Goal: Task Accomplishment & Management: Manage account settings

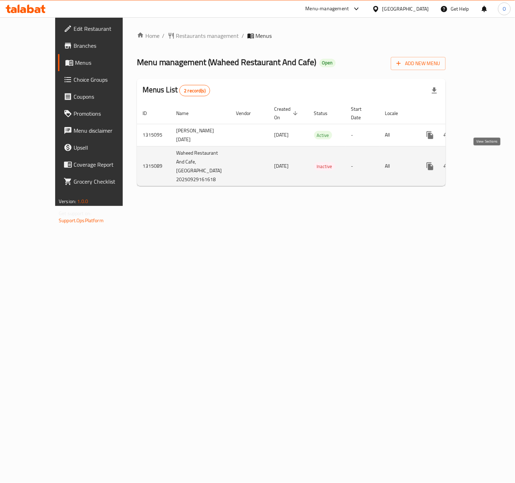
click at [489, 164] on link "enhanced table" at bounding box center [480, 166] width 17 height 17
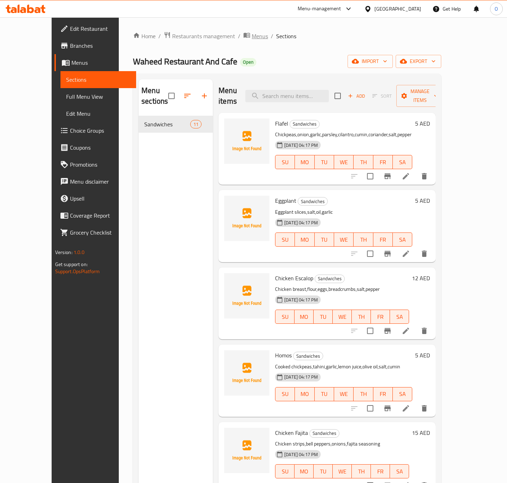
click at [252, 40] on span "Menus" at bounding box center [260, 36] width 16 height 8
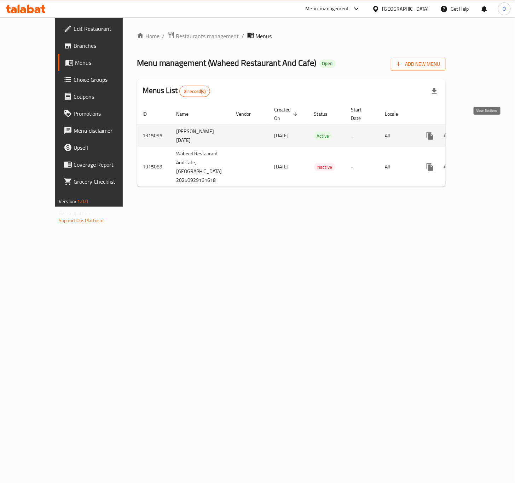
click at [489, 131] on link "enhanced table" at bounding box center [480, 135] width 17 height 17
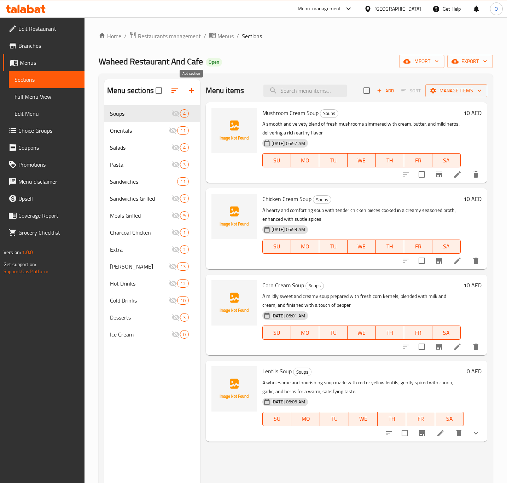
click at [187, 91] on button "button" at bounding box center [191, 90] width 17 height 17
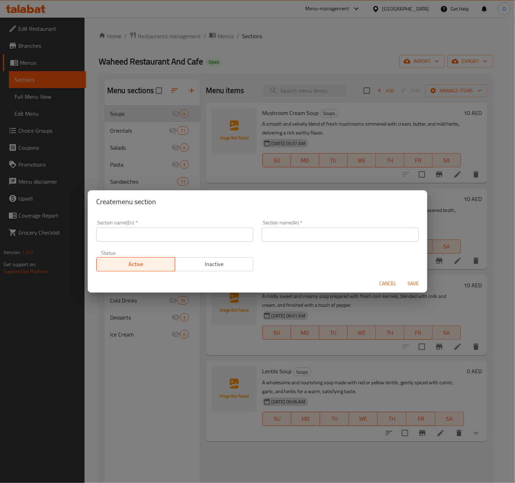
click at [389, 276] on div "Cancel Save" at bounding box center [257, 283] width 339 height 19
click at [389, 277] on button "Cancel" at bounding box center [387, 283] width 23 height 13
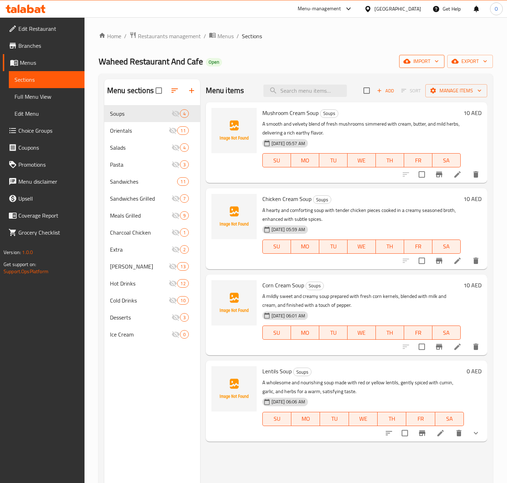
click at [415, 60] on span "import" at bounding box center [422, 61] width 34 height 9
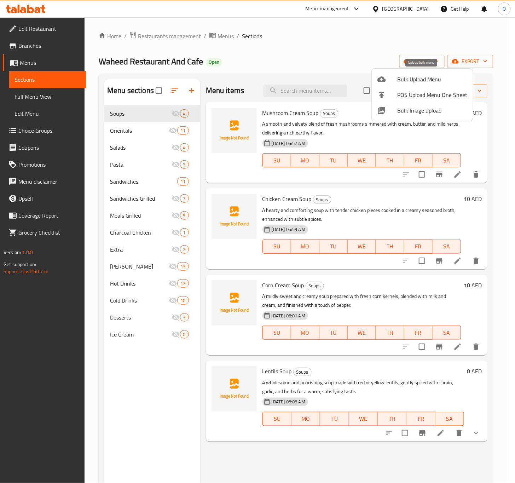
click at [403, 81] on span "Bulk Upload Menu" at bounding box center [432, 79] width 70 height 8
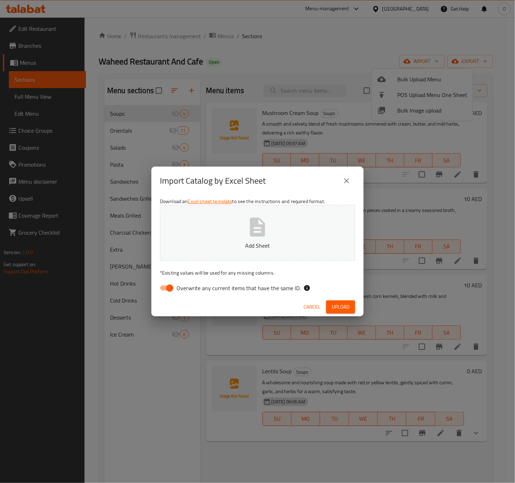
click at [254, 226] on icon "button" at bounding box center [257, 226] width 15 height 19
click at [191, 288] on span "Overwrite any current items that have the same ID." at bounding box center [238, 288] width 124 height 8
click at [190, 288] on input "Overwrite any current items that have the same ID." at bounding box center [170, 287] width 40 height 13
checkbox input "false"
click at [331, 302] on button "Upload" at bounding box center [340, 306] width 29 height 13
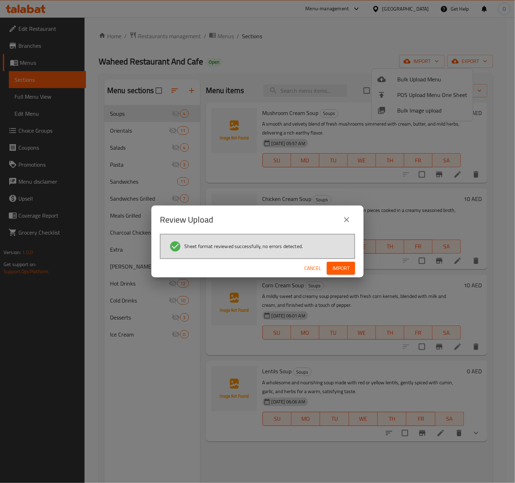
click at [341, 273] on button "Import" at bounding box center [341, 268] width 28 height 13
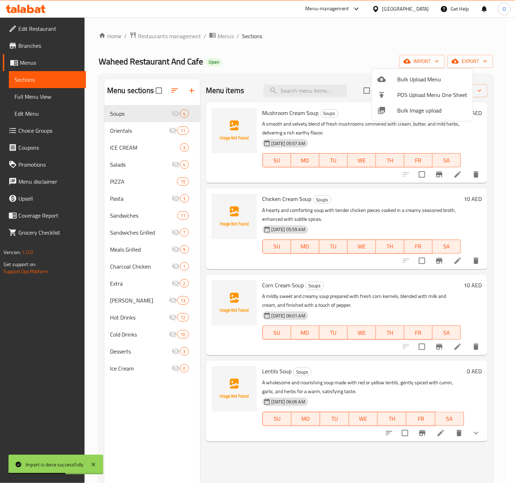
click at [147, 144] on div at bounding box center [257, 241] width 515 height 483
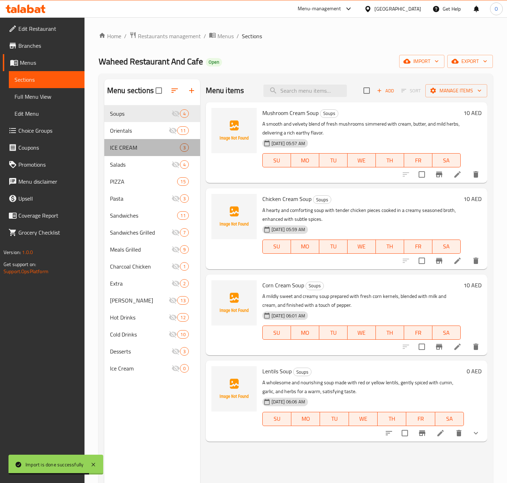
click at [189, 147] on div "ICE CREAM 3" at bounding box center [152, 147] width 96 height 17
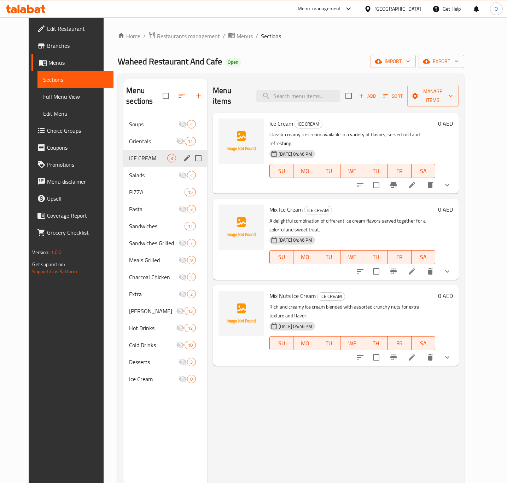
click at [194, 151] on input "Menu sections" at bounding box center [198, 158] width 15 height 15
checkbox input "true"
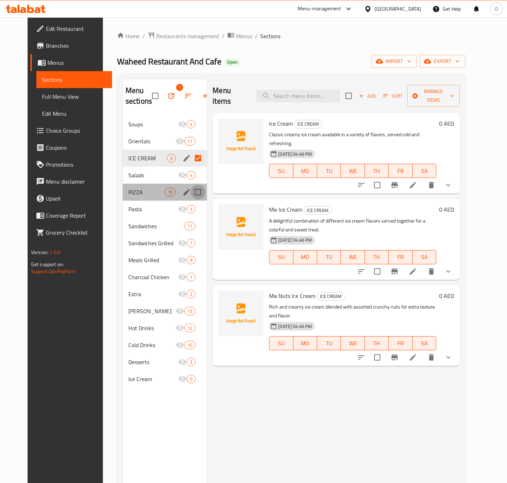
click at [191, 190] on input "Menu sections" at bounding box center [198, 192] width 15 height 15
checkbox input "true"
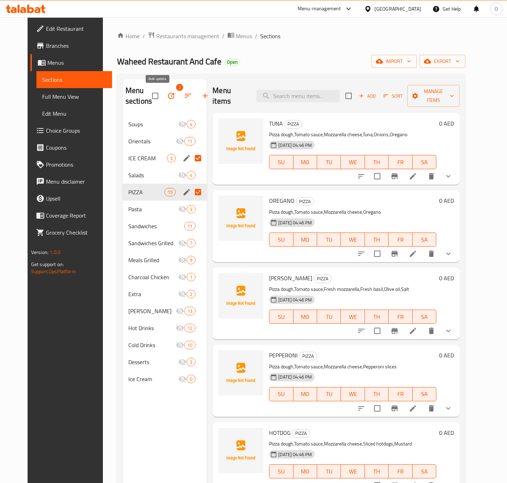
click at [167, 95] on icon "button" at bounding box center [171, 96] width 8 height 8
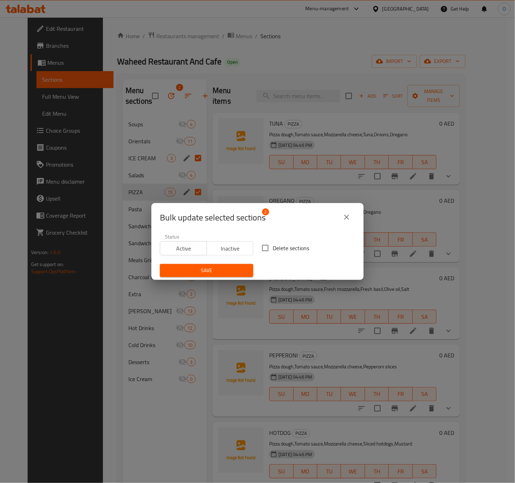
click at [216, 260] on div "Save" at bounding box center [207, 271] width 102 height 22
click at [213, 242] on button "Inactive" at bounding box center [230, 248] width 47 height 14
click at [207, 272] on span "Save" at bounding box center [206, 270] width 82 height 9
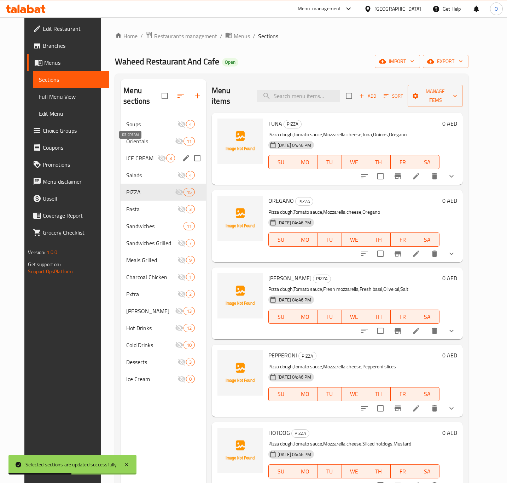
click at [141, 154] on span "ICE CREAM" at bounding box center [141, 158] width 31 height 8
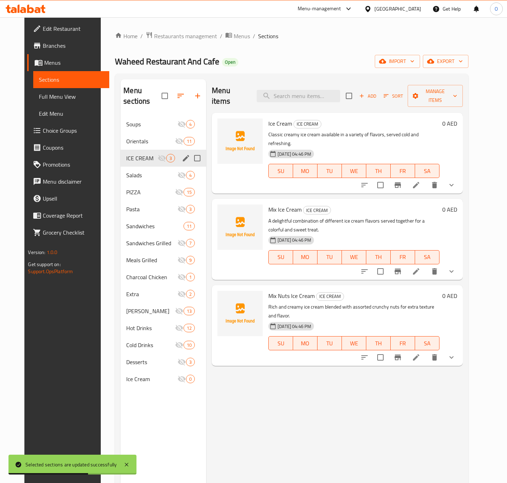
click at [190, 151] on input "Menu sections" at bounding box center [197, 158] width 15 height 15
checkbox input "true"
click at [182, 163] on button "edit" at bounding box center [186, 158] width 11 height 11
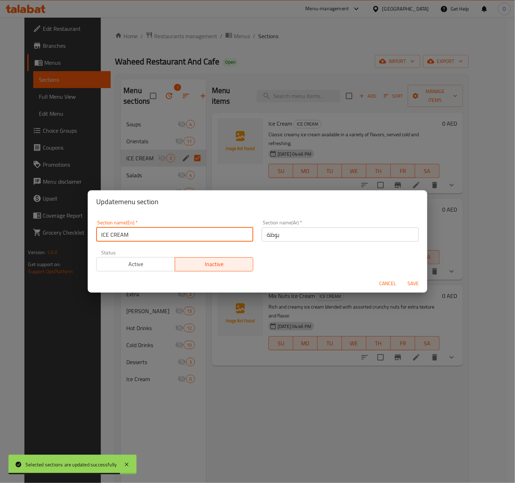
click at [157, 227] on input "ICE CREAM" at bounding box center [174, 234] width 157 height 14
click at [132, 239] on input "ICE CREA" at bounding box center [174, 234] width 157 height 14
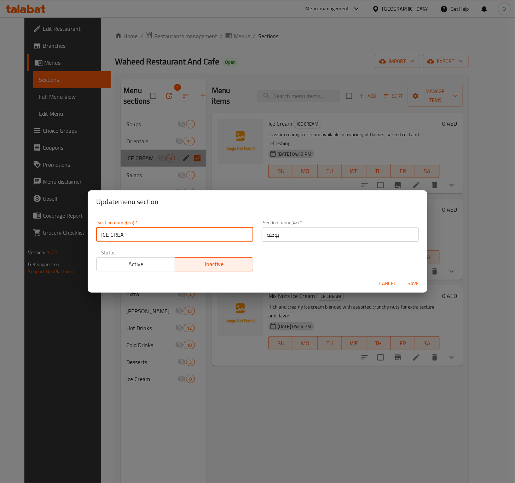
click at [132, 239] on input "ICE CREA" at bounding box center [174, 234] width 157 height 14
click at [132, 239] on input "ICE CREAM" at bounding box center [174, 234] width 157 height 14
type input "Ice Cream"
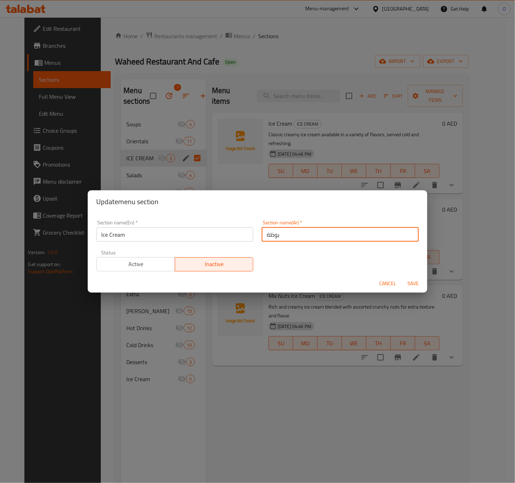
click at [262, 230] on input "بوظة" at bounding box center [340, 234] width 157 height 14
type input "البوظة"
click at [408, 281] on span "Save" at bounding box center [413, 283] width 17 height 9
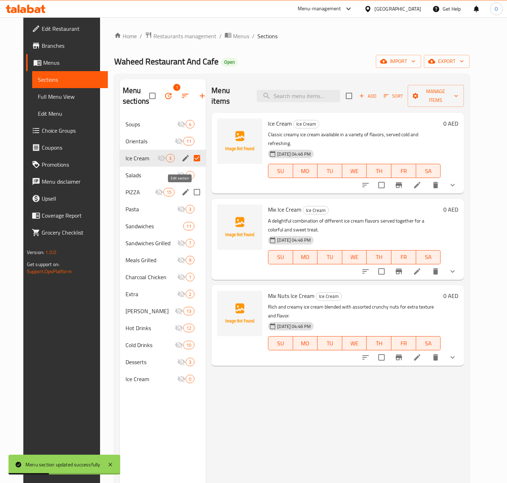
click at [183, 195] on icon "edit" at bounding box center [185, 192] width 8 height 8
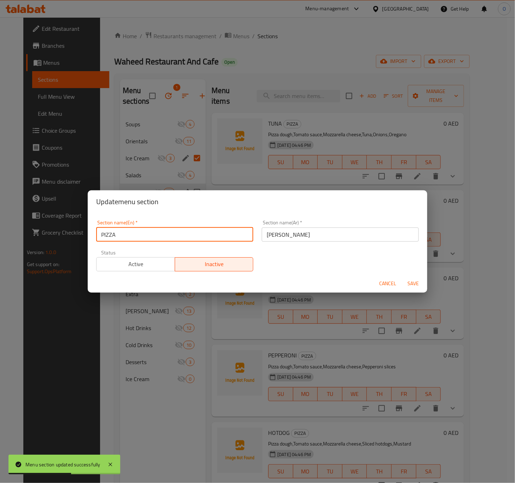
click at [215, 233] on input "PIZZA" at bounding box center [174, 234] width 157 height 14
type input "Pizza"
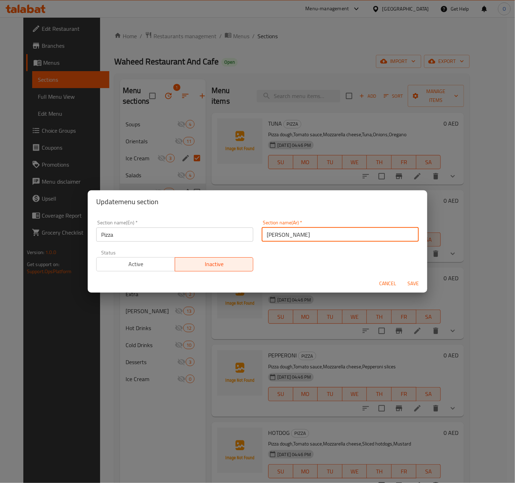
click at [262, 238] on input "بيتزا" at bounding box center [340, 234] width 157 height 14
type input "البيتزا"
click at [412, 283] on span "Save" at bounding box center [413, 283] width 17 height 9
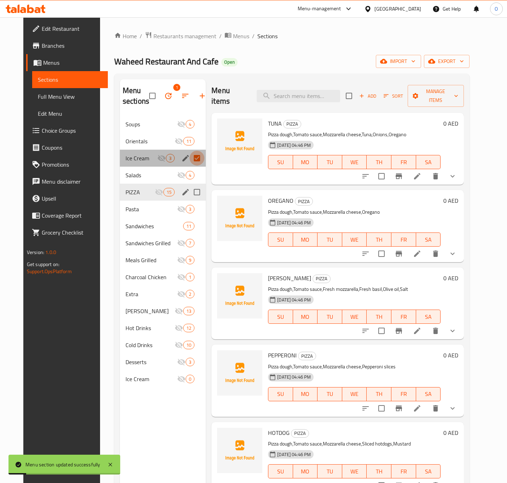
click at [196, 157] on input "Menu sections" at bounding box center [197, 158] width 15 height 15
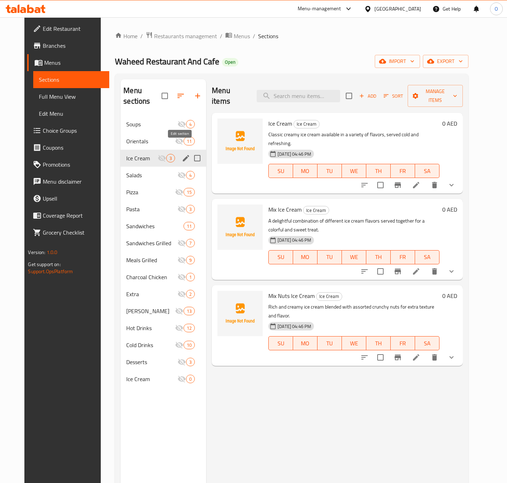
click at [183, 155] on icon "edit" at bounding box center [186, 158] width 6 height 6
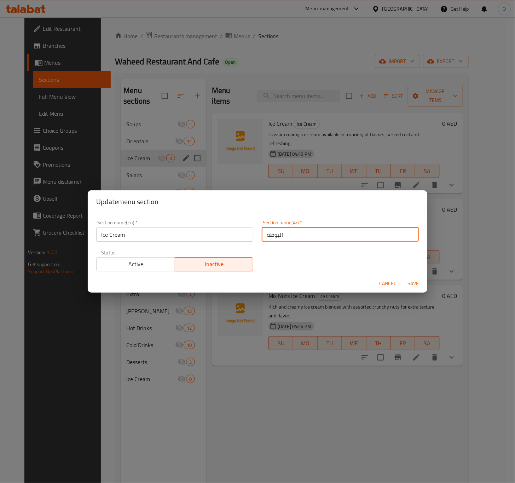
drag, startPoint x: 274, startPoint y: 236, endPoint x: 242, endPoint y: 233, distance: 32.0
click at [242, 233] on div "Section name(En)   * Ice Cream Section name(En) * Section name(Ar)   * البوظة S…" at bounding box center [257, 246] width 331 height 60
type input "الآيس كريم"
click at [408, 280] on span "Save" at bounding box center [413, 283] width 17 height 9
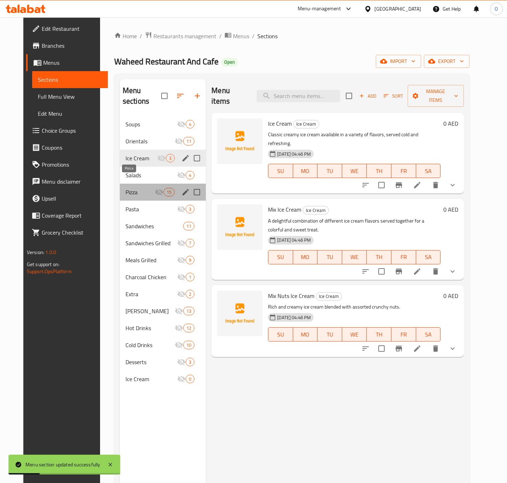
click at [146, 188] on span "Pizza" at bounding box center [140, 192] width 29 height 8
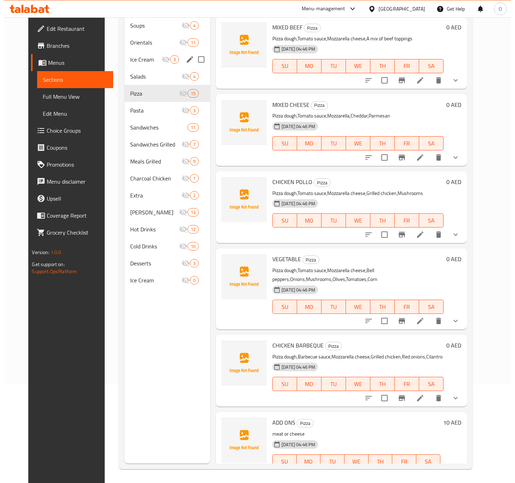
scroll to position [99, 0]
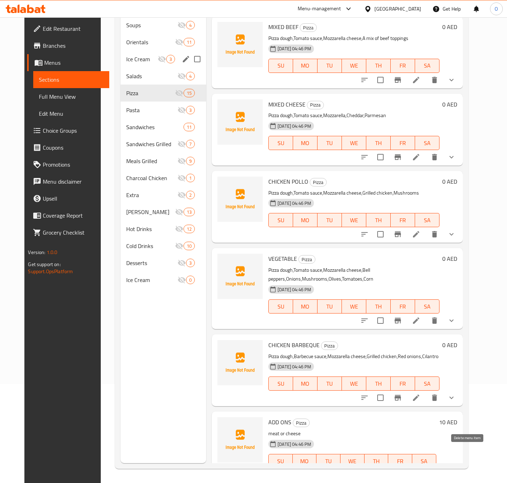
click at [460, 466] on button "delete" at bounding box center [451, 474] width 17 height 17
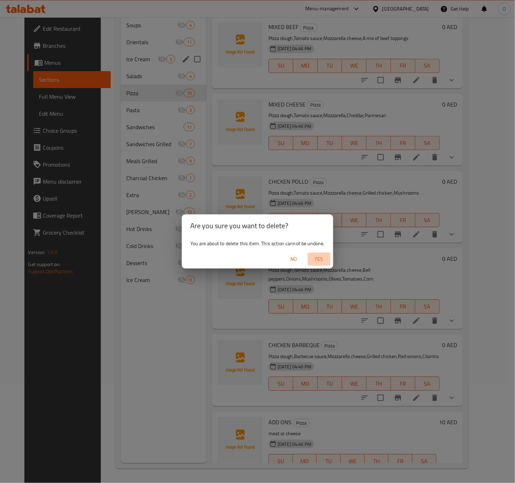
click at [324, 261] on span "Yes" at bounding box center [318, 259] width 17 height 9
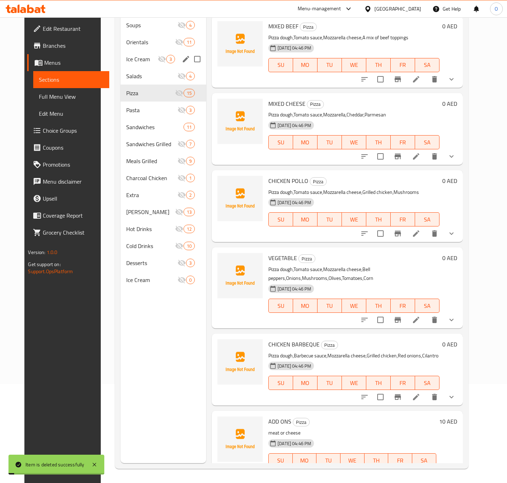
scroll to position [625, 0]
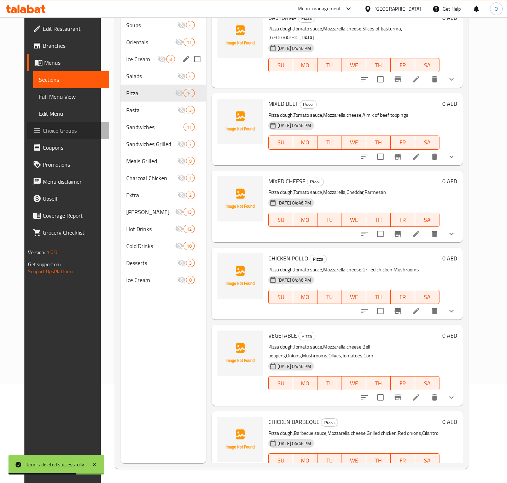
click at [50, 130] on span "Choice Groups" at bounding box center [73, 130] width 60 height 8
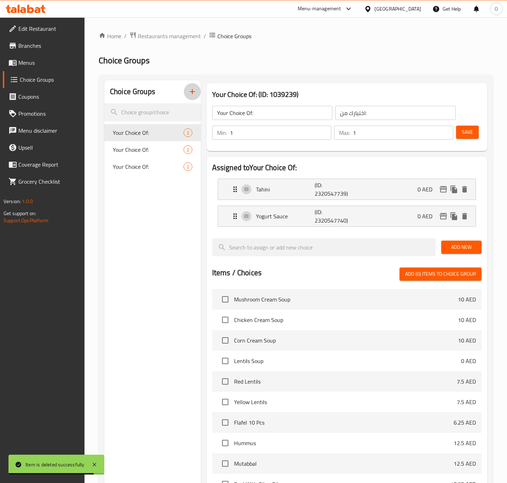
click at [187, 87] on button "button" at bounding box center [192, 91] width 17 height 17
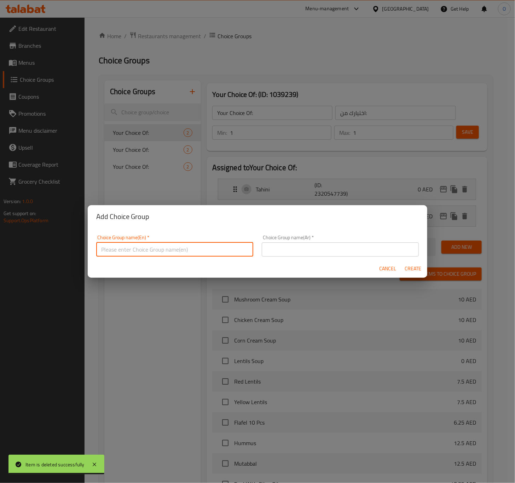
click at [109, 245] on input "text" at bounding box center [174, 249] width 157 height 14
type input "Add On's:"
click at [278, 252] on input "text" at bounding box center [340, 249] width 157 height 14
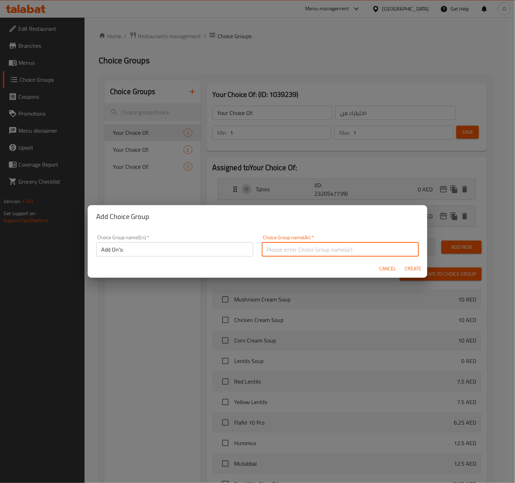
type input "الإضافات:"
click at [420, 265] on span "Create" at bounding box center [413, 268] width 17 height 9
type input "Add On's:"
type input "الإضافات:"
type input "0"
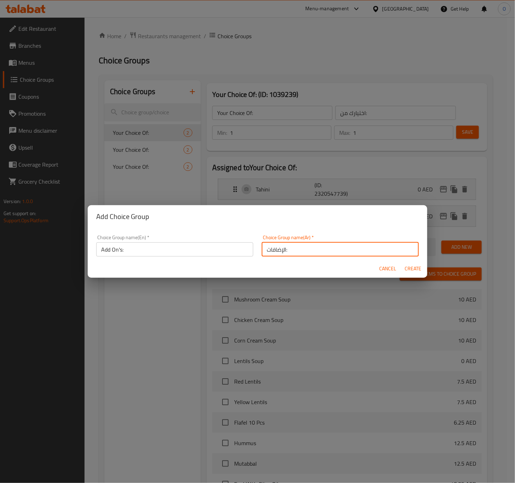
type input "0"
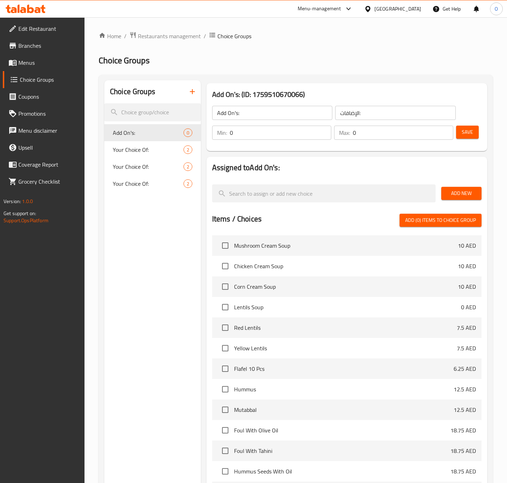
click at [470, 191] on span "Add New" at bounding box center [461, 193] width 29 height 9
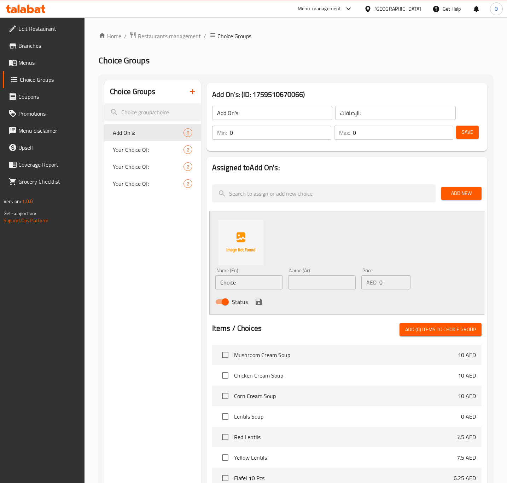
click at [242, 276] on input "Choice" at bounding box center [249, 282] width 68 height 14
type input "Meat"
type input "لحوم"
click at [381, 281] on input "0" at bounding box center [394, 282] width 31 height 14
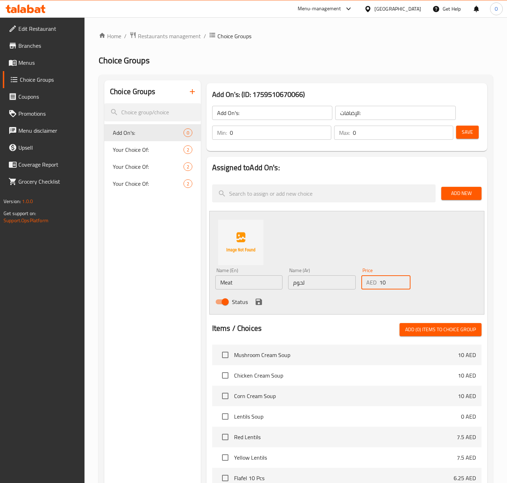
type input "10"
click at [262, 300] on icon "save" at bounding box center [259, 301] width 8 height 8
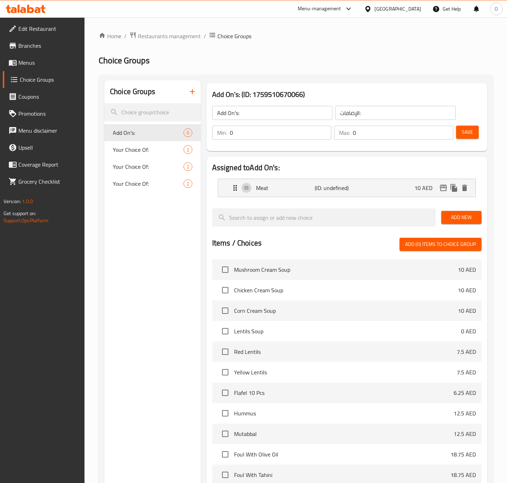
click at [453, 222] on button "Add New" at bounding box center [461, 217] width 40 height 13
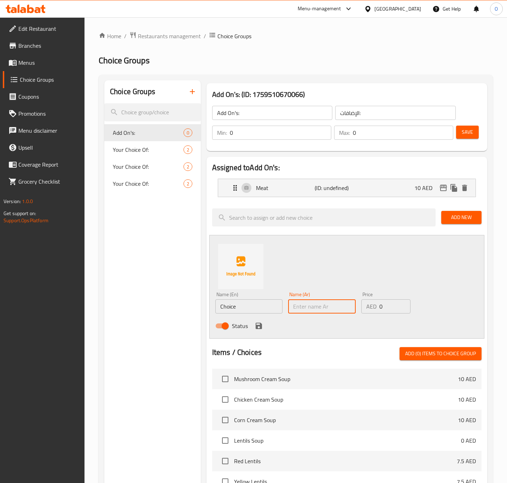
click at [317, 306] on input "text" at bounding box center [322, 306] width 68 height 14
type input "جبن"
click at [228, 303] on input "Choice" at bounding box center [249, 306] width 68 height 14
drag, startPoint x: 228, startPoint y: 303, endPoint x: 239, endPoint y: 303, distance: 11.0
click at [239, 303] on input "Choice" at bounding box center [249, 306] width 68 height 14
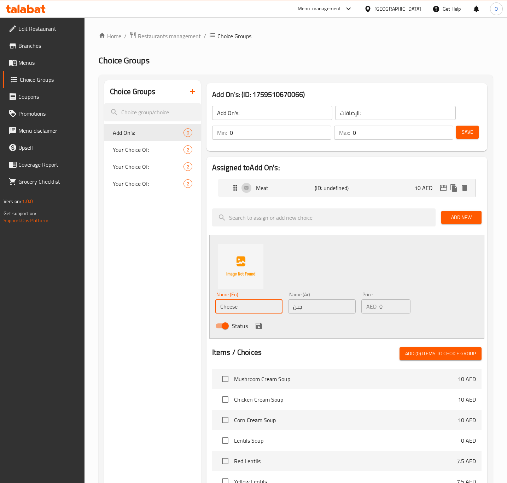
type input "Cheese"
click at [341, 269] on div "Name (En) Cheese Name (En) Name (Ar) جبن Name (Ar) Price AED 0 Price Status" at bounding box center [346, 287] width 275 height 104
click at [376, 304] on p "AED" at bounding box center [371, 306] width 10 height 8
click at [380, 306] on input "0" at bounding box center [394, 306] width 31 height 14
type input "10"
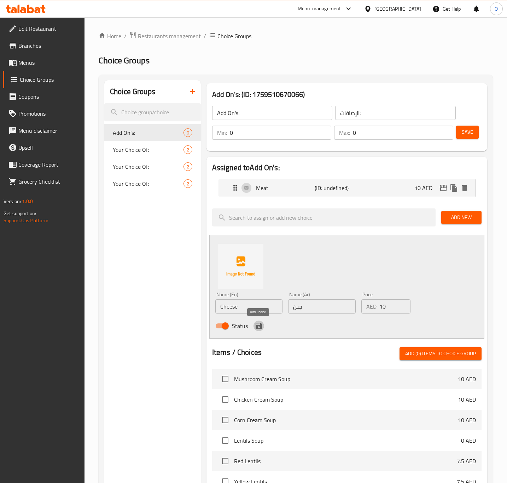
click at [261, 325] on icon "save" at bounding box center [259, 325] width 6 height 6
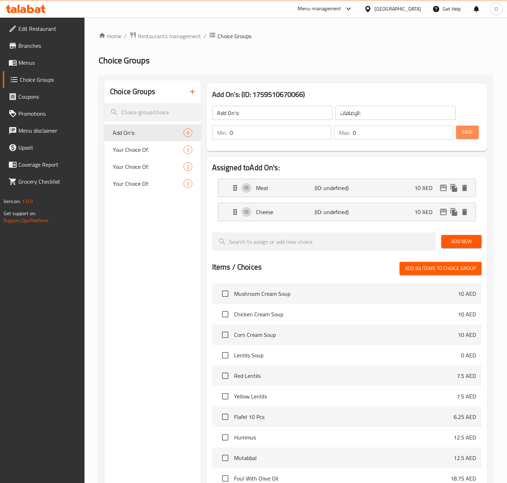
click at [463, 130] on span "Save" at bounding box center [467, 132] width 11 height 9
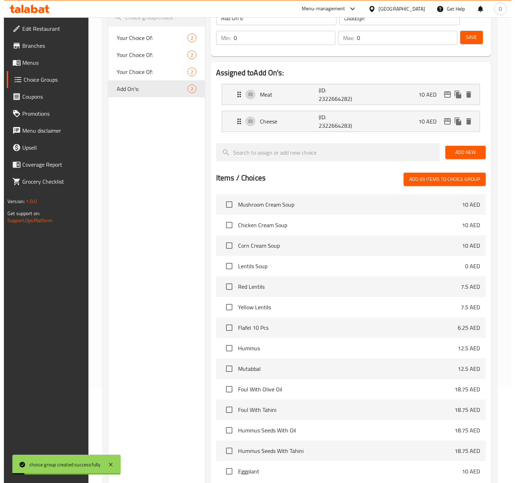
scroll to position [171, 0]
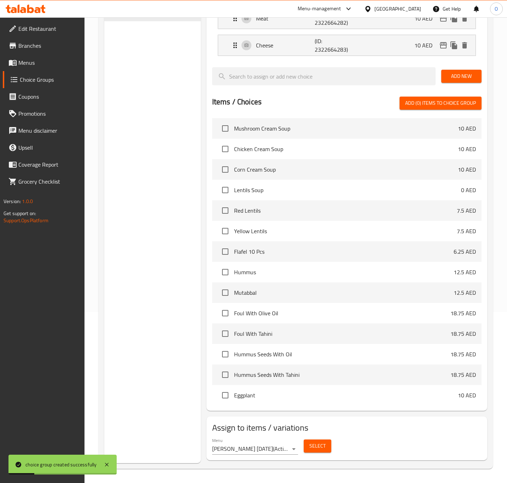
click at [325, 450] on span "Select" at bounding box center [317, 445] width 16 height 9
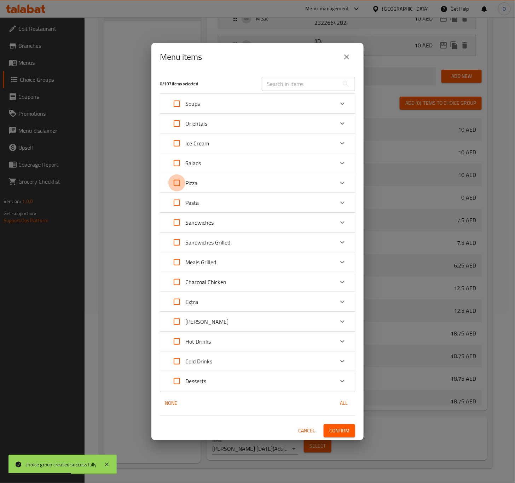
click at [179, 183] on input "Expand" at bounding box center [176, 182] width 17 height 17
checkbox input "true"
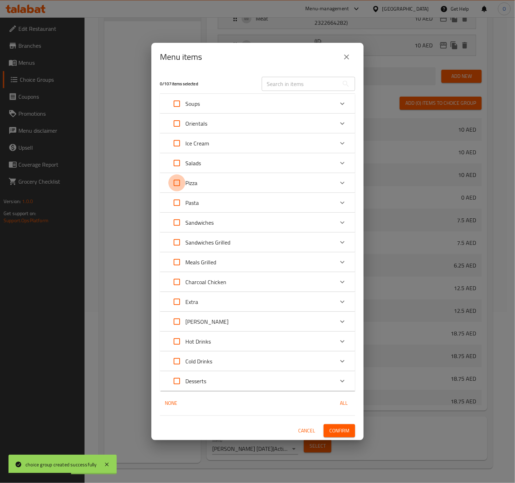
checkbox input "true"
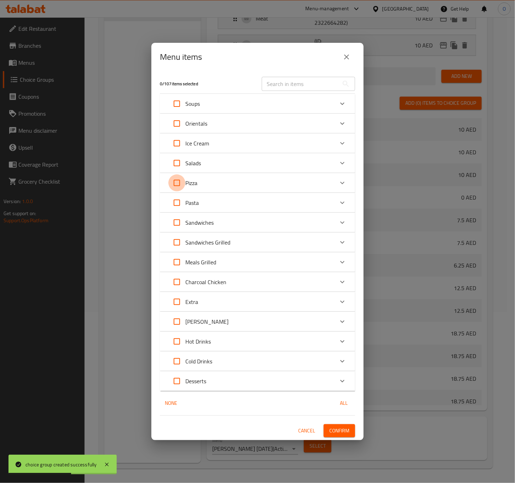
checkbox input "true"
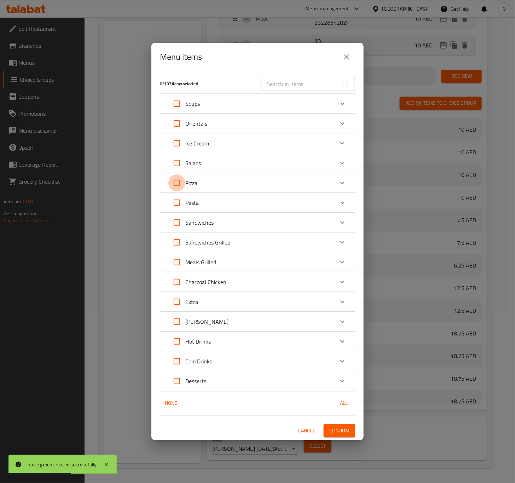
checkbox input "true"
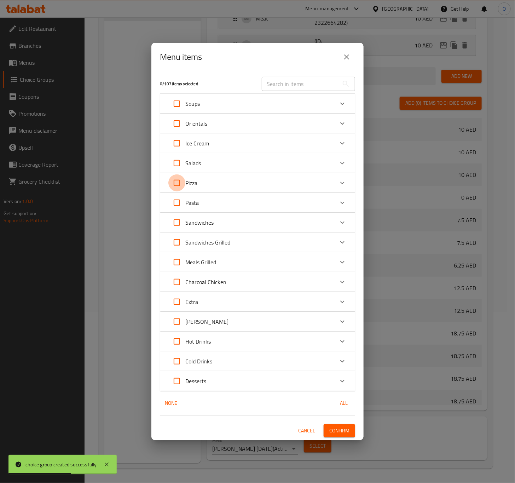
checkbox input "true"
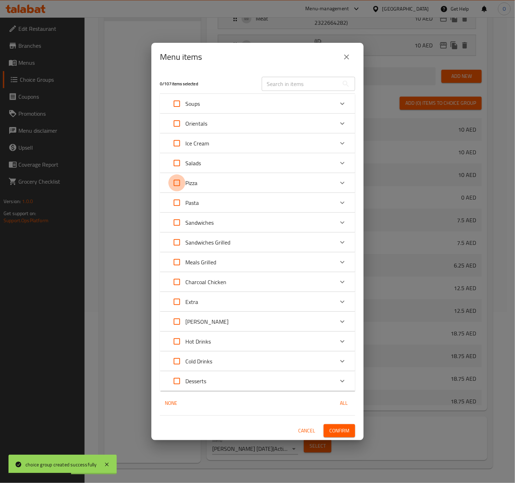
checkbox input "true"
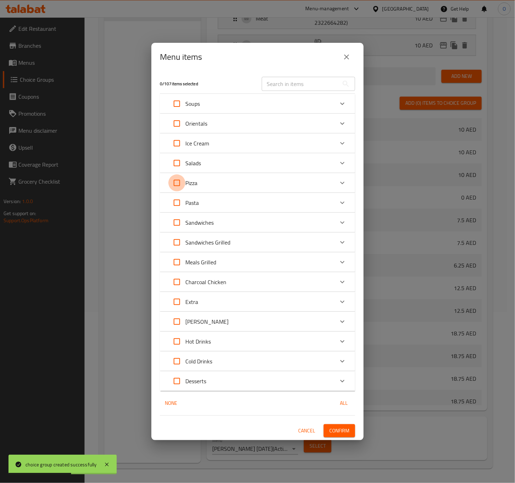
checkbox input "true"
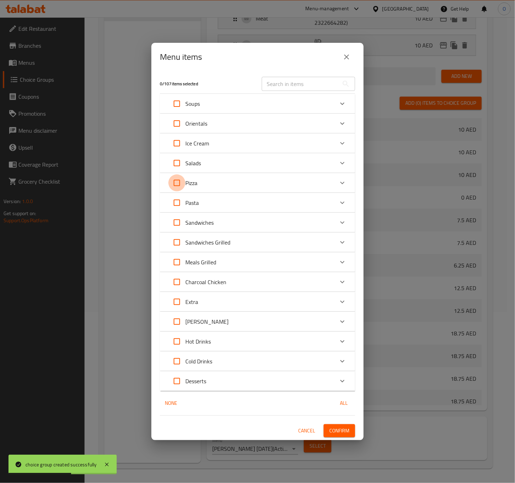
checkbox input "true"
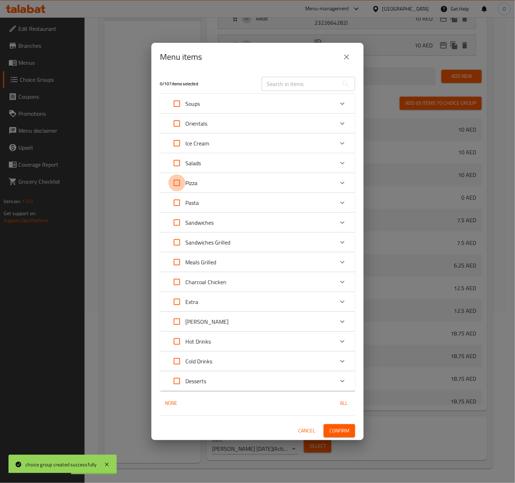
checkbox input "true"
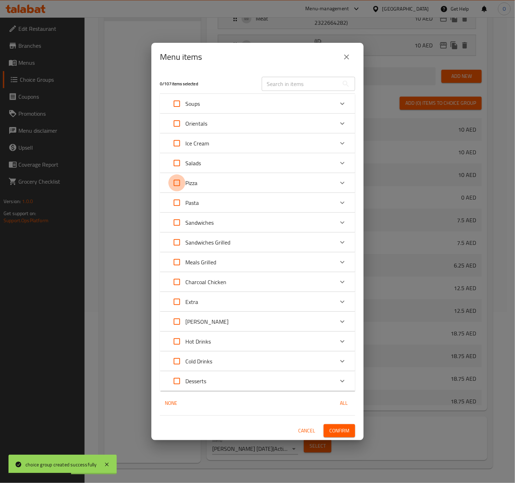
checkbox input "true"
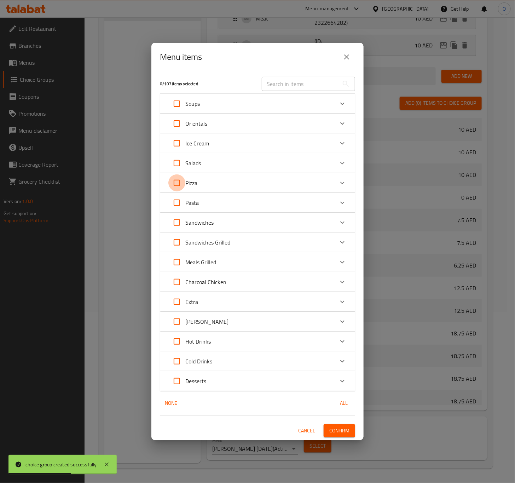
checkbox input "true"
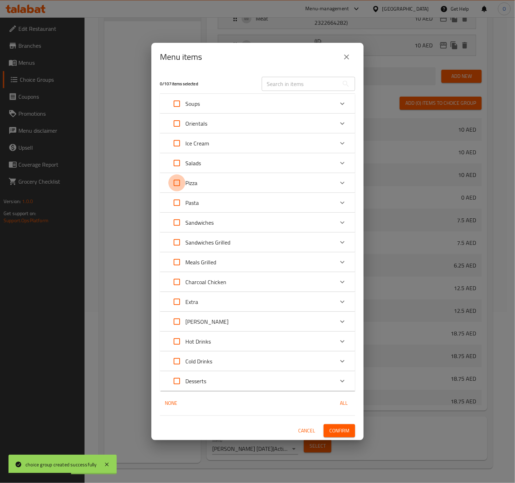
checkbox input "true"
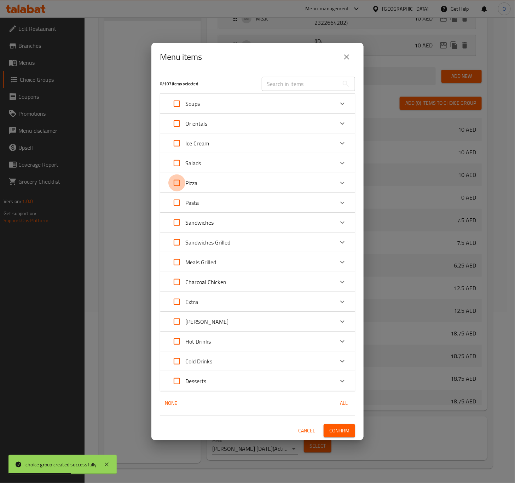
checkbox input "true"
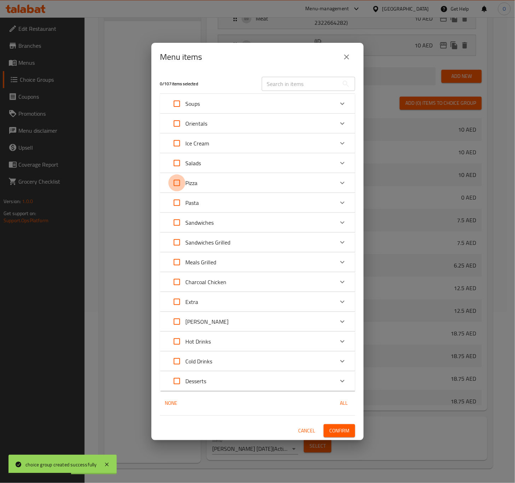
checkbox input "true"
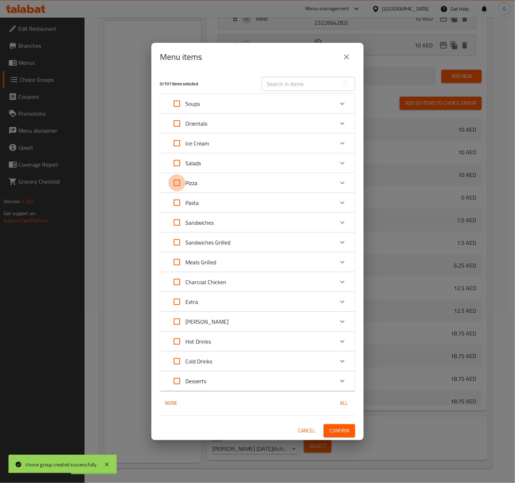
checkbox input "true"
click at [286, 176] on div "Pizza" at bounding box center [250, 182] width 165 height 17
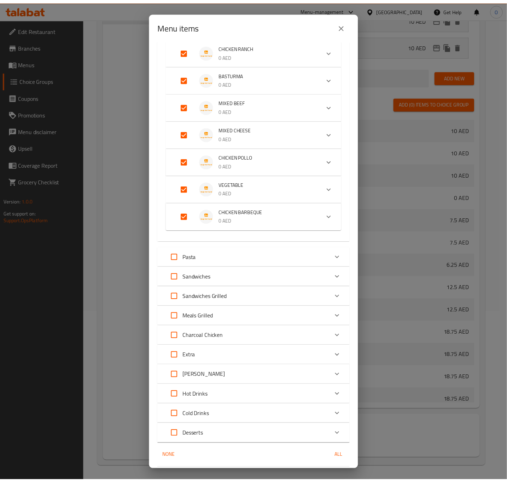
scroll to position [353, 0]
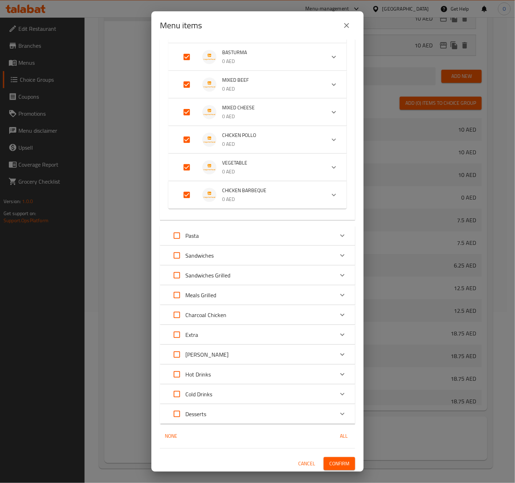
click at [329, 461] on span "Confirm" at bounding box center [339, 463] width 20 height 9
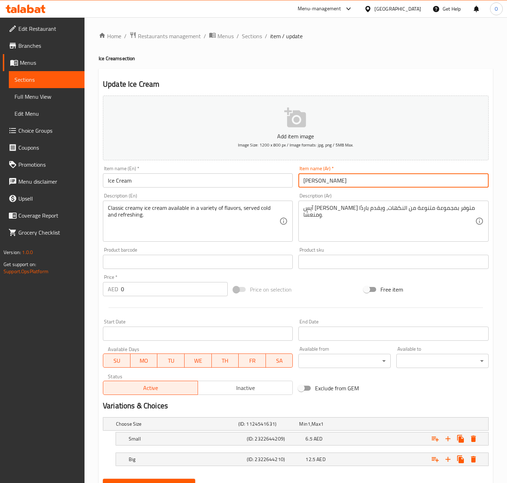
click at [324, 185] on input "ايس كريم" at bounding box center [393, 180] width 190 height 14
drag, startPoint x: 324, startPoint y: 185, endPoint x: 331, endPoint y: 185, distance: 7.1
click at [331, 185] on input "ايس كريم" at bounding box center [393, 180] width 190 height 14
click at [314, 182] on input "آيس كريم" at bounding box center [393, 180] width 190 height 14
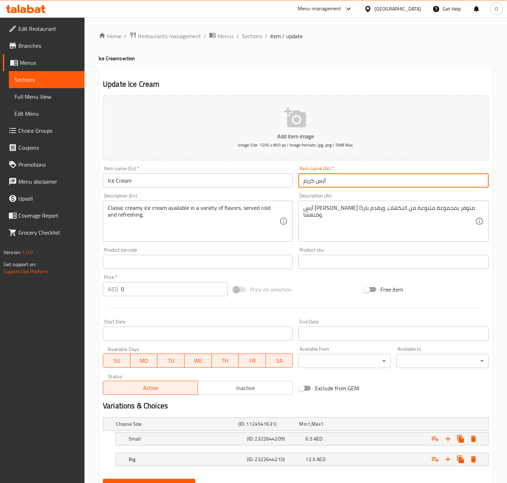
click at [314, 182] on input "آيس كريم" at bounding box center [393, 180] width 190 height 14
type input "آيس كريم"
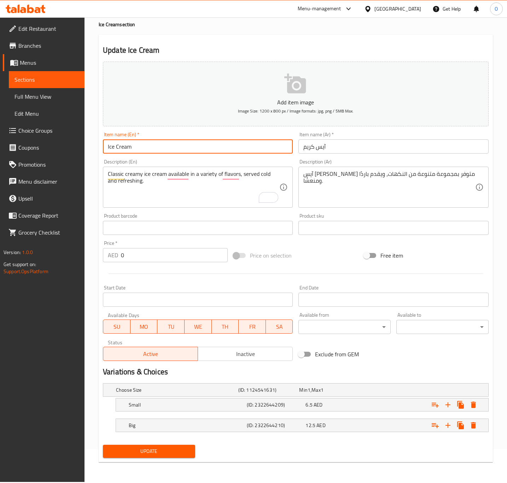
click at [117, 140] on input "Ice Cream" at bounding box center [198, 146] width 190 height 14
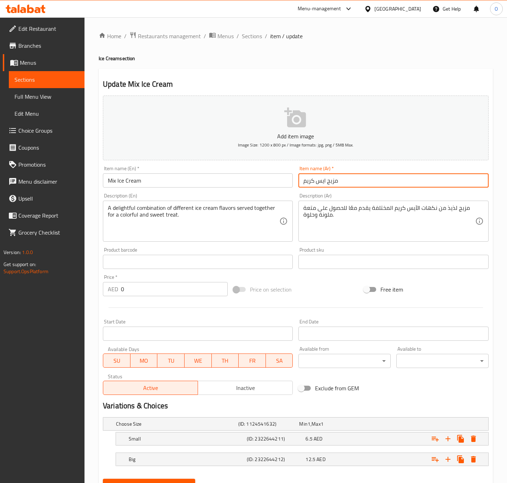
click at [337, 178] on input "مزيج ايس كريم" at bounding box center [393, 180] width 190 height 14
click at [317, 178] on input "مزيج ايس كريم" at bounding box center [393, 180] width 190 height 14
click at [325, 182] on input "مزيج ايس كريم" at bounding box center [393, 180] width 190 height 14
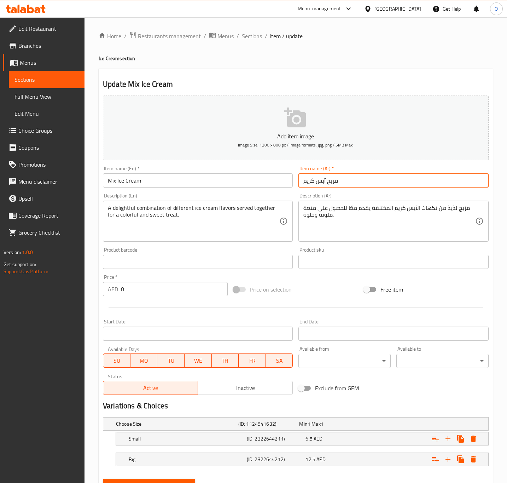
type input "مزيج آيس كريم"
click at [357, 180] on input "ايس كريم مع مكسرات" at bounding box center [393, 180] width 190 height 14
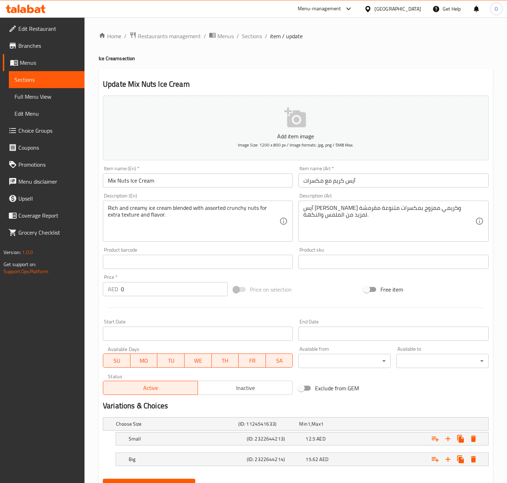
click at [364, 192] on div "Description (Ar) [PERSON_NAME] وكريمي ممزوج بمكسرات متنوعة مقرمشة لمزيد من المل…" at bounding box center [394, 217] width 196 height 54
click at [366, 179] on input "آيس كريم مع مكسرات" at bounding box center [393, 180] width 190 height 14
type input "آيس كريم مع مكسرات مشكلة"
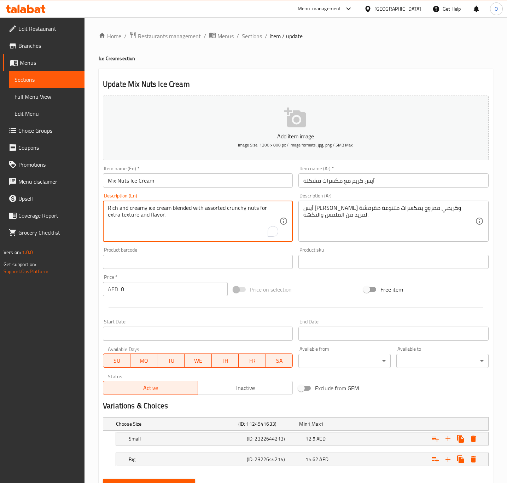
drag, startPoint x: 256, startPoint y: 207, endPoint x: 256, endPoint y: 217, distance: 9.9
type textarea "Rich and creamy ice cream blended with assorted crunchy nuts."
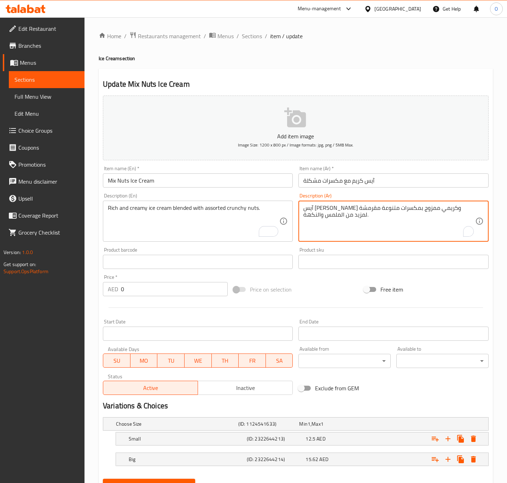
drag, startPoint x: 327, startPoint y: 206, endPoint x: 382, endPoint y: 221, distance: 57.6
type textarea "آيس كريم غني وكريمي ممزوج بمكسرات متنوعة مقرمشة."
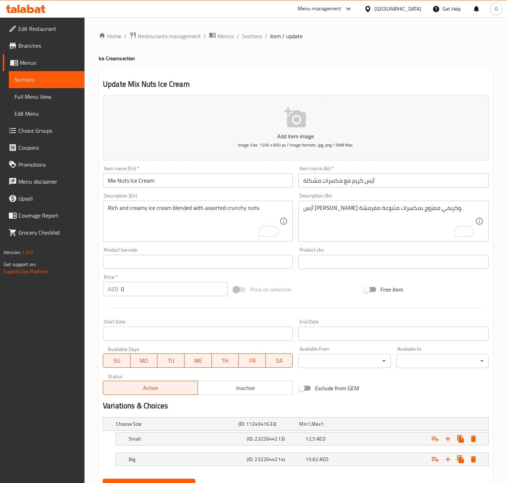
click at [270, 63] on div "Home / Restaurants management / Menus / Sections / item / update Ice Cream sect…" at bounding box center [296, 266] width 394 height 470
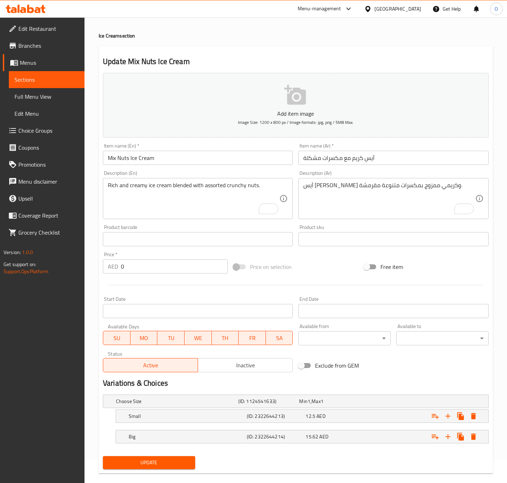
scroll to position [34, 0]
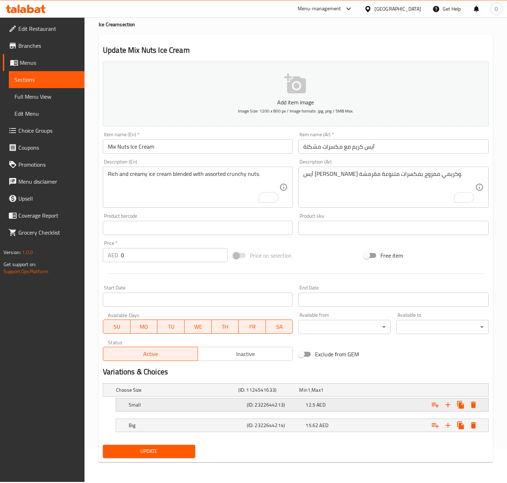
click at [219, 408] on h5 "Small" at bounding box center [186, 404] width 115 height 7
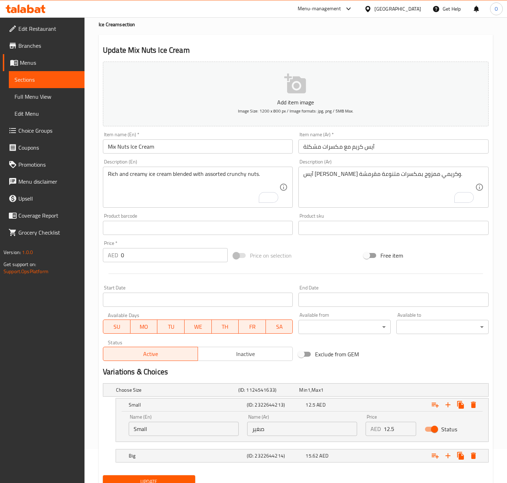
click at [251, 444] on nav at bounding box center [296, 446] width 386 height 6
click at [247, 452] on h5 "(ID: 2322644214)" at bounding box center [275, 455] width 56 height 7
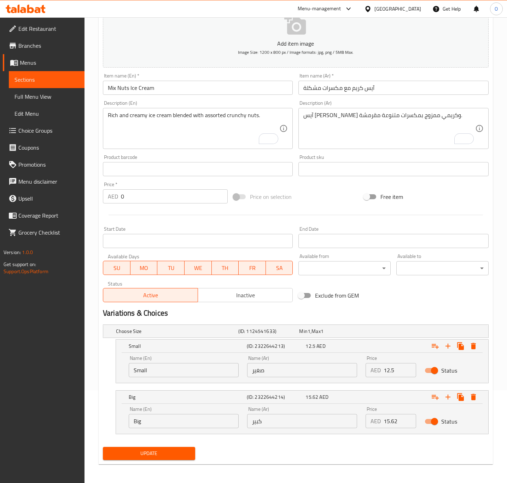
scroll to position [94, 0]
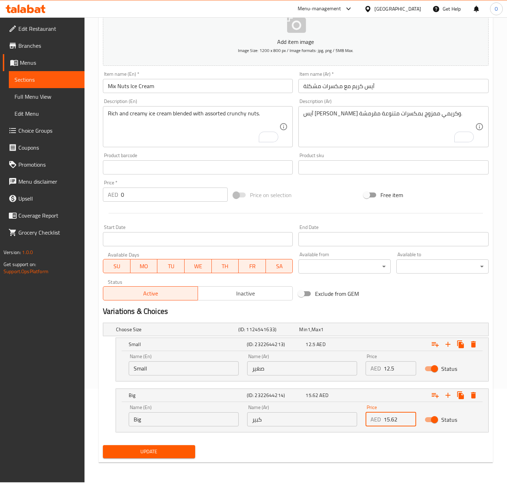
click at [398, 418] on input "15.62" at bounding box center [400, 419] width 33 height 14
type input "15.625"
click at [162, 453] on span "Update" at bounding box center [149, 451] width 81 height 9
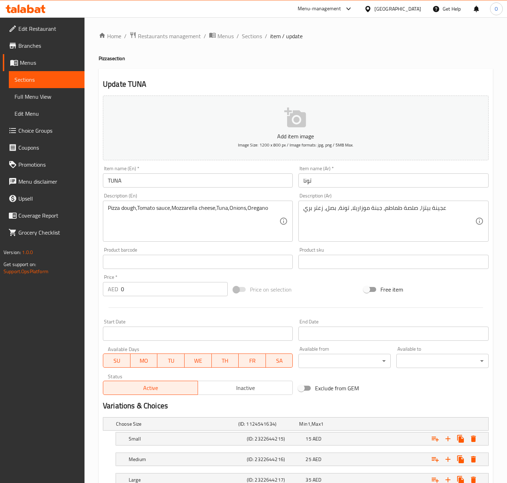
click at [145, 178] on input "TUNA" at bounding box center [198, 180] width 190 height 14
type input "Tuna Pizza"
click at [306, 189] on div "Item name (Ar)   * تونا Item name (Ar) *" at bounding box center [394, 176] width 196 height 27
click at [306, 175] on input "تونا" at bounding box center [393, 180] width 190 height 14
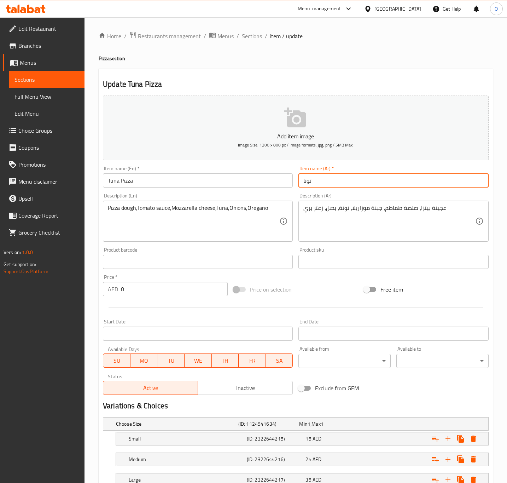
click at [306, 175] on input "تونا" at bounding box center [393, 180] width 190 height 14
type input "بيتزا تونة"
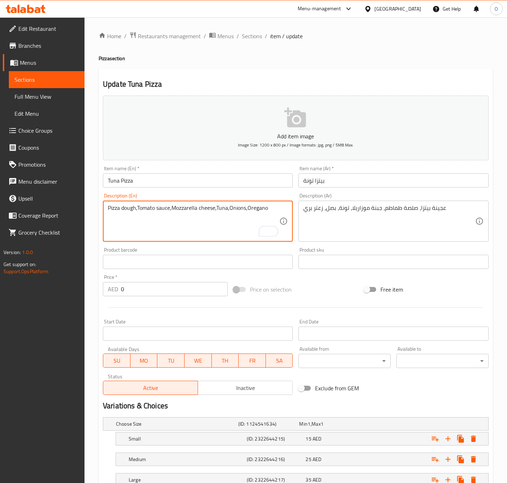
click at [139, 210] on textarea "Pizza dough,Tomato sauce,Mozzarella cheese,Tuna,Onions,Oregano" at bounding box center [193, 221] width 171 height 34
click at [152, 206] on textarea "Pizza dough, Tomato sauce, Mozzarella cheese, Tuna, Onions and Oregano" at bounding box center [193, 221] width 171 height 34
click at [153, 206] on textarea "Pizza dough, Tomato sauce, Mozzarella cheese, Tuna, Onions and Oregano" at bounding box center [193, 221] width 171 height 34
type textarea "Pizza dough, tomato sauce, mozzarella cheese, tuna, onions and oregano"
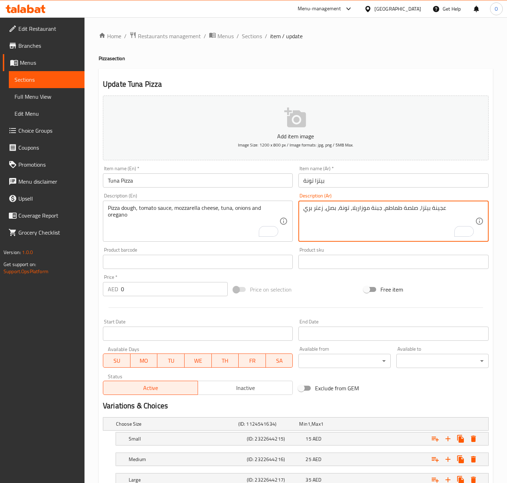
drag, startPoint x: 327, startPoint y: 207, endPoint x: 324, endPoint y: 211, distance: 5.3
click at [324, 211] on textarea "عجينة بيتزا، صلصة طماطم، جبنة موزاريلا، تونة، بصل، زعتر بري" at bounding box center [388, 221] width 171 height 34
type textarea "عجينة بيتزا، صلصة طماطم، جبنة موزاريلا، تونة، بصل و زعتر بري"
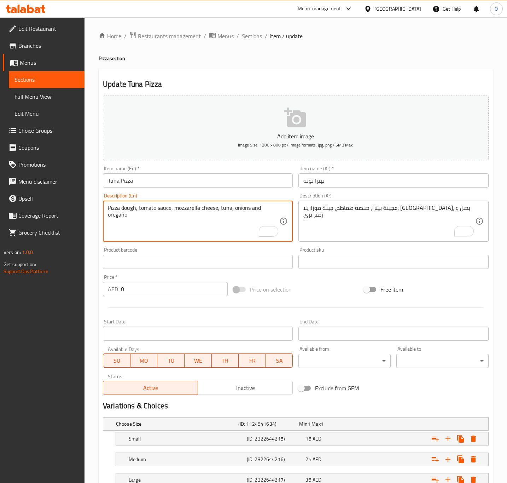
click at [112, 214] on textarea "Pizza dough, tomato sauce, mozzarella cheese, tuna, onions and oregano" at bounding box center [193, 221] width 171 height 34
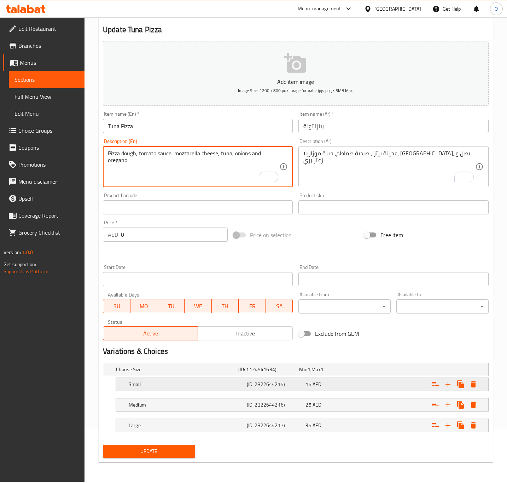
click at [221, 381] on h5 "Small" at bounding box center [186, 383] width 115 height 7
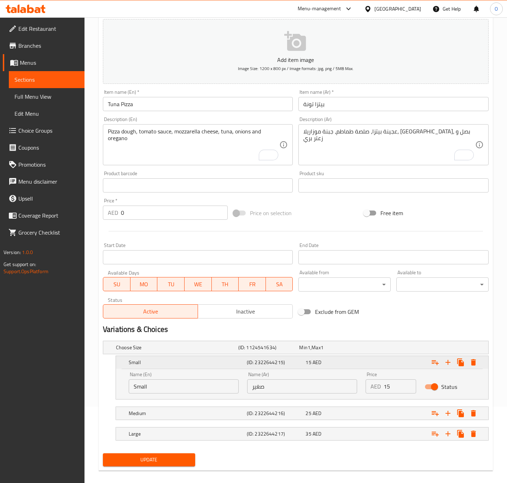
scroll to position [85, 0]
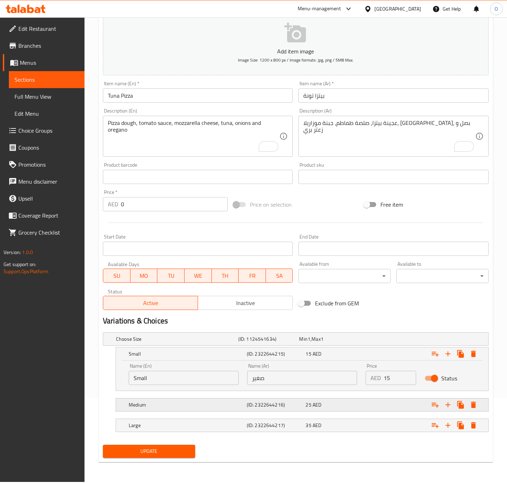
click at [211, 405] on h5 "Medium" at bounding box center [186, 404] width 115 height 7
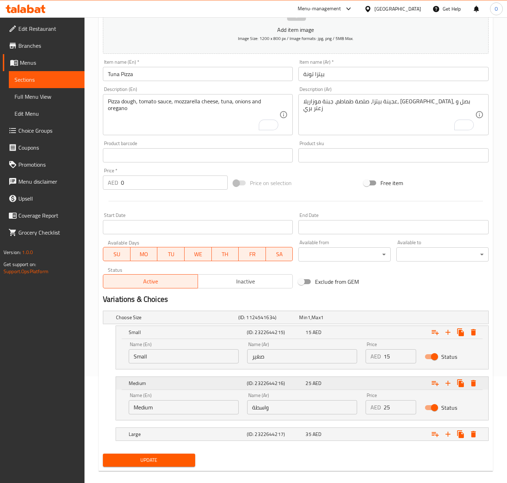
scroll to position [116, 0]
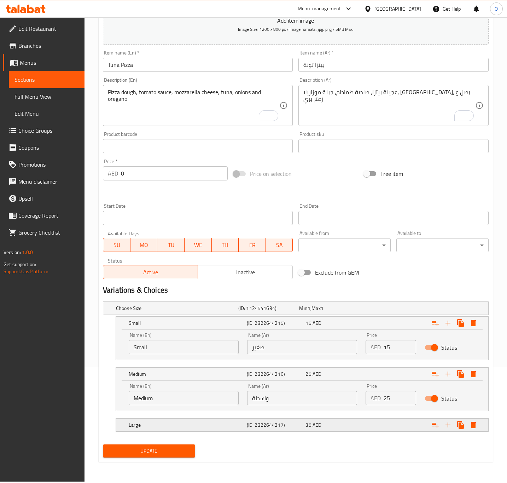
click at [213, 427] on h5 "Large" at bounding box center [186, 424] width 115 height 7
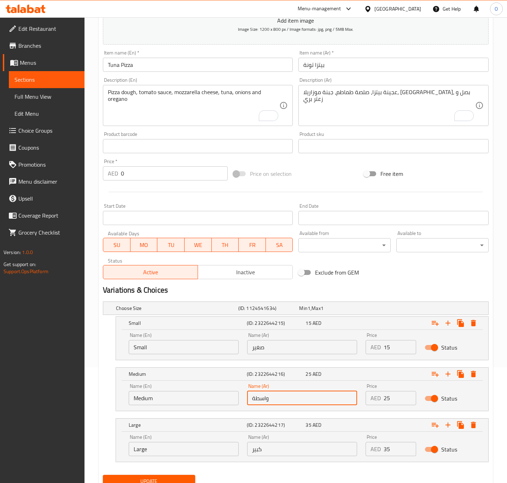
click at [265, 403] on input "واسطة" at bounding box center [302, 398] width 110 height 14
click at [272, 398] on input "وسطة" at bounding box center [302, 398] width 110 height 14
click at [272, 398] on input "وسط" at bounding box center [302, 398] width 110 height 14
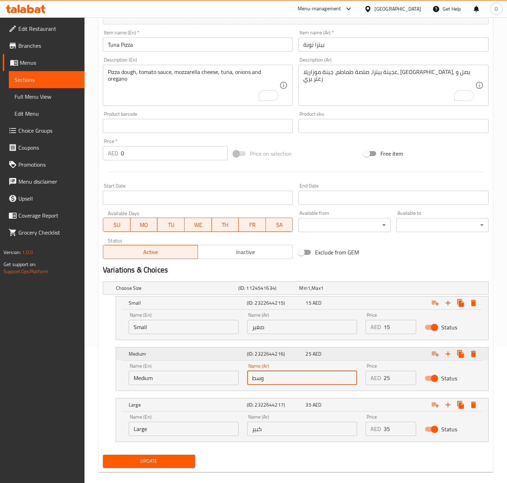
scroll to position [146, 0]
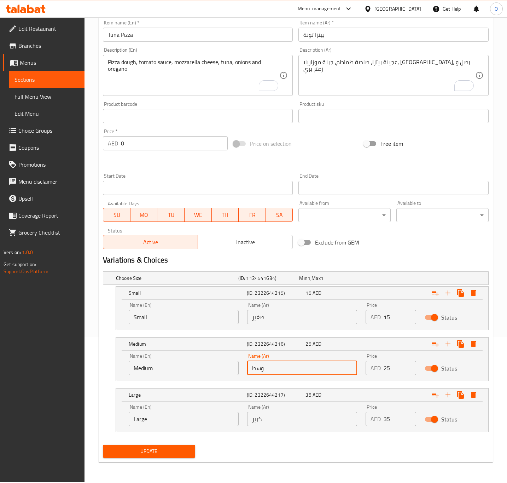
type input "وسط"
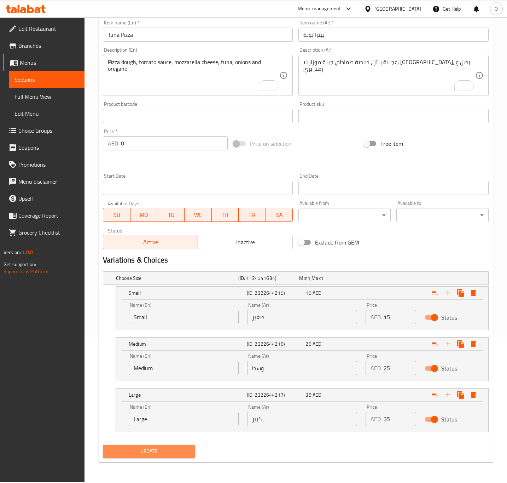
click at [154, 455] on span "Update" at bounding box center [149, 451] width 81 height 9
click at [136, 453] on span "Update" at bounding box center [149, 451] width 81 height 9
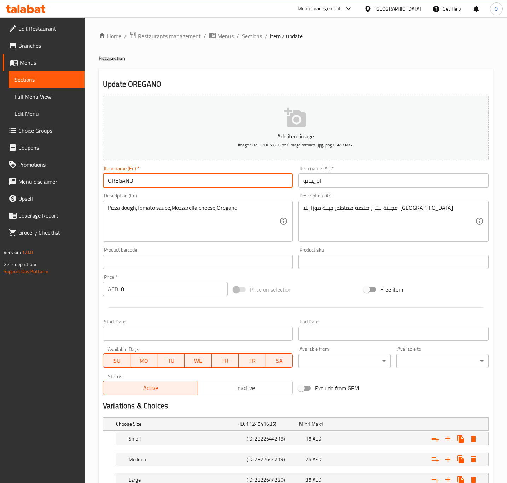
click at [144, 174] on input "OREGANO" at bounding box center [198, 180] width 190 height 14
type input "Oregano"
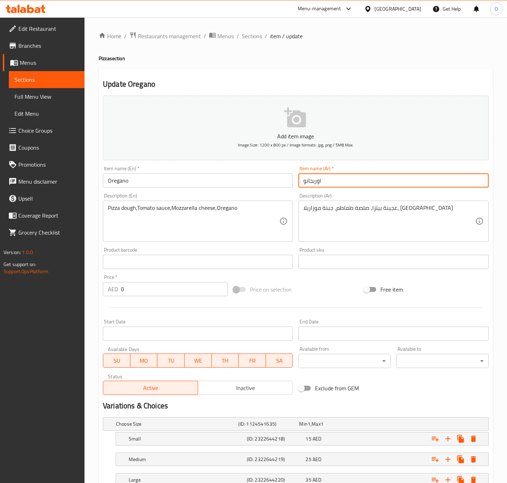
drag, startPoint x: 319, startPoint y: 182, endPoint x: 328, endPoint y: 179, distance: 9.7
click at [328, 179] on input "اوريجانو" at bounding box center [393, 180] width 190 height 14
click at [315, 181] on input "اوريجانو" at bounding box center [393, 180] width 190 height 14
paste input "وريجانو"
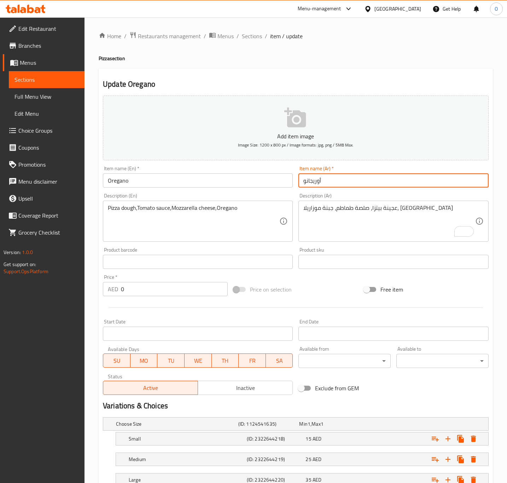
type input "أوريجانو"
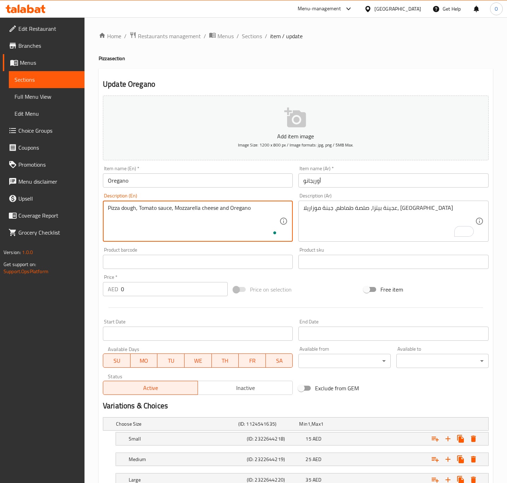
click at [138, 211] on textarea "Pizza dough, Tomato sauce, Mozzarella cheese and Oregano" at bounding box center [193, 221] width 171 height 34
type textarea "Pizza dough, tomato sauce, mozzarella cheese and oregano"
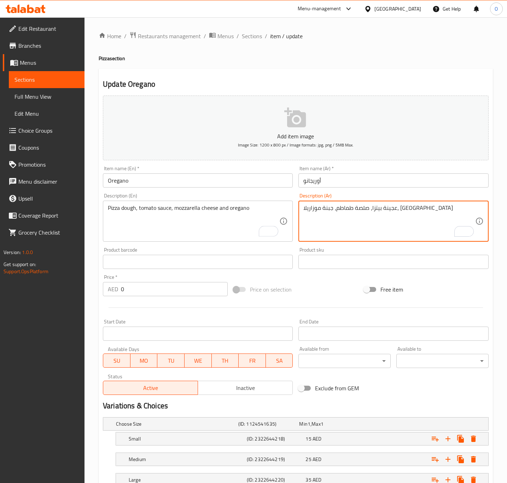
click at [320, 211] on textarea "عجينة بيتزا، صلصة طماطم، جبنة موزاريلا، أوريغانو" at bounding box center [388, 221] width 171 height 34
drag, startPoint x: 323, startPoint y: 207, endPoint x: 263, endPoint y: 204, distance: 59.5
click at [263, 204] on div "Add item image Image Size: 1200 x 800 px / Image formats: jpg, png / 5MB Max. I…" at bounding box center [295, 245] width 391 height 305
paste textarea "أوريجانو"
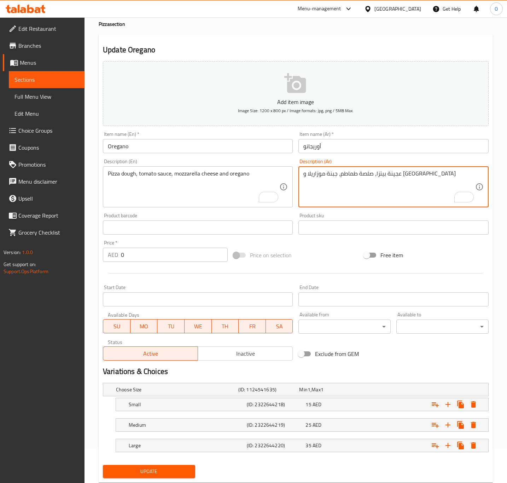
scroll to position [53, 0]
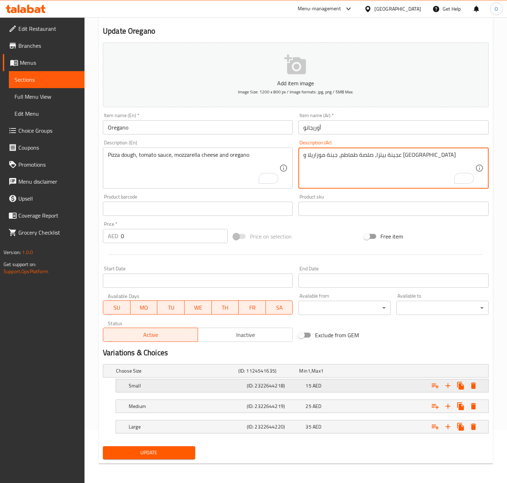
type textarea "عجينة بيتزا، صلصة طماطم، جبنة موزاريلا و أوريجانو"
click at [194, 392] on div "Small (ID: 2322644218) 15 AED" at bounding box center [304, 386] width 354 height 16
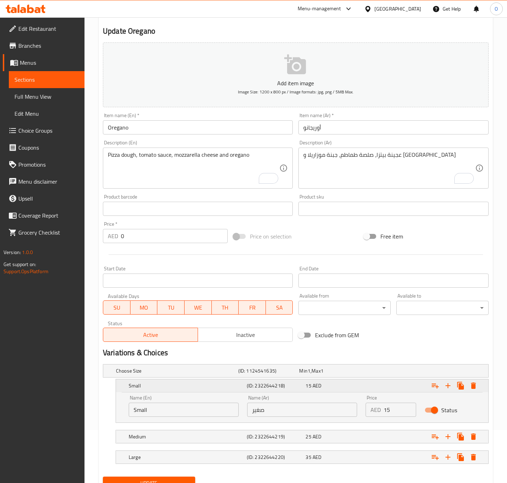
scroll to position [85, 0]
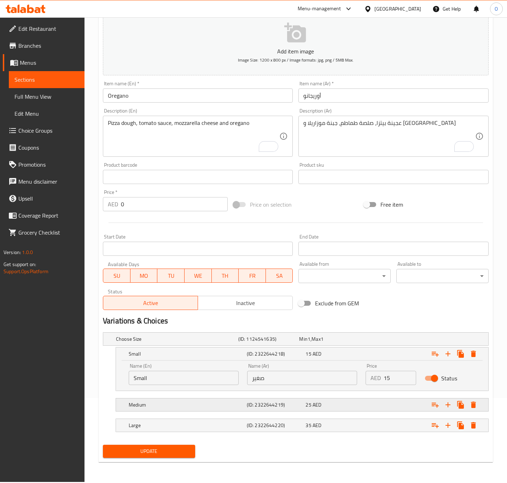
click at [193, 398] on div "Medium (ID: 2322644219) 25 AED" at bounding box center [304, 405] width 354 height 16
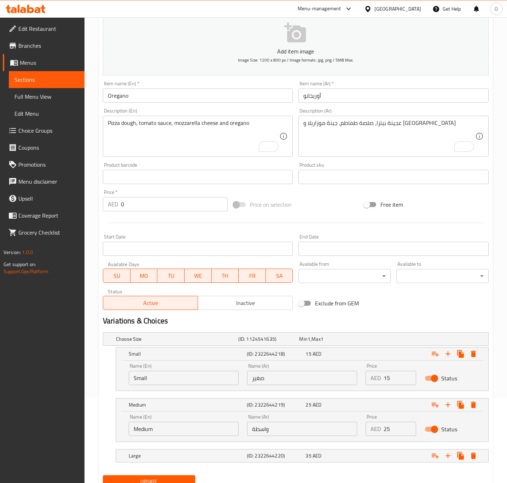
click at [263, 432] on input "واسطة" at bounding box center [302, 428] width 110 height 14
click at [279, 435] on input "وسطة" at bounding box center [302, 428] width 110 height 14
type input "وسط"
click at [218, 454] on h5 "Large" at bounding box center [186, 455] width 115 height 7
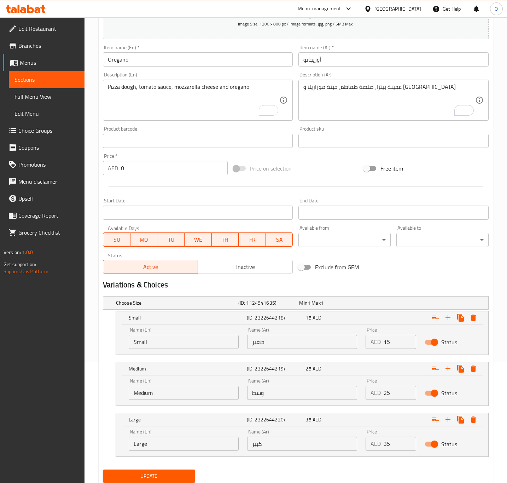
scroll to position [146, 0]
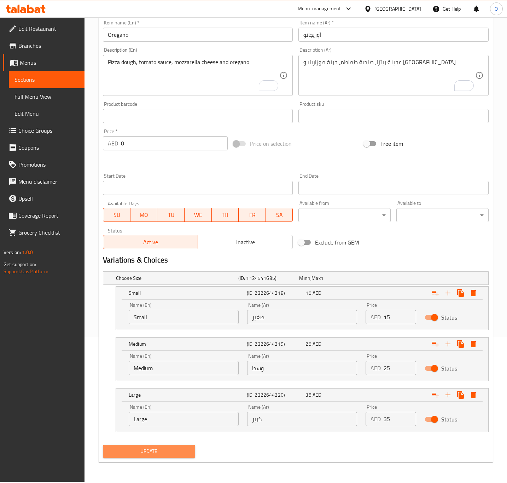
click at [168, 451] on span "Update" at bounding box center [149, 451] width 81 height 9
click at [171, 37] on input "Oregano" at bounding box center [198, 35] width 190 height 14
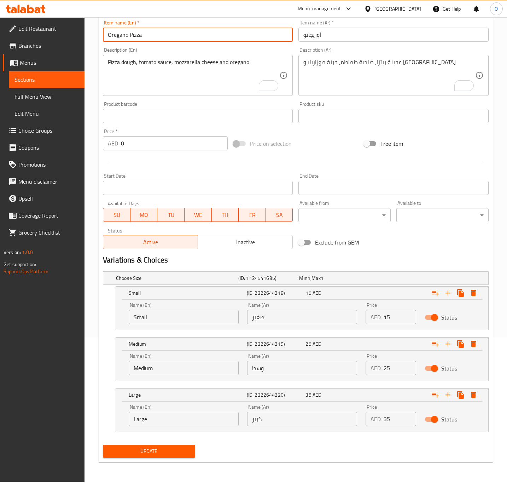
type input "Oregano Pizza"
click at [298, 33] on input "أوريجانو" at bounding box center [393, 35] width 190 height 14
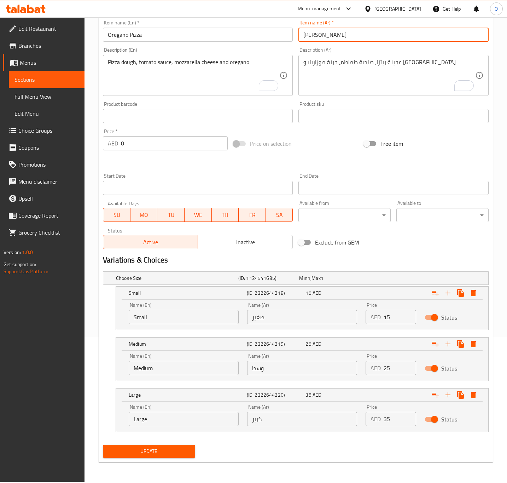
type input "بيتزا أوريجانو"
click at [103, 444] on button "Update" at bounding box center [149, 450] width 92 height 13
click at [146, 428] on div "Name (En) Large Name (En)" at bounding box center [183, 415] width 118 height 30
drag, startPoint x: 150, startPoint y: 456, endPoint x: 146, endPoint y: 444, distance: 12.9
click at [150, 455] on span "Update" at bounding box center [149, 451] width 81 height 9
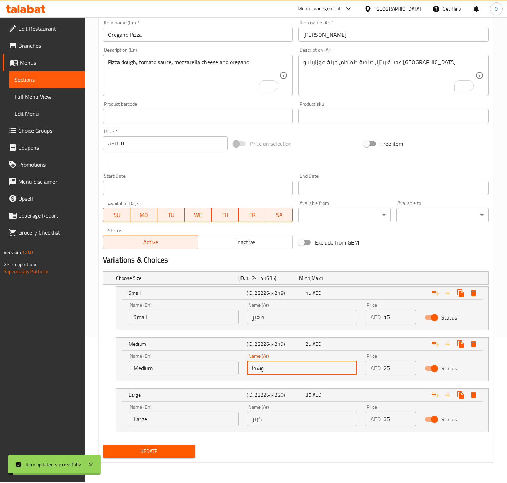
click at [258, 370] on input "وسط" at bounding box center [302, 368] width 110 height 14
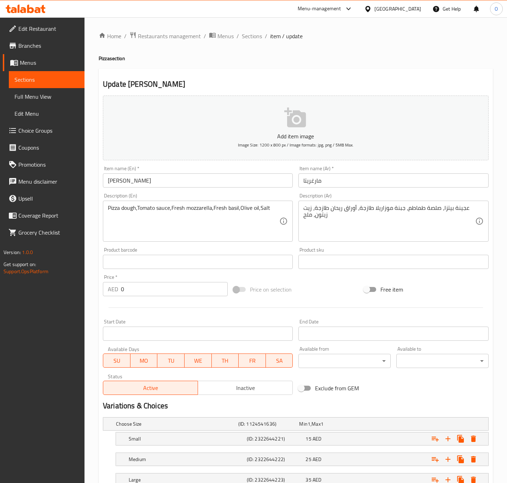
click at [162, 169] on div "Item name (En)   * [PERSON_NAME] name (En) *" at bounding box center [198, 177] width 190 height 22
click at [124, 191] on div "Description (En) Pizza dough,Tomato sauce,Fresh mozzarella,Fresh basil,Olive oi…" at bounding box center [198, 217] width 196 height 54
click at [140, 174] on input "[PERSON_NAME]" at bounding box center [198, 180] width 190 height 14
type input "[PERSON_NAME]"
click at [299, 186] on input "مارغريتا" at bounding box center [393, 180] width 190 height 14
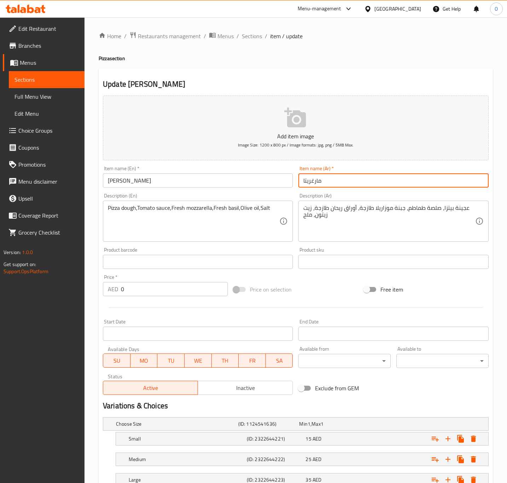
click at [299, 186] on input "مارغريتا" at bounding box center [393, 180] width 190 height 14
type input "[PERSON_NAME]"
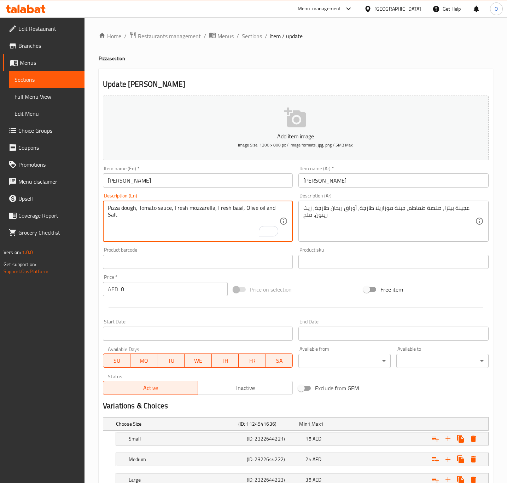
click at [145, 204] on textarea "Pizza dough, Tomato sauce, Fresh mozzarella, Fresh basil, Olive oil and Salt" at bounding box center [193, 221] width 171 height 34
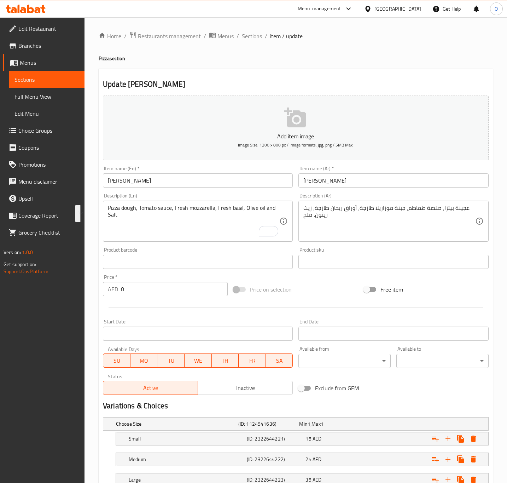
drag, startPoint x: 145, startPoint y: 204, endPoint x: 421, endPoint y: 318, distance: 298.9
click at [421, 318] on div "End Date End Date" at bounding box center [394, 329] width 196 height 27
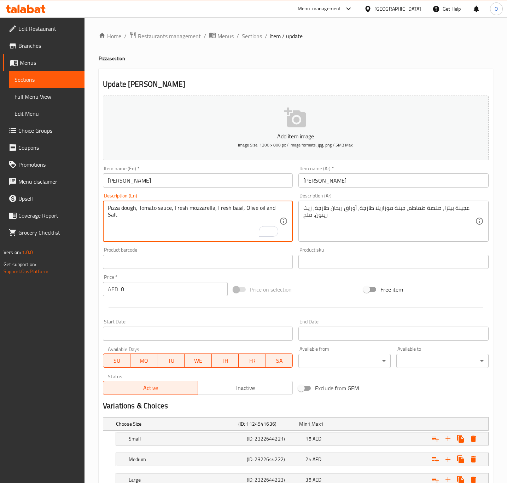
click at [256, 217] on textarea "Pizza dough, Tomato sauce, Fresh mozzarella, Fresh basil, Olive oil and Salt" at bounding box center [193, 221] width 171 height 34
type textarea "Pizza dough, tomato sauce, fresh mozzarella, fresh basil, olive oil and salt"
click at [188, 211] on textarea "Pizza dough, tomato sauce, fresh mozzarella, fresh basil, olive oil and salt" at bounding box center [193, 221] width 171 height 34
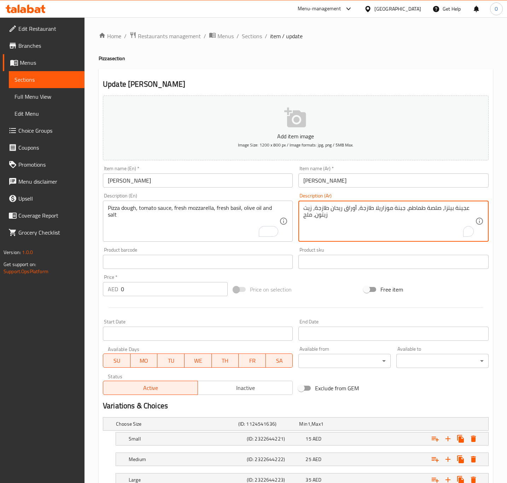
click at [394, 209] on textarea "عجينة بيتزا، صلصة طماطم، جبنة موزاريلا طازجة، أوراق ريحان طازجة، زيت زيتون، ملح" at bounding box center [388, 221] width 171 height 34
click at [400, 206] on textarea "عجينة بيتزا، صلصة طماطم، جبنة موزاريلا طازجة، أوراق ريحان طازجة، زيت زيتون، ملح" at bounding box center [388, 221] width 171 height 34
click at [364, 208] on textarea "عجينة بيتزا، صلصة طماطم، موزاريلا طازجة، أوراق ريحان طازجة، زيت زيتون، ملح" at bounding box center [388, 221] width 171 height 34
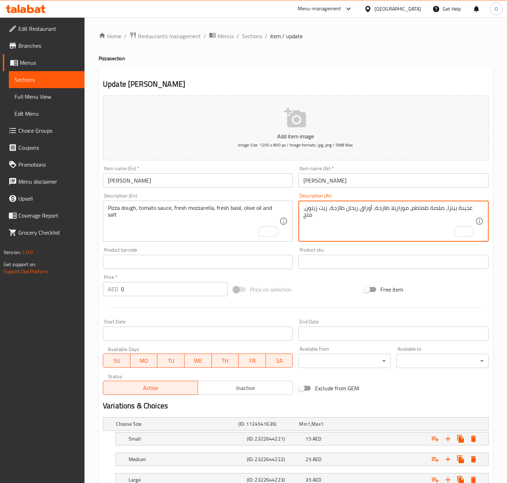
click at [364, 208] on textarea "عجينة بيتزا، صلصة طماطم، موزاريلا طازجة، أوراق ريحان طازجة، زيت زيتون، ملح" at bounding box center [388, 221] width 171 height 34
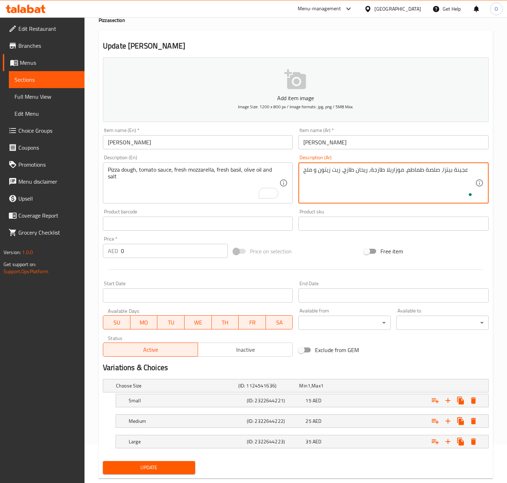
scroll to position [54, 0]
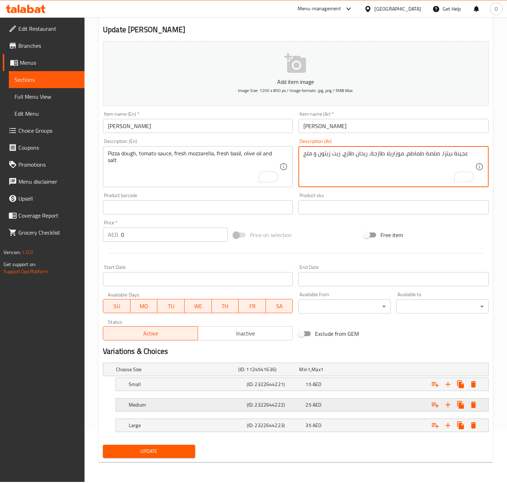
type textarea "عجينة بيتزا، صلصة طماطم، موزاريلا طازجة، ريحان طازج، زيت زيتون و ملح"
click at [217, 400] on div "Medium" at bounding box center [186, 405] width 118 height 10
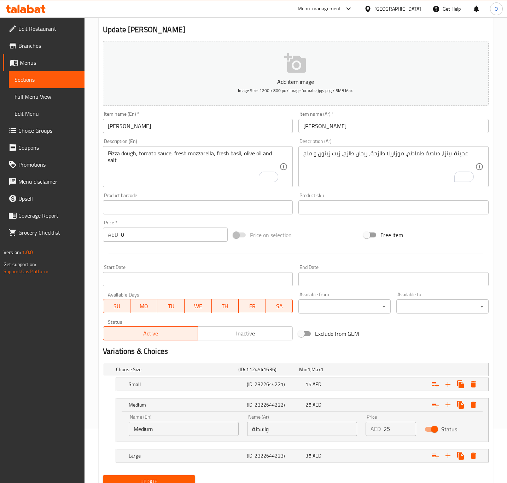
click at [272, 431] on input "واسطة" at bounding box center [302, 428] width 110 height 14
type input "وسط"
click at [184, 477] on button "Update" at bounding box center [149, 481] width 92 height 13
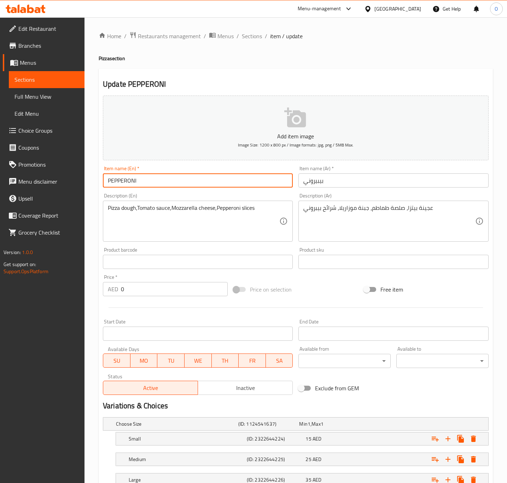
click at [181, 186] on input "PEPPERONI" at bounding box center [198, 180] width 190 height 14
type input "Pepperoni Pizza"
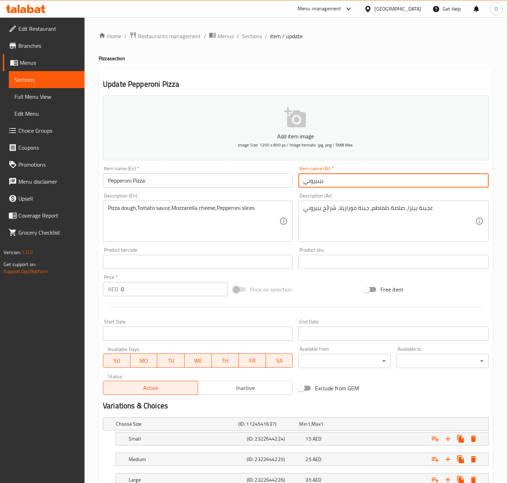
click at [308, 174] on input "بيبيروني" at bounding box center [393, 180] width 190 height 14
click at [191, 170] on div "Item name (En)   * Pepperoni Pizza Item name (En) *" at bounding box center [198, 177] width 190 height 22
click at [184, 174] on input "Pepperoni Pizza" at bounding box center [198, 180] width 190 height 14
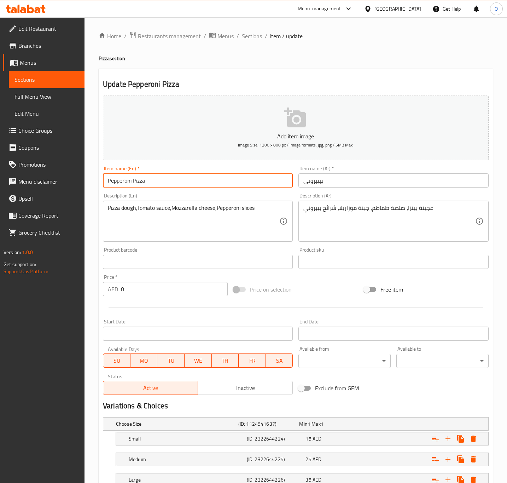
click at [184, 174] on input "Pepperoni Pizza" at bounding box center [198, 180] width 190 height 14
click at [114, 182] on input "Pepperoni Pizza" at bounding box center [198, 180] width 190 height 14
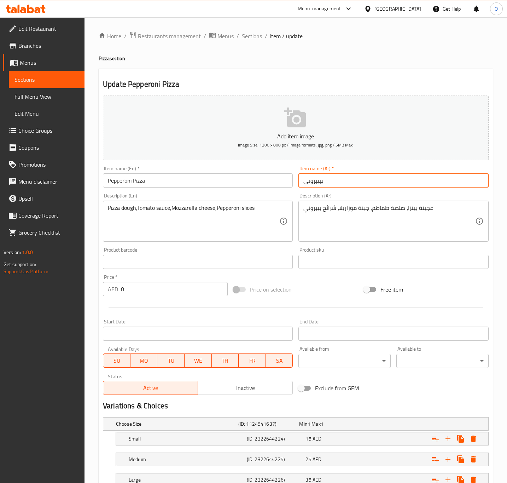
click at [327, 179] on input "بيبيروني" at bounding box center [393, 180] width 190 height 14
paste input "بيبروني"
type input "بيتزا بيبروني"
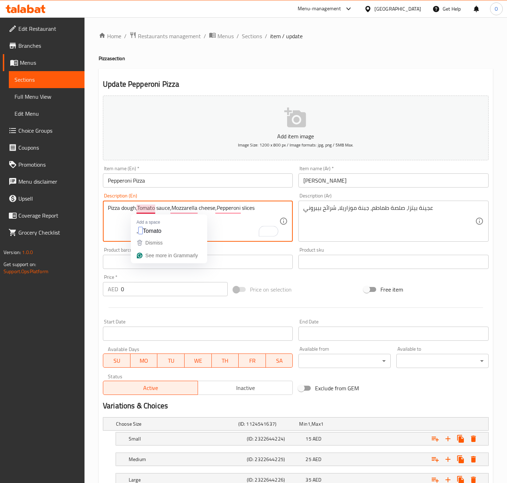
click at [138, 208] on textarea "Pizza dough,Tomato sauce,Mozzarella cheese,Pepperoni slices" at bounding box center [193, 221] width 171 height 34
click at [164, 214] on textarea "Pizza dough, Tomato sauce, Mozzarella cheese and Pepperoni slices" at bounding box center [193, 221] width 171 height 34
type textarea "Pizza dough, tomato sauce, mozzarella cheese and pepperoni slices"
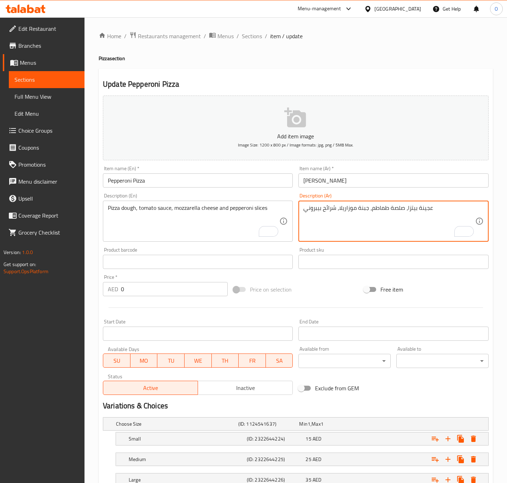
drag, startPoint x: 339, startPoint y: 213, endPoint x: 335, endPoint y: 214, distance: 5.3
click at [335, 214] on textarea "عجينة بيتزا، صلصة طماطم، جبنة موزاريلا، شرائح بيبروني" at bounding box center [388, 221] width 171 height 34
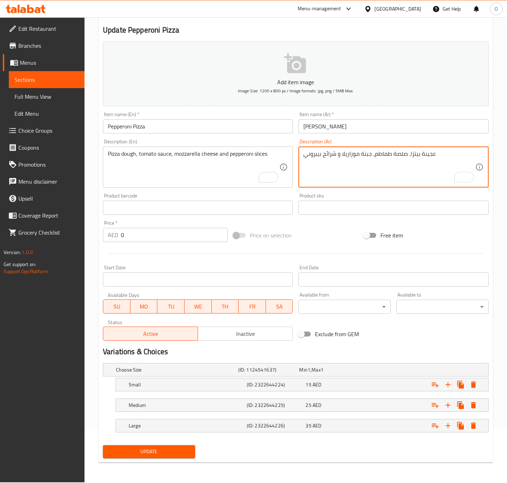
scroll to position [54, 0]
type textarea "عجينة بيتزا، صلصة طماطم، جبنة موزاريلا و شرائح بيبروني"
click at [174, 412] on div "Medium (ID: 2322644225) 25 AED" at bounding box center [304, 405] width 354 height 16
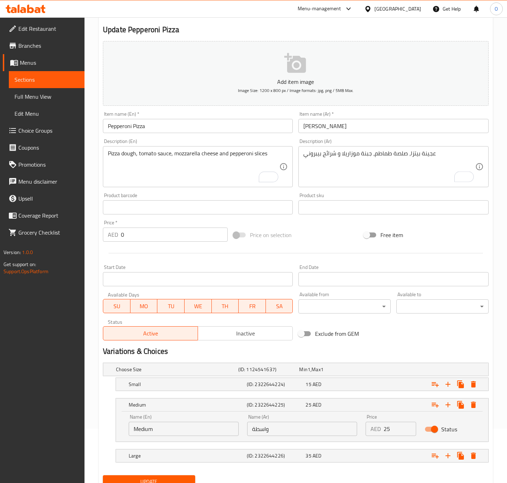
click at [259, 432] on input "واسطة" at bounding box center [302, 428] width 110 height 14
type input "وسط"
click at [103, 475] on button "Update" at bounding box center [149, 481] width 92 height 13
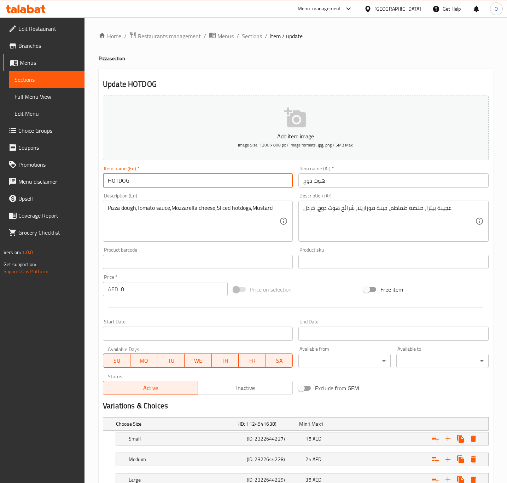
click at [133, 182] on input "HOTDOG" at bounding box center [198, 180] width 190 height 14
click at [117, 183] on input "HOTDOG" at bounding box center [198, 180] width 190 height 14
click at [117, 182] on input "HOTDOG" at bounding box center [198, 180] width 190 height 14
click at [147, 183] on input "HOT DOG" at bounding box center [198, 180] width 190 height 14
type input "Hot Dog Pizza"
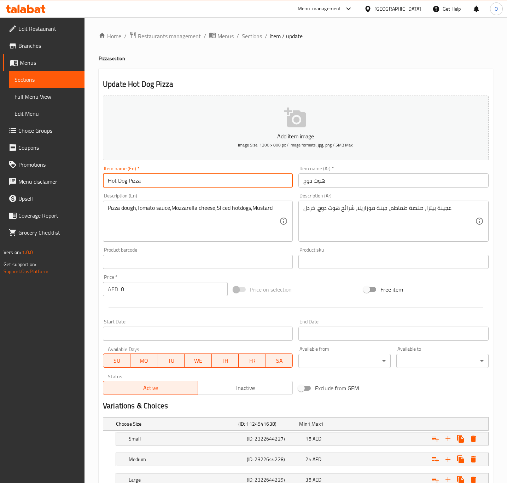
click at [299, 181] on input "هوت دوج" at bounding box center [393, 180] width 190 height 14
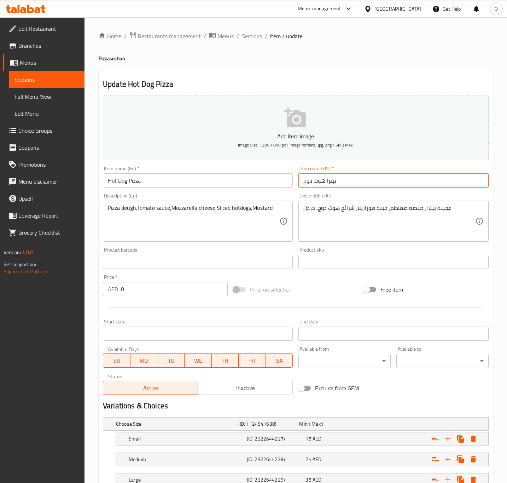
type input "بيتزا هوت دوج"
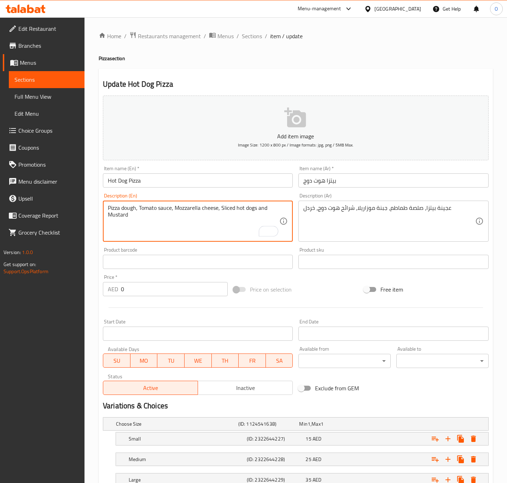
click at [154, 210] on textarea "Pizza dough, Tomato sauce, Mozzarella cheese, Sliced hot dogs and Mustard" at bounding box center [193, 221] width 171 height 34
type textarea "Pizza dough, tomato sauce, mozzarella cheese, sliced hot dogs and mustard"
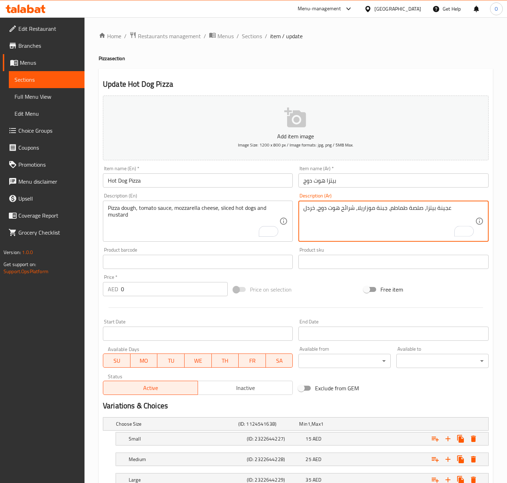
click at [318, 213] on textarea "عجينة بيتزا، صلصة طماطم، جبنة موزاريلا، شرائح هوت دوج، خردل" at bounding box center [388, 221] width 171 height 34
click at [318, 211] on textarea "عجينة بيتزا، صلصة طماطم، جبنة موزاريلا، شرائح هوت دوج و خردل" at bounding box center [388, 221] width 171 height 34
click at [315, 210] on textarea "عجينة بيتزا، صلصة طماطم، جبنة موزاريلا، شرائح هوت دوج و خردل" at bounding box center [388, 221] width 171 height 34
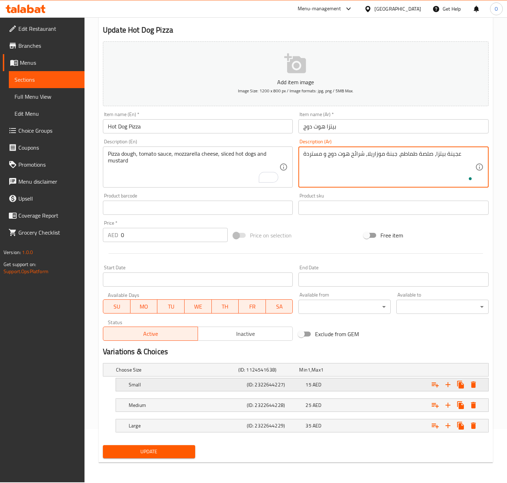
scroll to position [54, 0]
type textarea "عجينة بيتزا، صلصة طماطم، جبنة موزاريلا، شرائح هوت دوج و مستردة"
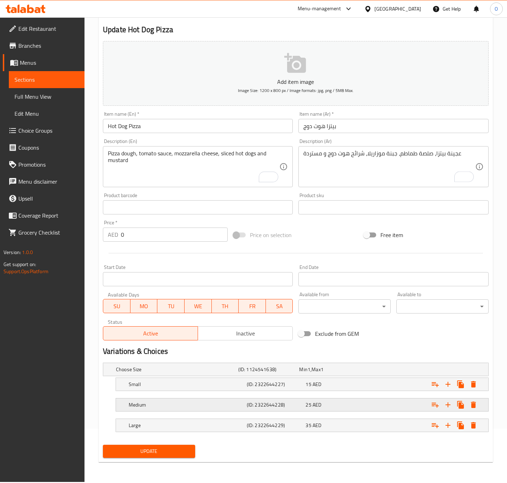
click at [261, 407] on h5 "(ID: 2322644228)" at bounding box center [275, 404] width 56 height 7
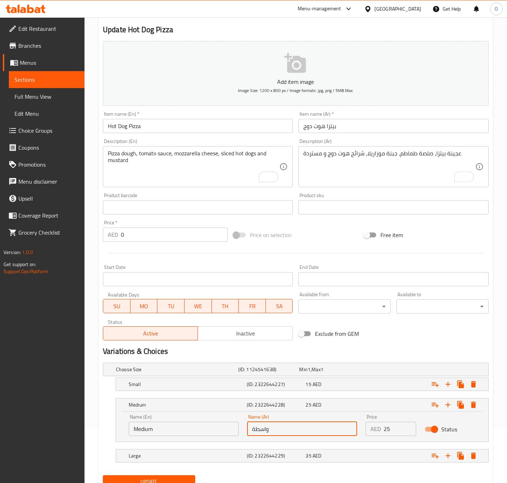
click at [265, 422] on input "واسطة" at bounding box center [302, 428] width 110 height 14
type input "وسط"
click at [103, 475] on button "Update" at bounding box center [149, 481] width 92 height 13
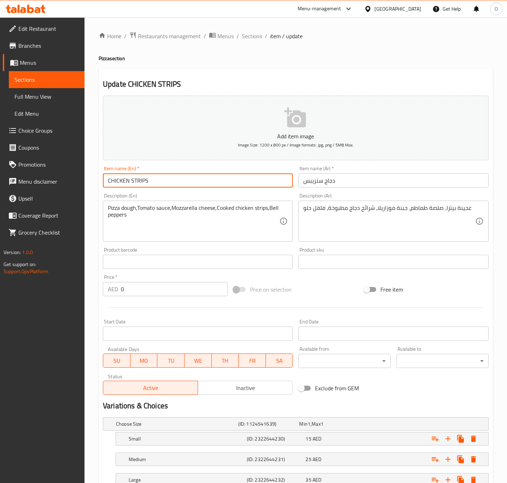
click at [202, 184] on input "CHICKEN STRIPS" at bounding box center [198, 180] width 190 height 14
click at [216, 182] on input "CHICKEN STRIPS Pizza" at bounding box center [198, 180] width 190 height 14
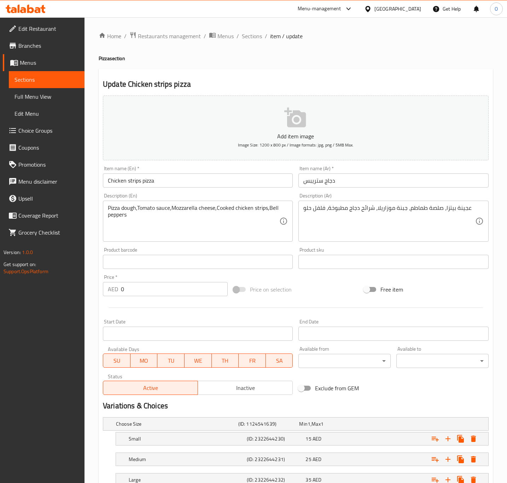
click at [431, 303] on div at bounding box center [295, 307] width 391 height 17
click at [151, 178] on input "Chicken strips pizza" at bounding box center [198, 180] width 190 height 14
type input "Chicken Strips Pizza"
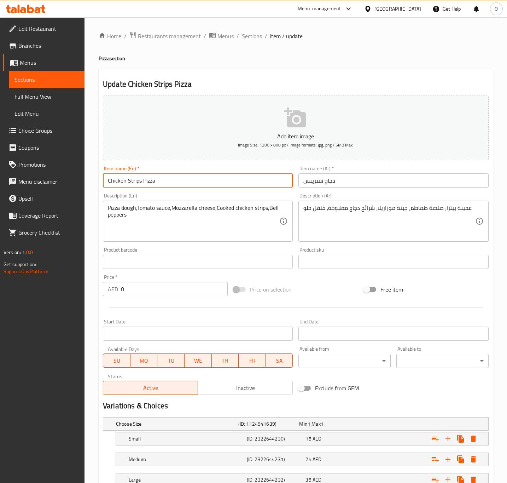
click at [311, 175] on input "دجاج ستريبس" at bounding box center [393, 180] width 190 height 14
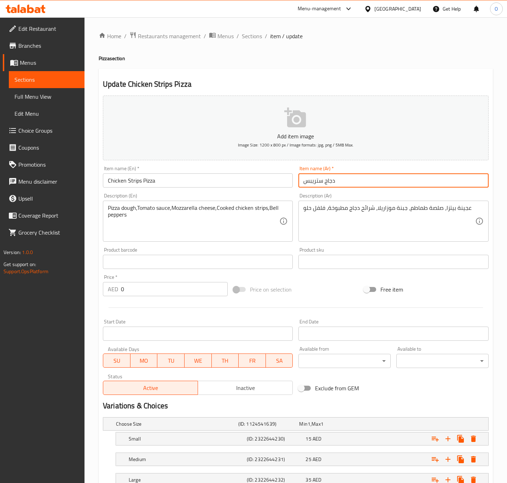
click at [305, 180] on input "دجاج ستريبس" at bounding box center [393, 180] width 190 height 14
click at [312, 182] on input "بيتزا دجاج ستريبس" at bounding box center [393, 180] width 190 height 14
click at [127, 181] on input "Chicken Strips Pizza" at bounding box center [198, 180] width 190 height 14
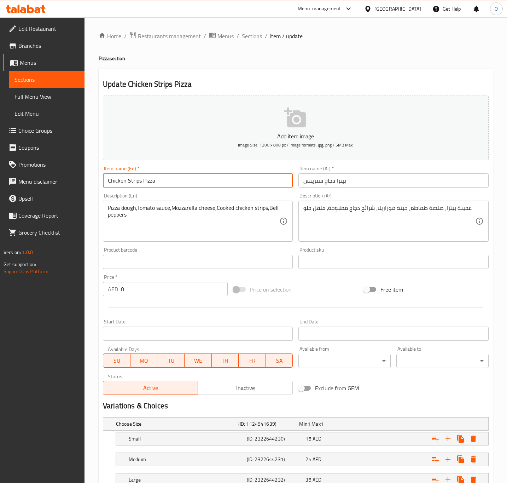
click at [127, 181] on input "Chicken Strips Pizza" at bounding box center [198, 180] width 190 height 14
click at [306, 175] on input "بيتزا دجاج ستريبس" at bounding box center [393, 180] width 190 height 14
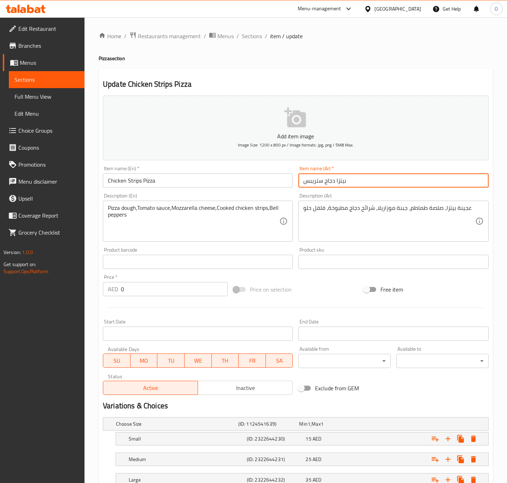
click at [306, 175] on input "بيتزا دجاج ستريبس" at bounding box center [393, 180] width 190 height 14
click at [324, 181] on input "بيتزا دجاج ستريبس" at bounding box center [393, 180] width 190 height 14
drag, startPoint x: 333, startPoint y: 180, endPoint x: 302, endPoint y: 186, distance: 31.4
click at [302, 186] on input "بيتزا دجاج ستريبس" at bounding box center [393, 180] width 190 height 14
paste input "دجاج إستربس"
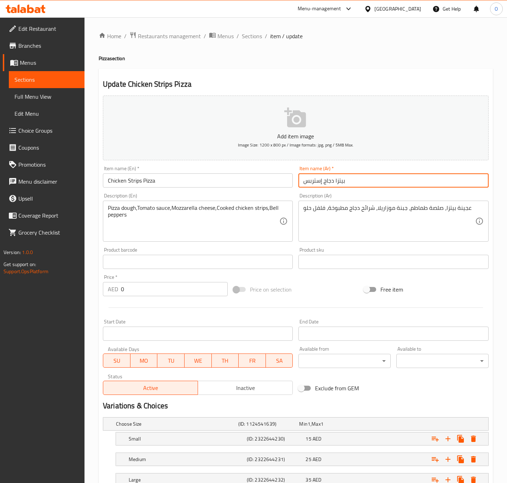
type input "بيتزا دجاج إستربس"
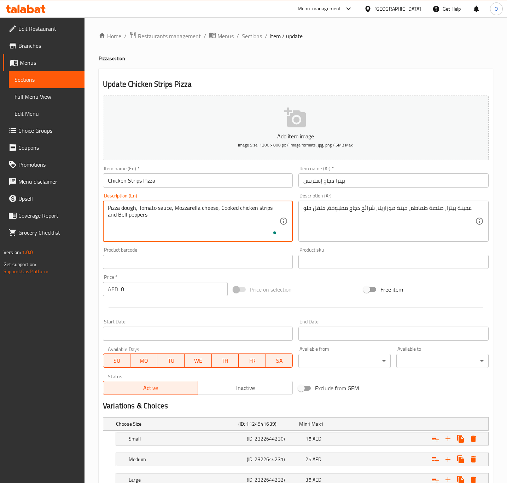
click at [143, 207] on textarea "Pizza dough, Tomato sauce, Mozzarella cheese, Cooked chicken strips and Bell pe…" at bounding box center [193, 221] width 171 height 34
type textarea "Pizza dough, tomato sauce, mozzarella cheese, cooked chicken strips and bell pe…"
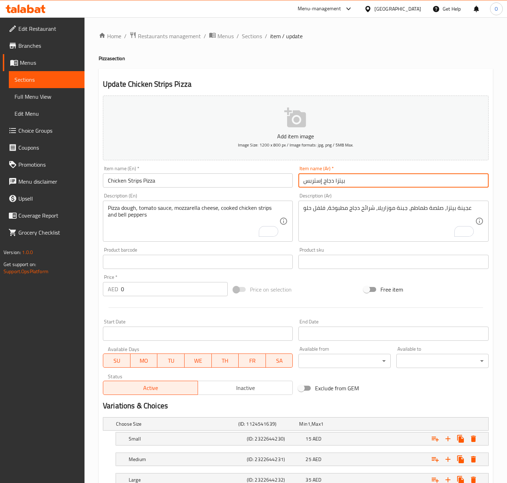
drag, startPoint x: 333, startPoint y: 180, endPoint x: 300, endPoint y: 184, distance: 33.4
click at [300, 184] on input "بيتزا دجاج إستربس" at bounding box center [393, 180] width 190 height 14
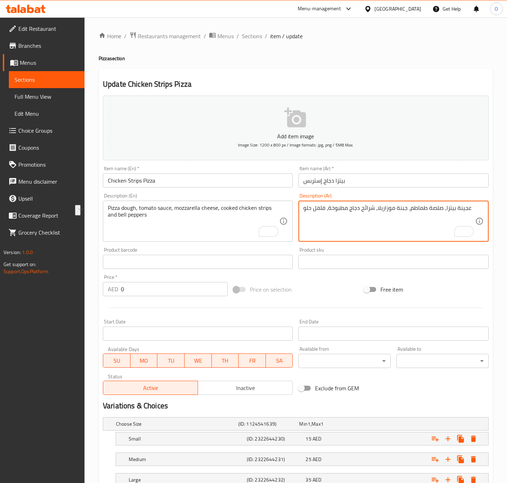
drag, startPoint x: 351, startPoint y: 211, endPoint x: 372, endPoint y: 209, distance: 20.9
click at [372, 209] on textarea "عجينة بيتزا، صلصة طماطم، جبنة موزاريلا، شرائح دجاج مطبوخة، فلفل حلو" at bounding box center [388, 221] width 171 height 34
paste textarea "جاج إستربس"
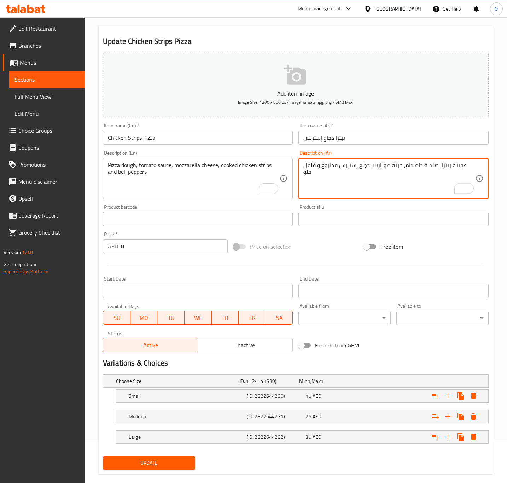
scroll to position [53, 0]
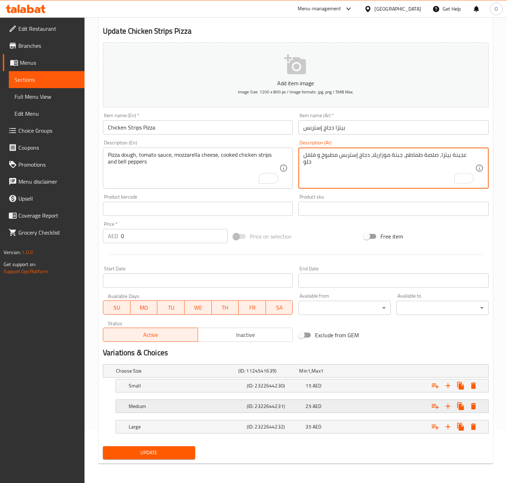
type textarea "عجينة بيتزا، صلصة طماطم، جبنة موزاريلا، دجاج إستربس مطبوخ و فلفل حلو"
click at [245, 413] on div "Medium (ID: 2322644231) 25 AED" at bounding box center [304, 406] width 354 height 16
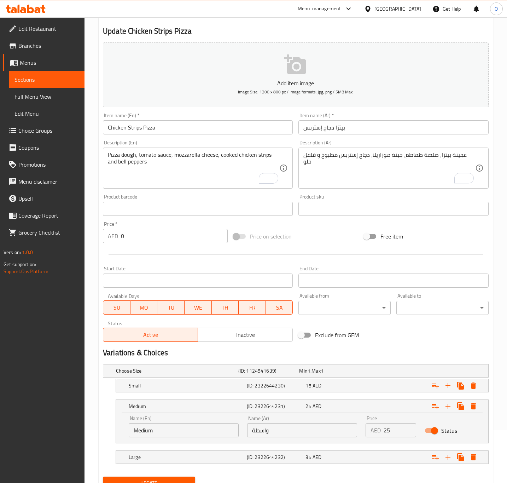
click at [266, 437] on input "واسطة" at bounding box center [302, 430] width 110 height 14
type input "وسط"
click at [103, 476] on button "Update" at bounding box center [149, 482] width 92 height 13
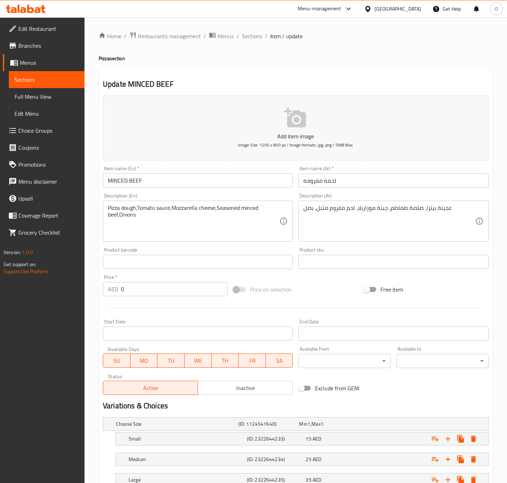
click at [135, 178] on input "MINCED BEEF" at bounding box center [198, 180] width 190 height 14
click at [211, 179] on input "Minced Beef" at bounding box center [198, 180] width 190 height 14
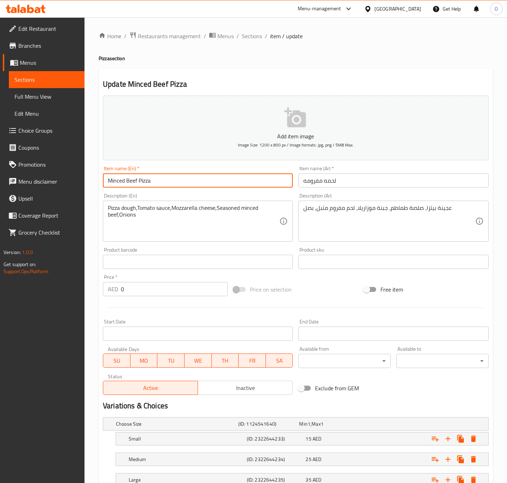
type input "Minced Beef Pizza"
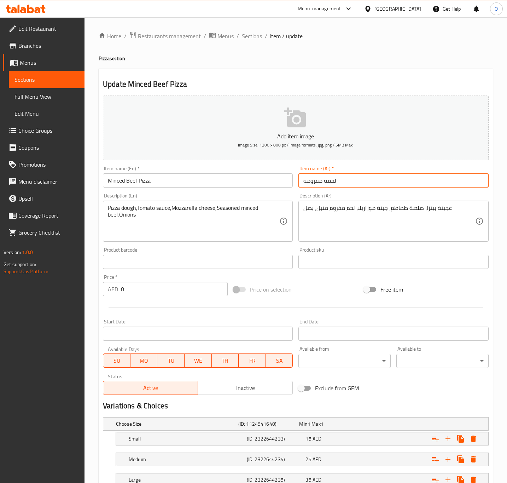
click at [306, 185] on input "لحمه مفرومه" at bounding box center [393, 180] width 190 height 14
click at [304, 182] on input "لحمه مفرومه" at bounding box center [393, 180] width 190 height 14
type input "بيتزا لحمه مفرومه"
click at [359, 173] on div "Item name (Ar)   * بيتزا لحمه مفرومه Item name (Ar) *" at bounding box center [393, 177] width 190 height 22
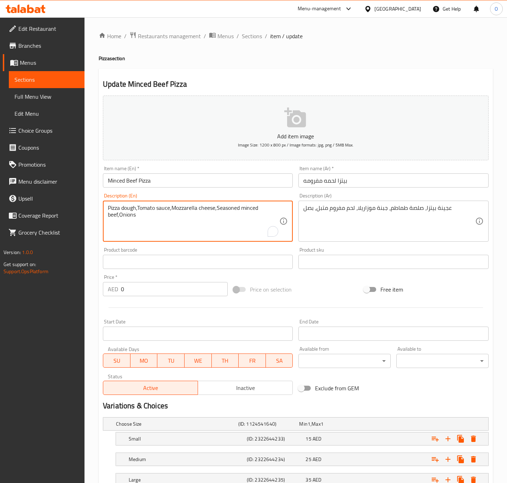
click at [137, 210] on textarea "Pizza dough,Tomato sauce,Mozzarella cheese,Seasoned minced beef,Onions" at bounding box center [193, 221] width 171 height 34
click at [172, 208] on textarea "Pizza dough, Tomato sauce,Mozzarella cheese,Seasoned minced beef,Onions" at bounding box center [193, 221] width 171 height 34
click at [175, 207] on textarea "Pizza dough, Tomato sauce,Mozzarella cheese,Seasoned minced beef,Onions" at bounding box center [193, 221] width 171 height 34
click at [219, 208] on textarea "Pizza dough, Tomato sauce, Mozzarella cheese,Seasoned minced beef,Onions" at bounding box center [193, 221] width 171 height 34
click at [120, 218] on textarea "Pizza dough, Tomato sauce, Mozzarella cheese, Seasoned minced beef,Onions" at bounding box center [193, 221] width 171 height 34
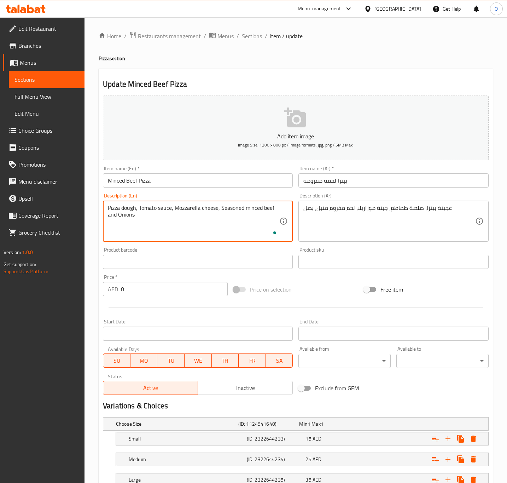
click at [131, 218] on textarea "Pizza dough, Tomato sauce, Mozzarella cheese, Seasoned minced beef and Onions" at bounding box center [193, 221] width 171 height 34
click at [242, 238] on textarea "Pizza dough, tomato sauce, mozzarella cheese, seasoned minced beef and onions" at bounding box center [193, 221] width 171 height 34
type textarea "Pizza dough, tomato sauce, mozzarella cheese, seasoned minced beef and onions"
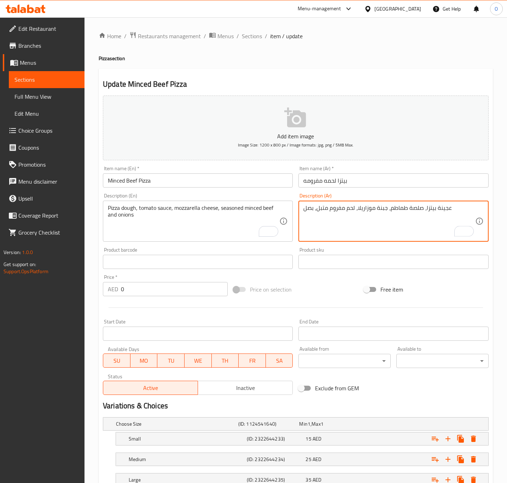
drag, startPoint x: 316, startPoint y: 212, endPoint x: 314, endPoint y: 216, distance: 4.9
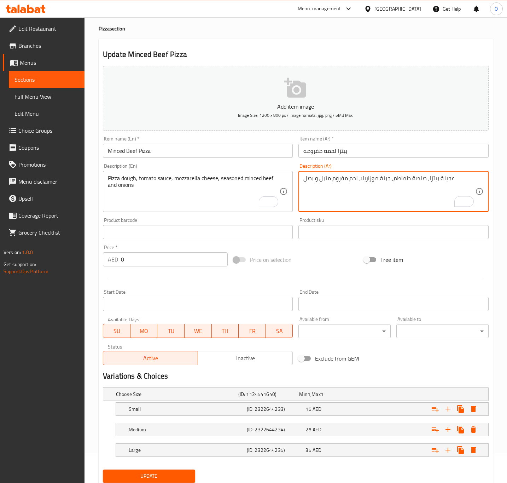
scroll to position [54, 0]
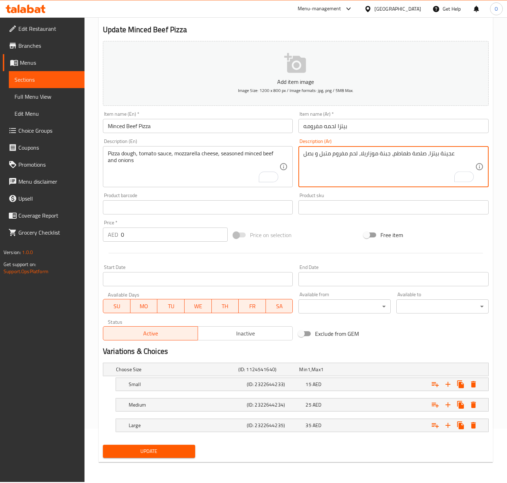
type textarea "عجينة بيتزا، صلصة طماطم، جبنة موزاريلا، لحم مفروم متبل و بصل"
drag, startPoint x: 164, startPoint y: 396, endPoint x: 157, endPoint y: 410, distance: 15.5
click at [163, 397] on nav at bounding box center [296, 395] width 386 height 6
click at [157, 409] on div "Medium" at bounding box center [186, 405] width 118 height 10
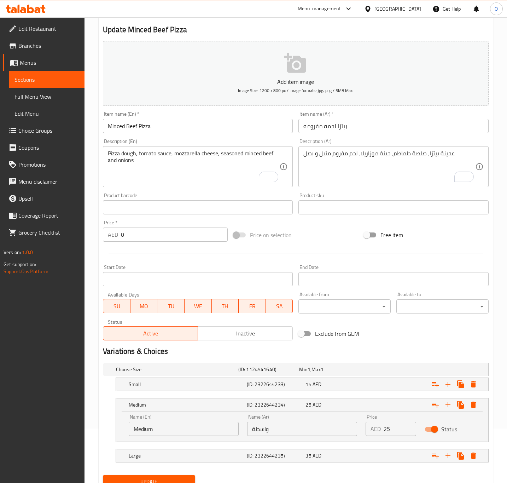
click at [258, 433] on input "واسطة" at bounding box center [302, 428] width 110 height 14
drag, startPoint x: 258, startPoint y: 433, endPoint x: 253, endPoint y: 431, distance: 5.7
click at [256, 433] on input "واسطة" at bounding box center [302, 428] width 110 height 14
type input "وسط"
click at [103, 475] on button "Update" at bounding box center [149, 481] width 92 height 13
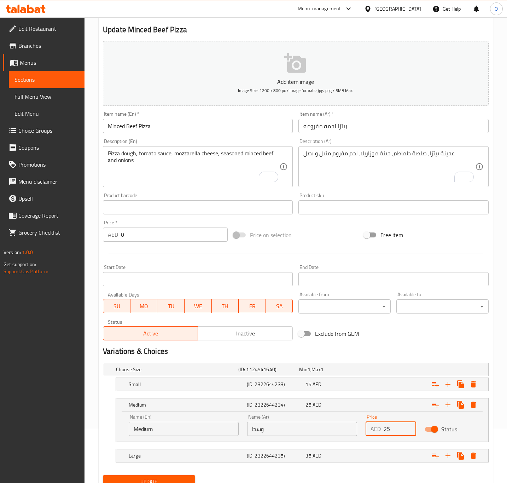
click at [103, 475] on button "Update" at bounding box center [149, 481] width 92 height 13
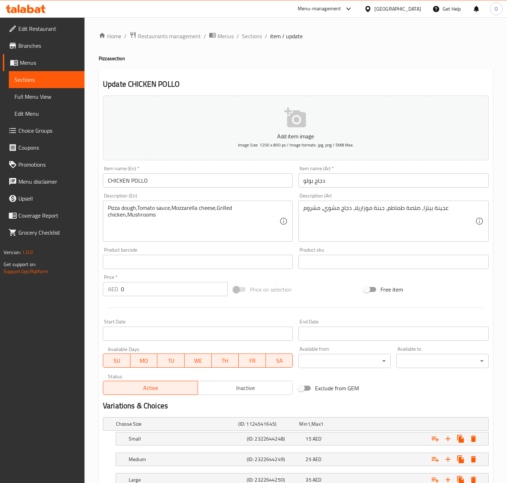
click at [162, 180] on input "CHICKEN POLLO" at bounding box center [198, 180] width 190 height 14
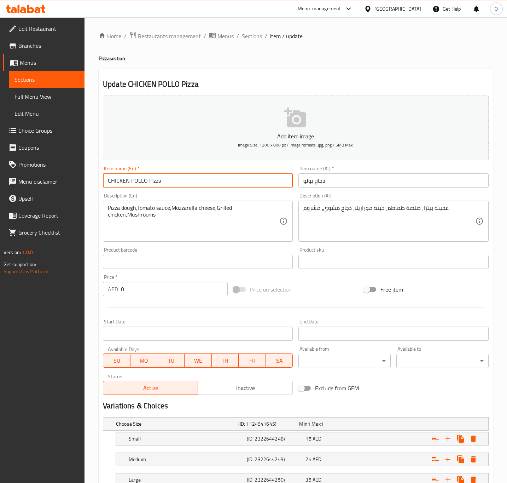
type input "CHICKEN POLLO Pizza"
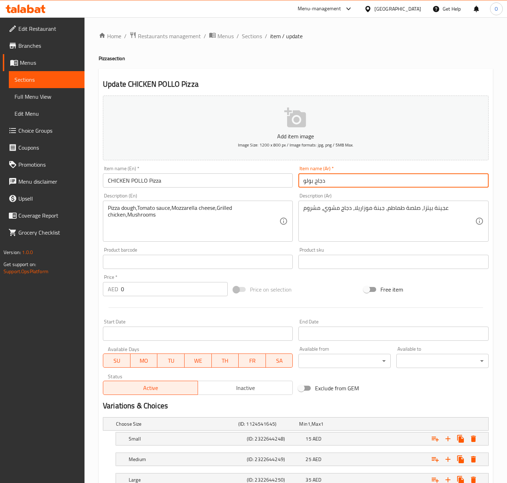
click at [302, 183] on input "دجاج بولو" at bounding box center [393, 180] width 190 height 14
type input "بيتزا دجاج بولو"
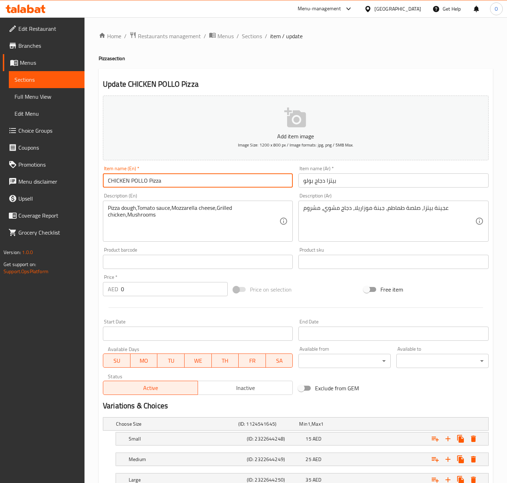
click at [208, 187] on input "CHICKEN POLLO Pizza" at bounding box center [198, 180] width 190 height 14
type input "Chicken Pollo Pizza"
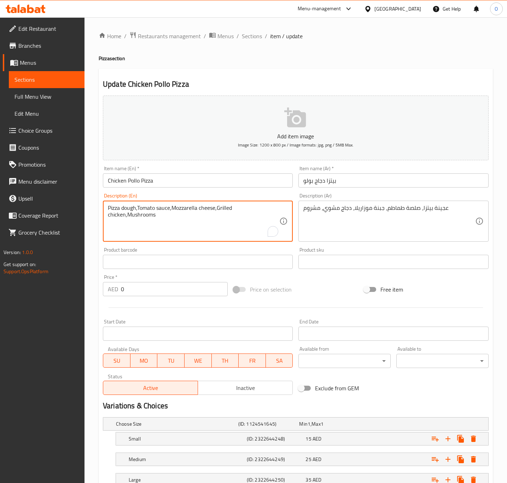
click at [139, 211] on textarea "Pizza dough,Tomato sauce,Mozzarella cheese,Grilled chicken,Mushrooms" at bounding box center [193, 221] width 171 height 34
click at [140, 211] on textarea "Pizza dough, Tomato sauce, Mozzarella cheese, Grilled chicken and Mushrooms" at bounding box center [193, 221] width 171 height 34
type textarea "Pizza dough, tomato sauce, mozzarella cheese, grilled chicken and mushrooms"
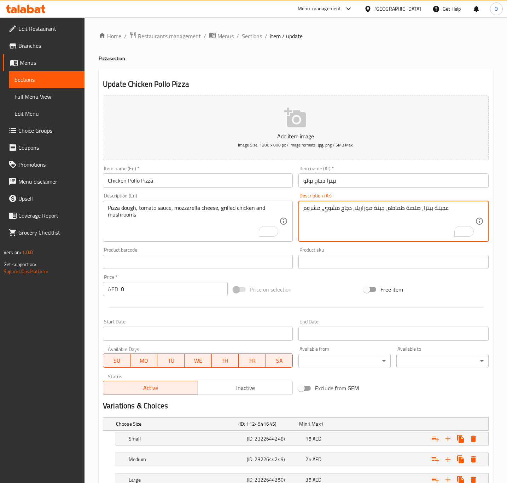
click at [321, 210] on textarea "عجينة بيتزا، صلصة طماطم، جبنة موزاريلا، دجاج مشوي، مشروم" at bounding box center [388, 221] width 171 height 34
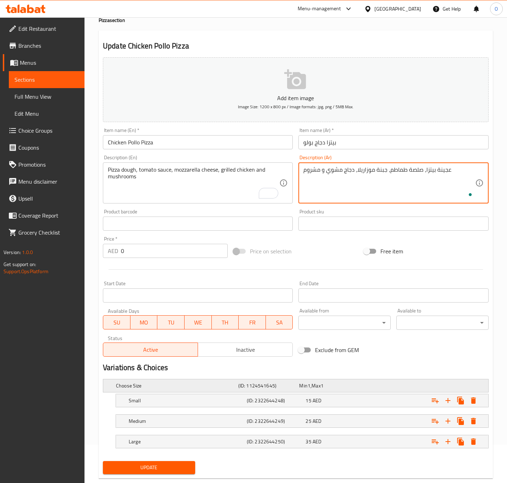
scroll to position [54, 0]
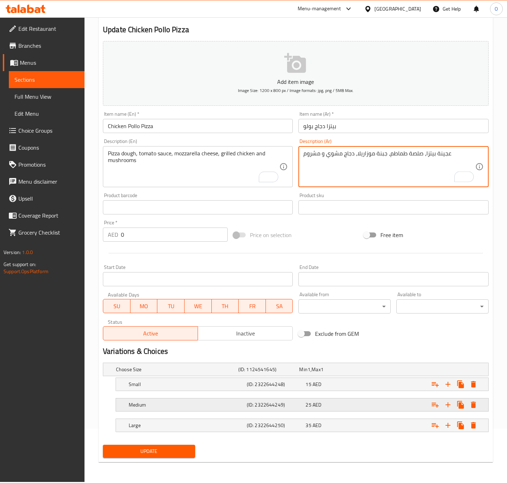
type textarea "عجينة بيتزا، صلصة طماطم، جبنة موزاريلا، دجاج مشوي و مشروم"
click at [225, 412] on div "Medium (ID: 2322644249) 25 AED" at bounding box center [304, 405] width 354 height 16
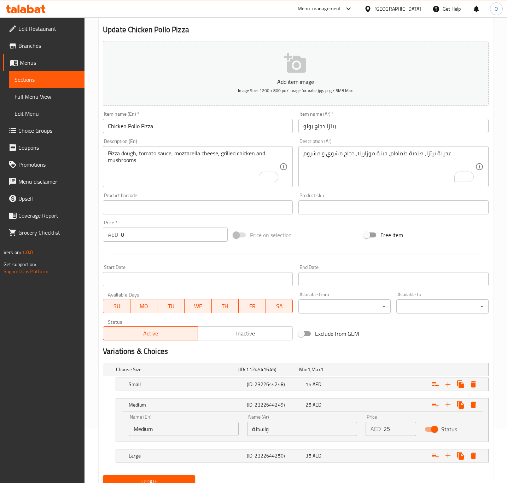
click at [261, 429] on input "واسطة" at bounding box center [302, 428] width 110 height 14
type input "وسط"
click at [103, 475] on button "Update" at bounding box center [149, 481] width 92 height 13
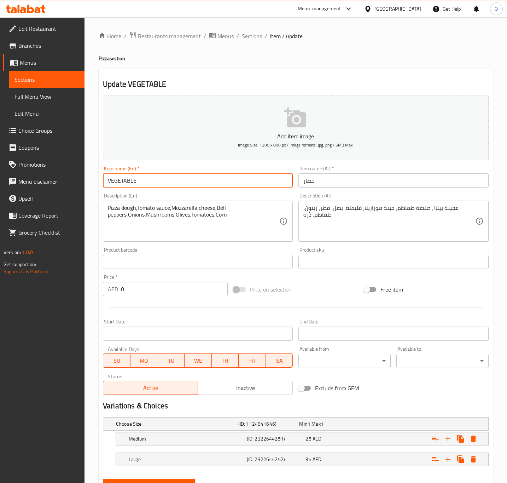
click at [187, 174] on input "VEGETABLE" at bounding box center [198, 180] width 190 height 14
type input "Vegetable Soup"
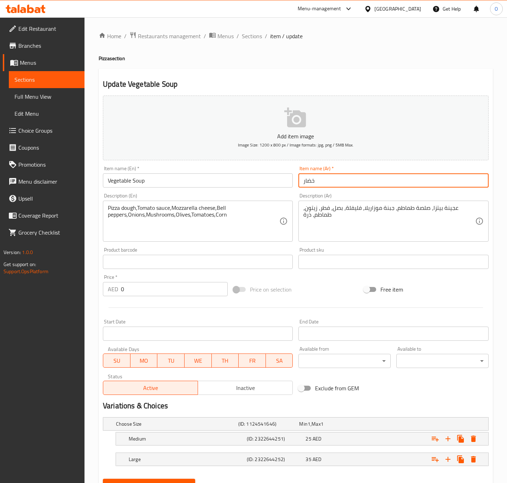
click at [304, 187] on input "خضار" at bounding box center [393, 180] width 190 height 14
type input "بيتزا خضار"
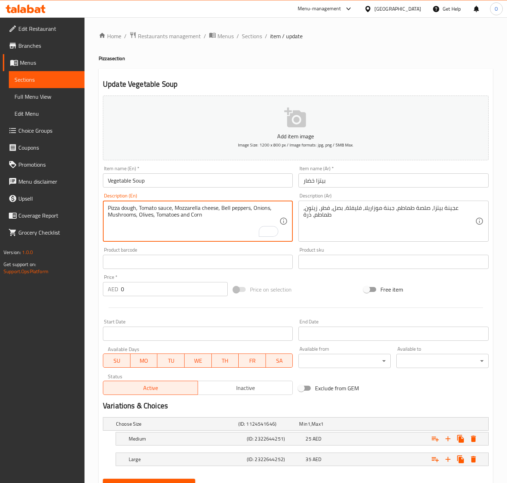
click at [142, 207] on textarea "Pizza dough, Tomato sauce, Mozzarella cheese, Bell peppers, Onions, Mushrooms, …" at bounding box center [193, 221] width 171 height 34
type textarea "Pizza dough, tomato sauce, mozzarella cheese, bell peppers, onions, mushrooms, …"
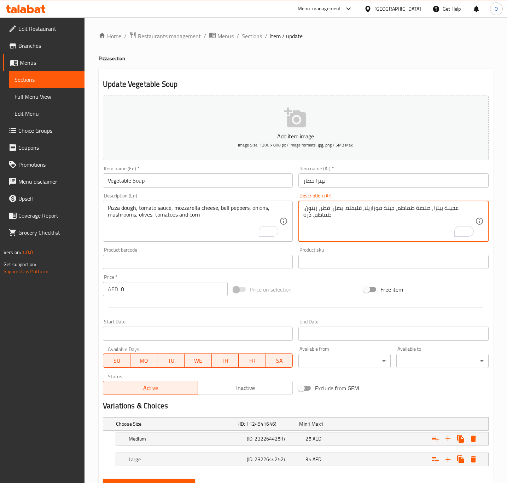
click at [353, 207] on textarea "عجينة بيتزا، صلصة طماطم، جبنة موزاريلا، فليفلة، بصل، فطر، زيتون، طماطم، ذرة" at bounding box center [388, 221] width 171 height 34
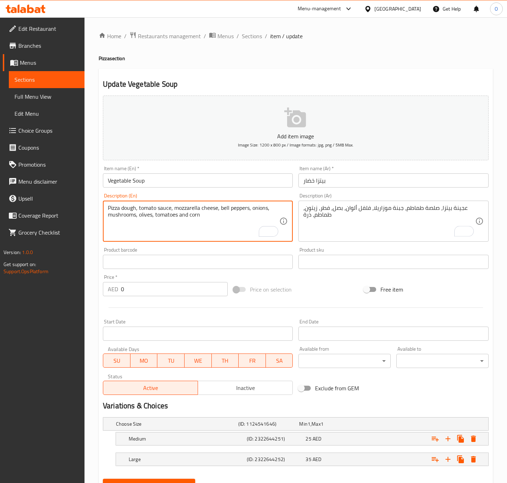
click at [220, 211] on textarea "Pizza dough, tomato sauce, mozzarella cheese, bell peppers, onions, mushrooms, …" at bounding box center [193, 221] width 171 height 34
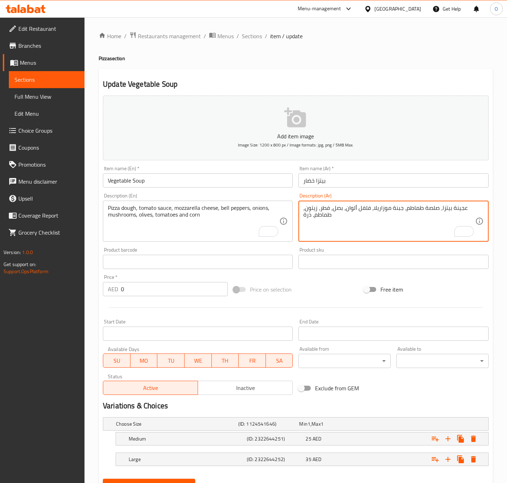
click at [355, 209] on textarea "عجينة بيتزا، صلصة طماطم، جبنة موزاريلا، فلفل ألوان، بصل، فطر، زيتون، طماطم، ذرة" at bounding box center [388, 221] width 171 height 34
click at [321, 207] on textarea "عجينة بيتزا، صلصة طماطم، جبنة موزاريلا، فلفل حلو، بصل، فطر، زيتون، طماطم، ذرة" at bounding box center [388, 221] width 171 height 34
drag, startPoint x: 313, startPoint y: 215, endPoint x: 316, endPoint y: 213, distance: 4.1
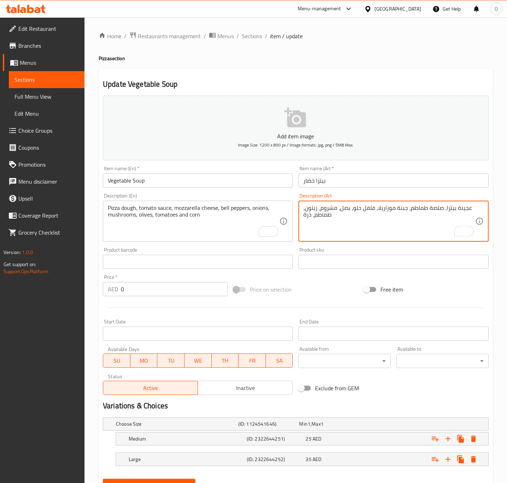
click at [316, 213] on textarea "عجينة بيتزا، صلصة طماطم، جبنة موزاريلا، فلفل حلو، بصل، مشروم، زيتون، طماطم، ذرة" at bounding box center [388, 221] width 171 height 34
click at [314, 215] on textarea "عجينة بيتزا، صلصة طماطم، جبنة موزاريلا، فلفل حلو، بصل، مشروم، زيتون، طماطم، ذرة" at bounding box center [388, 221] width 171 height 34
drag, startPoint x: 312, startPoint y: 217, endPoint x: 315, endPoint y: 218, distance: 3.6
click at [315, 218] on textarea "عجينة بيتزا، صلصة طماطم، جبنة موزاريلا، فلفل حلو، بصل، مشروم، زيتون، طماطم، ذرة" at bounding box center [388, 221] width 171 height 34
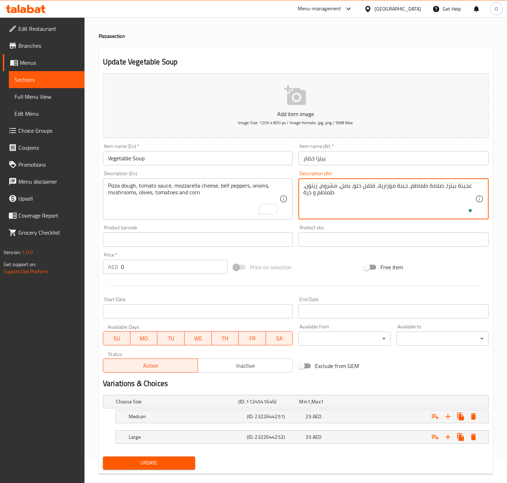
scroll to position [34, 0]
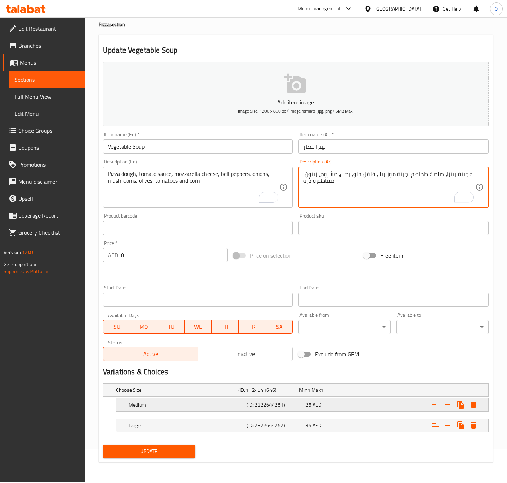
type textarea "عجينة بيتزا، صلصة طماطم، جبنة موزاريلا، فلفل حلو، بصل، مشروم، زيتون، طماطم و ذرة"
click at [257, 404] on h5 "(ID: 2322644251)" at bounding box center [275, 404] width 56 height 7
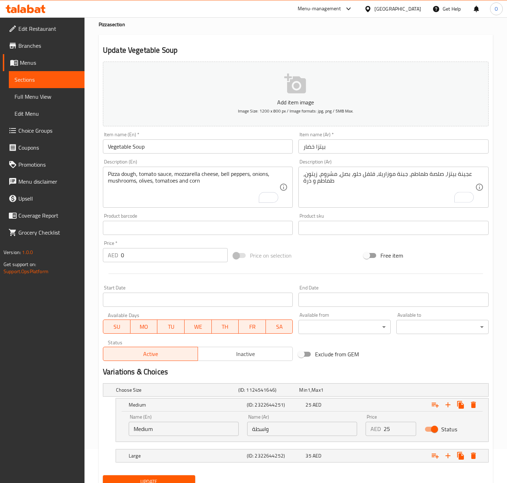
click at [248, 423] on input "واسطة" at bounding box center [302, 428] width 110 height 14
click at [253, 421] on input "واسطة" at bounding box center [302, 428] width 110 height 14
type input "وسط"
click at [103, 475] on button "Update" at bounding box center [149, 481] width 92 height 13
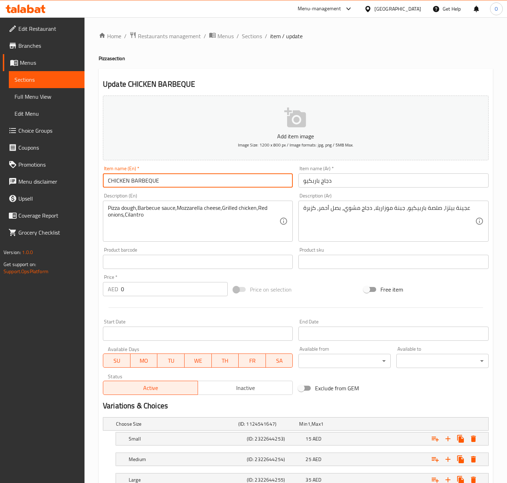
click at [207, 177] on input "CHICKEN BARBEQUE" at bounding box center [198, 180] width 190 height 14
type input "Chicken Barbeque"
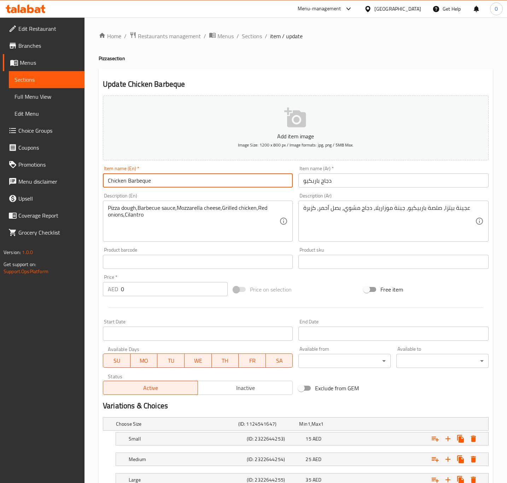
click at [135, 175] on input "Chicken Barbeque" at bounding box center [198, 180] width 190 height 14
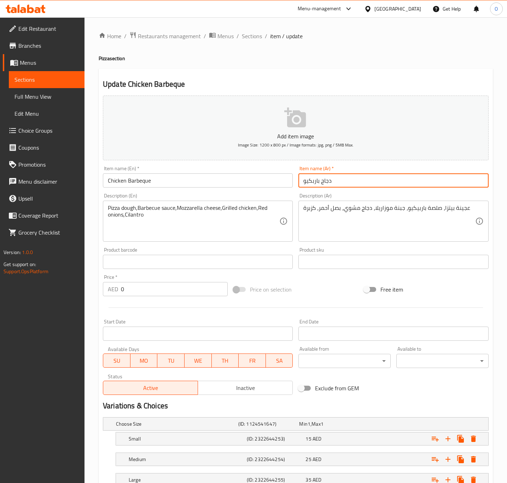
click at [312, 184] on input "دجاج باربكيو" at bounding box center [393, 180] width 190 height 14
paste input "text"
click at [349, 182] on input "دجاج باربيكيو" at bounding box center [393, 180] width 190 height 14
click at [299, 184] on input "دجاج باربيكيو" at bounding box center [393, 180] width 190 height 14
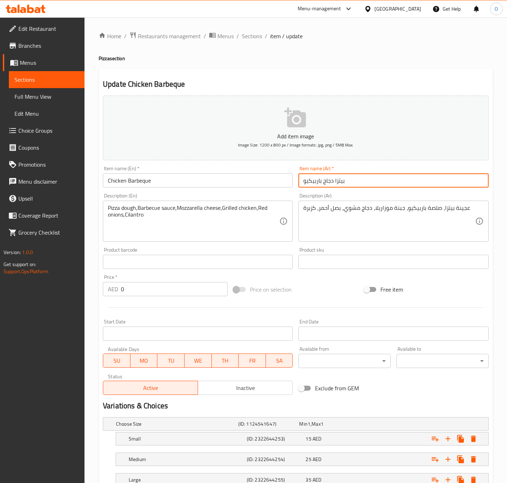
type input "بيتزا دجاج باربيكيو"
click at [252, 177] on input "Chicken Barbeque" at bounding box center [198, 180] width 190 height 14
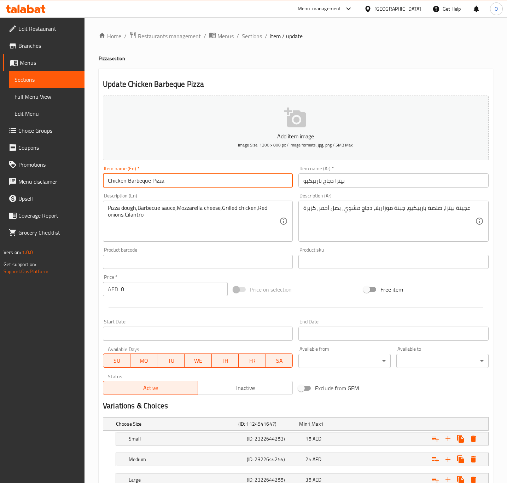
type input "Chicken Barbeque Pizza"
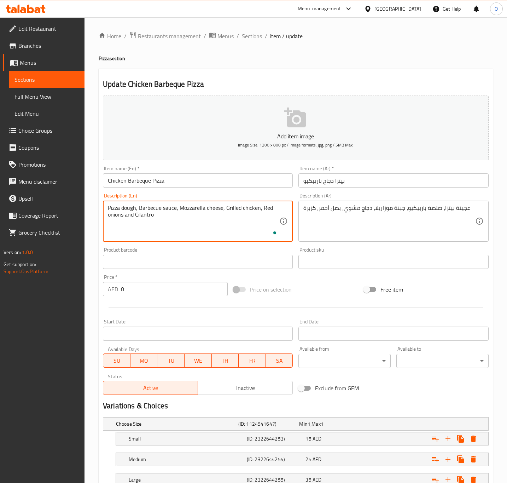
click at [180, 210] on textarea "Pizza dough, Barbecue sauce, Mozzarella cheese, Grilled chicken, Red onions and…" at bounding box center [193, 221] width 171 height 34
type textarea "Pizza dough, barbecue sauce, mozzarella cheese, grilled chicken, red onions and…"
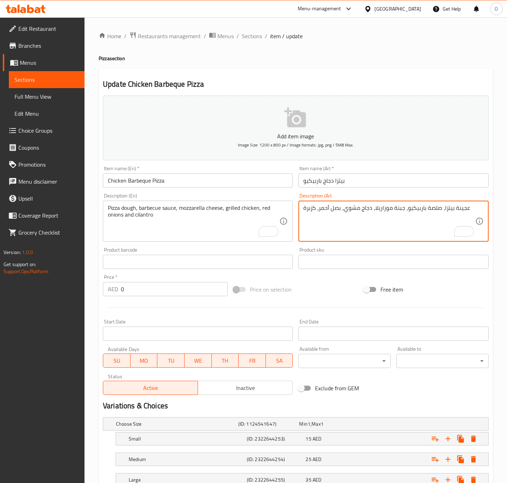
click at [318, 211] on textarea "عجينة بيتزا، صلصة باربيكيو، جبنة موزاريلا، دجاج مشوي، بصل أحمر، كزبرة" at bounding box center [388, 221] width 171 height 34
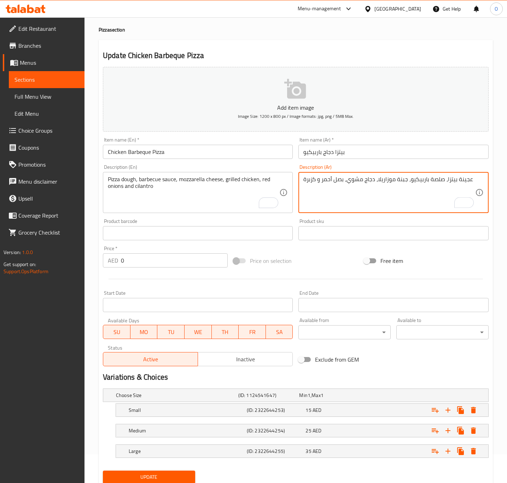
scroll to position [54, 0]
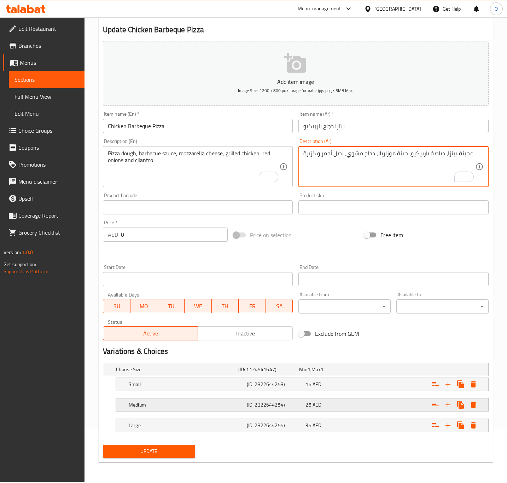
type textarea "عجينة بيتزا، صلصة باربيكيو، جبنة موزاريلا، دجاج مشوي، بصل أحمر و كزبرة"
click at [277, 408] on h5 "(ID: 2322644254)" at bounding box center [275, 404] width 56 height 7
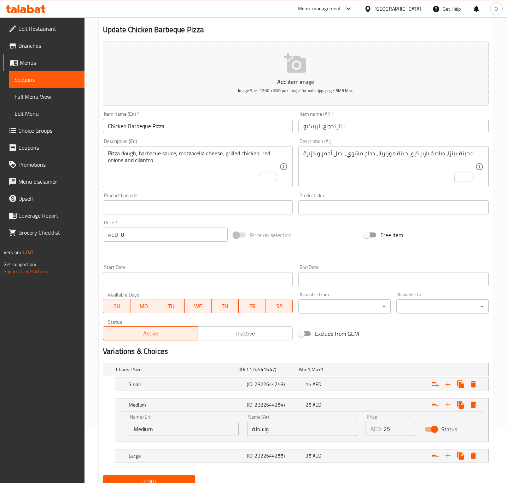
click at [264, 432] on input "واسطة" at bounding box center [302, 428] width 110 height 14
type input ","
type input "وسط"
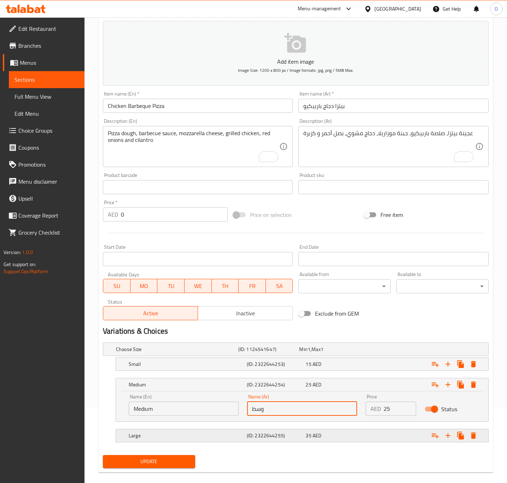
scroll to position [85, 0]
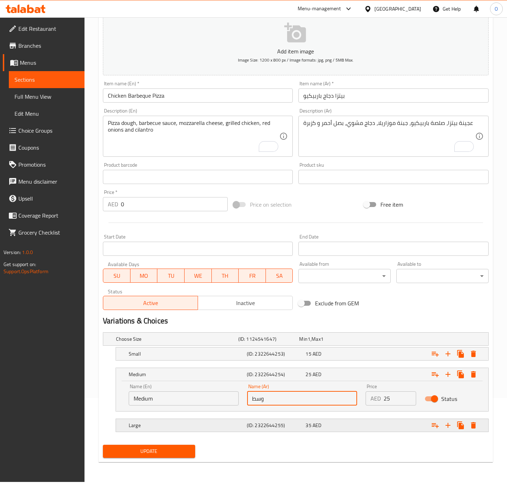
click at [151, 457] on button "Update" at bounding box center [149, 450] width 92 height 13
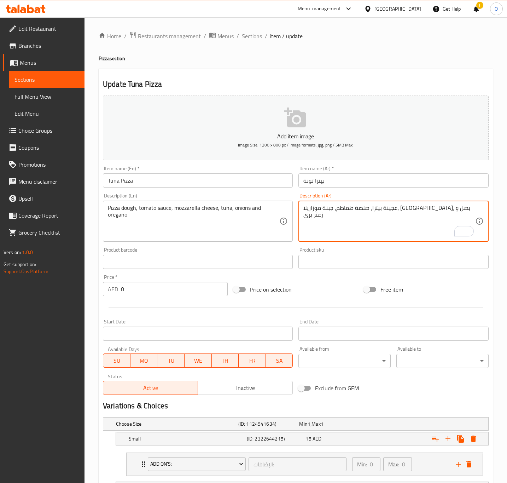
click at [325, 207] on textarea "عجينة بيتزا، صلصة طماطم، جبنة موزاريلا، [GEOGRAPHIC_DATA]، بصل و زعتر بري" at bounding box center [388, 221] width 171 height 34
drag, startPoint x: 323, startPoint y: 209, endPoint x: 305, endPoint y: 209, distance: 18.0
click at [305, 209] on textarea "عجينة بيتزا، صلصة طماطم، جبنة موزاريلا، [GEOGRAPHIC_DATA]، بصل و زعتر بري" at bounding box center [388, 221] width 171 height 34
paste textarea "وريجانو"
type textarea "عجينة بيتزا، صلصة طماطم، جبنة موزاريلا، [GEOGRAPHIC_DATA]، [GEOGRAPHIC_DATA] و …"
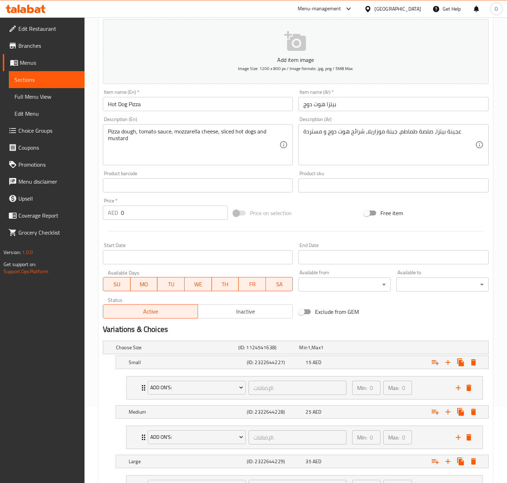
scroll to position [144, 0]
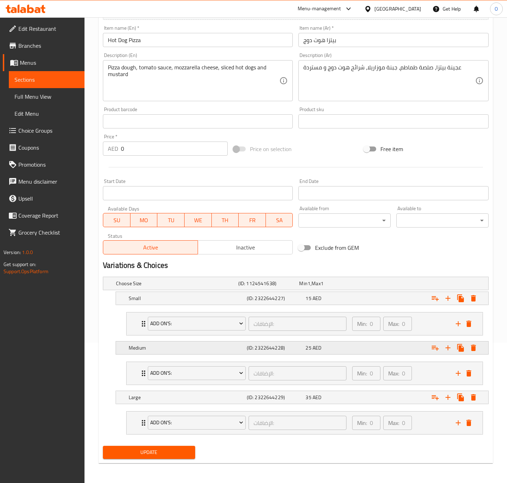
click at [133, 344] on h5 "Medium" at bounding box center [186, 347] width 115 height 7
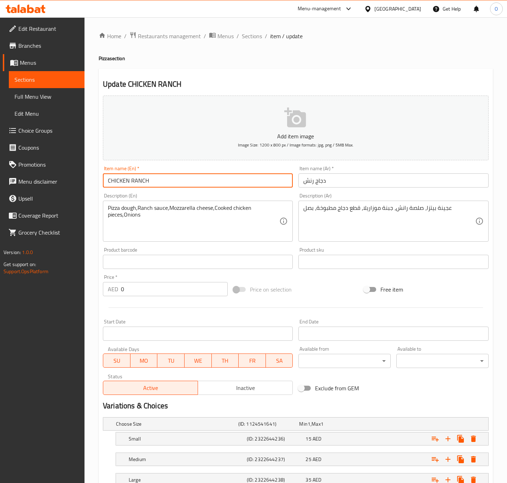
drag, startPoint x: 0, startPoint y: 0, endPoint x: 187, endPoint y: 186, distance: 263.3
click at [187, 186] on input "CHICKEN RANCH" at bounding box center [198, 180] width 190 height 14
type input "Chicken Ranch Pizza"
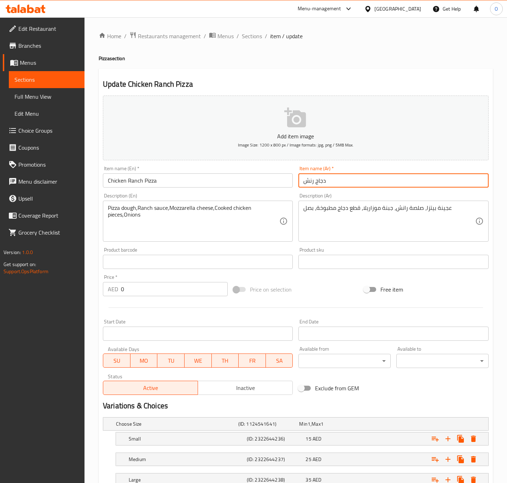
click at [301, 178] on input "دجاج رنش" at bounding box center [393, 180] width 190 height 14
type input "بيتزا دجاج رانش"
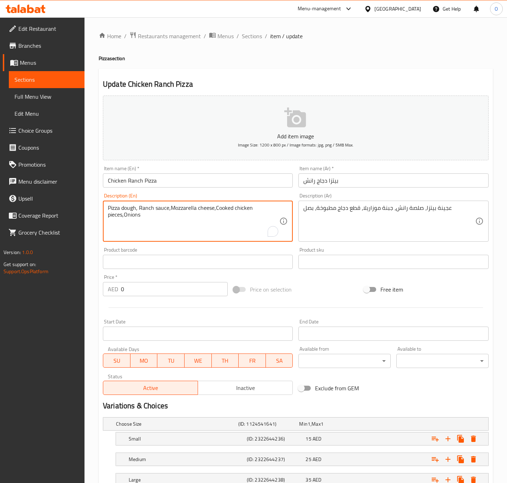
click at [171, 208] on textarea "Pizza dough, Ranch sauce,Mozzarella cheese,Cooked chicken pieces,Onions" at bounding box center [193, 221] width 171 height 34
click at [216, 208] on textarea "Pizza dough, Ranch sauce, Mozzarella cheese,Cooked chicken pieces,Onions" at bounding box center [193, 221] width 171 height 34
click at [124, 216] on textarea "Pizza dough, Ranch sauce, Mozzarella cheese, Cooked chicken pieces,Onions" at bounding box center [193, 221] width 171 height 34
click at [124, 216] on textarea "Pizza dough, Ranch sauce, Mozzarella cheese, Cooked chicken pieces and Onions" at bounding box center [193, 221] width 171 height 34
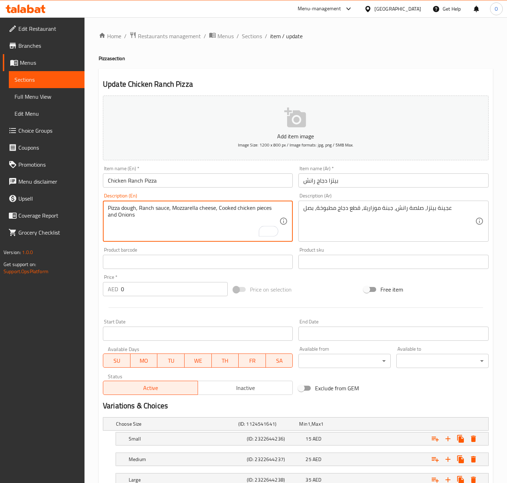
click at [124, 216] on textarea "Pizza dough, Ranch sauce, Mozzarella cheese, Cooked chicken pieces and Onions" at bounding box center [193, 221] width 171 height 34
type textarea "Pizza dough, ranch sauce, mozzarella cheese, cooked chicken pieces and onions"
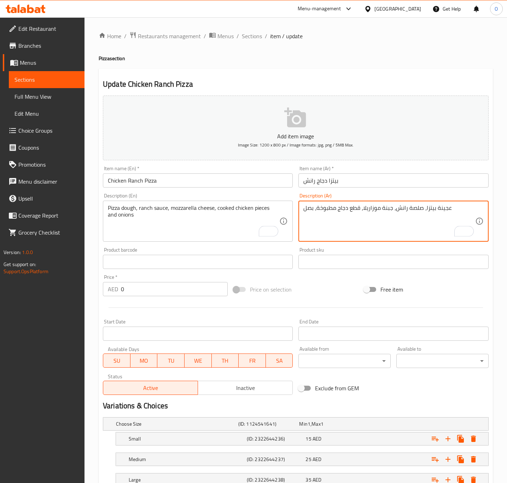
click at [319, 209] on textarea "عجينة بيتزا، صلصة رانش، جبنة موزاريلا، قطع دجاج مطبوخة، بصل" at bounding box center [388, 221] width 171 height 34
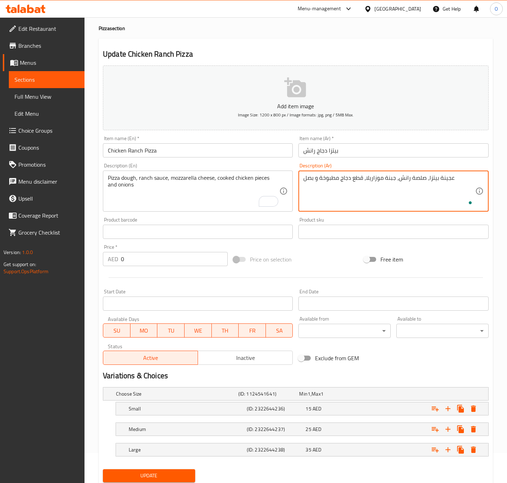
scroll to position [54, 0]
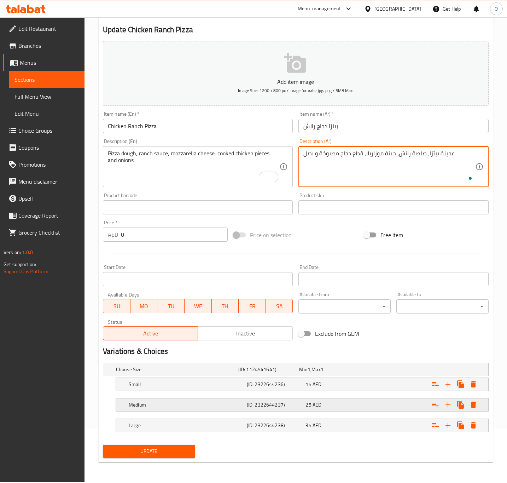
type textarea "عجينة بيتزا، صلصة رانش، جبنة موزاريلا، قطع دجاج مطبوخة و بصل"
drag, startPoint x: 262, startPoint y: 409, endPoint x: 257, endPoint y: 418, distance: 10.1
click at [262, 411] on div "Medium (ID: 2322644237) 25 AED" at bounding box center [304, 405] width 354 height 16
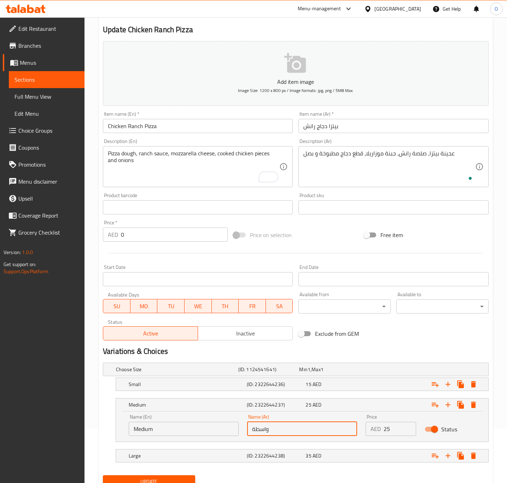
click at [259, 432] on input "واسطة" at bounding box center [302, 428] width 110 height 14
click at [258, 433] on input "واسطة" at bounding box center [302, 428] width 110 height 14
type input "وسط"
click at [103, 475] on button "Update" at bounding box center [149, 481] width 92 height 13
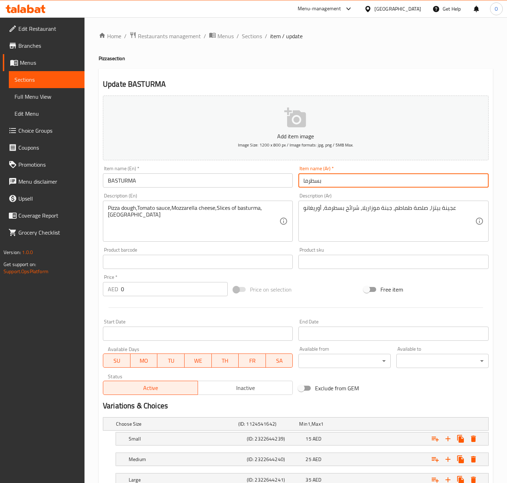
click at [348, 185] on input "بسطرما" at bounding box center [393, 180] width 190 height 14
click at [307, 175] on input "بسطرم" at bounding box center [393, 180] width 190 height 14
click at [303, 181] on input "بسطرم" at bounding box center [393, 180] width 190 height 14
click at [307, 180] on input "بيتزا بسطرم" at bounding box center [393, 180] width 190 height 14
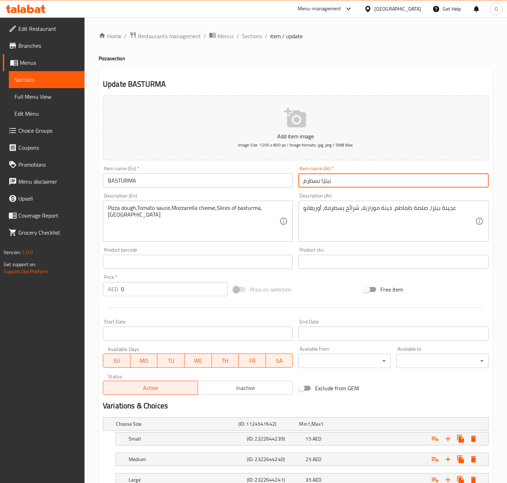
type input "بيتزا بسطرمة"
click at [307, 181] on input "بيتزا بسطرمة" at bounding box center [393, 180] width 190 height 14
click at [318, 181] on input "بيتزا بسطرمة" at bounding box center [393, 180] width 190 height 14
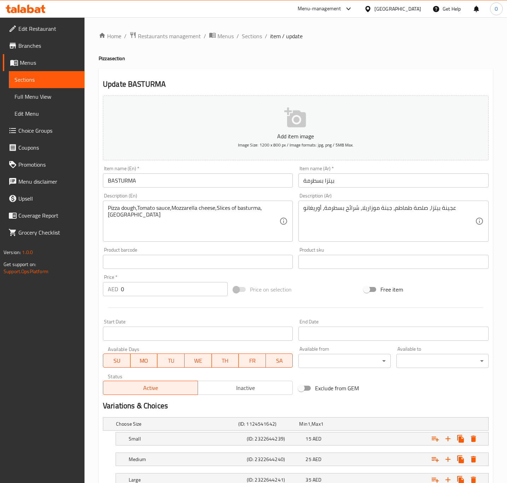
click at [119, 170] on div "Item name (En)   * BASTURMA Item name (En) *" at bounding box center [198, 177] width 190 height 22
click at [120, 179] on input "BASTURMA" at bounding box center [198, 180] width 190 height 14
paste input "Pastrami"
type input "Pastrami Pizza"
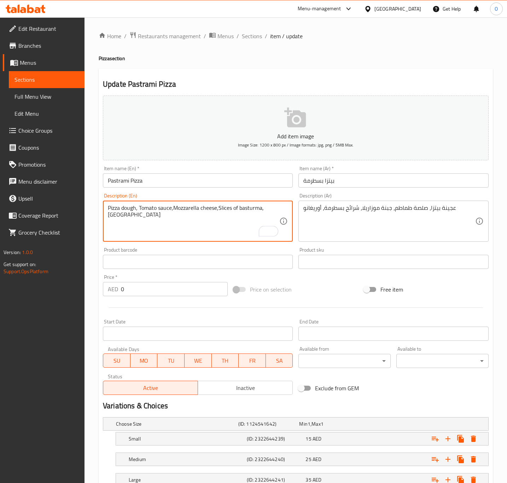
click at [174, 208] on textarea "Pizza dough, Tomato sauce,Mozzarella cheese,Slices of basturma,Oregano" at bounding box center [193, 221] width 171 height 34
click at [220, 207] on textarea "Pizza dough, Tomato sauce, Mozzarella cheese,Slices of basturma,Oregano" at bounding box center [193, 221] width 171 height 34
click at [125, 220] on textarea "Pizza dough, Tomato sauce, Mozzarella cheese, Slices of basturma,Oregano" at bounding box center [193, 221] width 171 height 34
paste textarea "Pastrami"
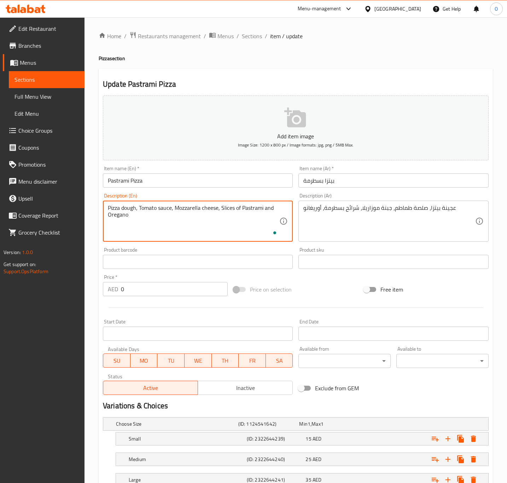
click at [146, 212] on textarea "Pizza dough, Tomato sauce, Mozzarella cheese, Slices of Pastrami and Oregano" at bounding box center [193, 221] width 171 height 34
type textarea "Pizza dough, tomato sauce, mozzarella cheese, slices of pastrami and oregano"
click at [386, 246] on div "Product sku Product sku" at bounding box center [394, 257] width 196 height 27
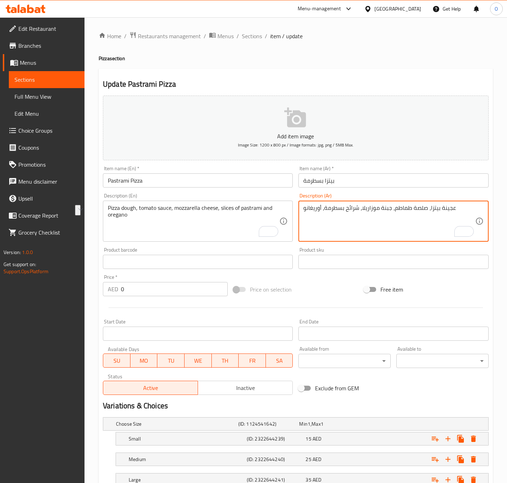
drag, startPoint x: 325, startPoint y: 207, endPoint x: 285, endPoint y: 198, distance: 41.3
click at [285, 198] on div "Add item image Image Size: 1200 x 800 px / Image formats: jpg, png / 5MB Max. I…" at bounding box center [295, 245] width 391 height 305
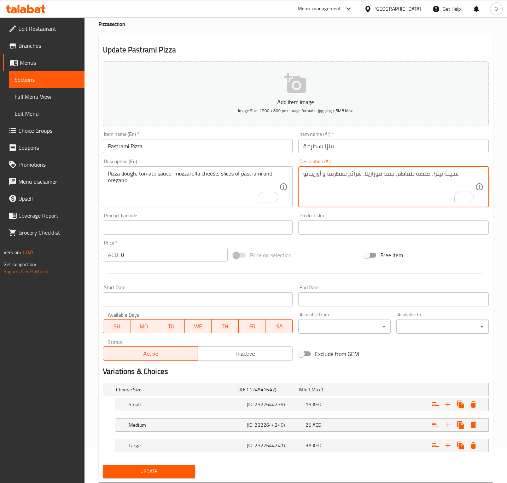
scroll to position [54, 0]
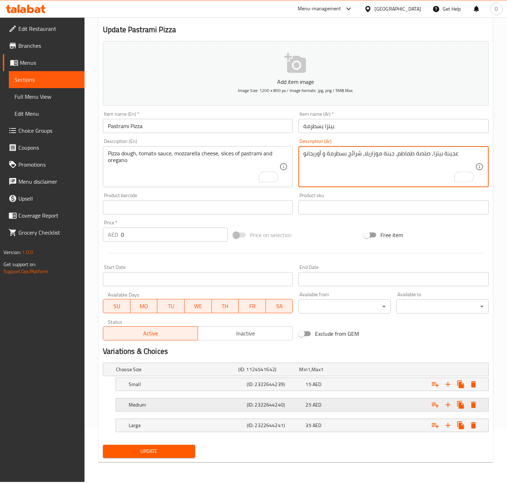
type textarea "عجينة بيتزا، صلصة طماطم، جبنة موزاريلا، شرائح بسطرمة و أوريجانو"
click at [274, 407] on h5 "(ID: 2322644240)" at bounding box center [275, 404] width 56 height 7
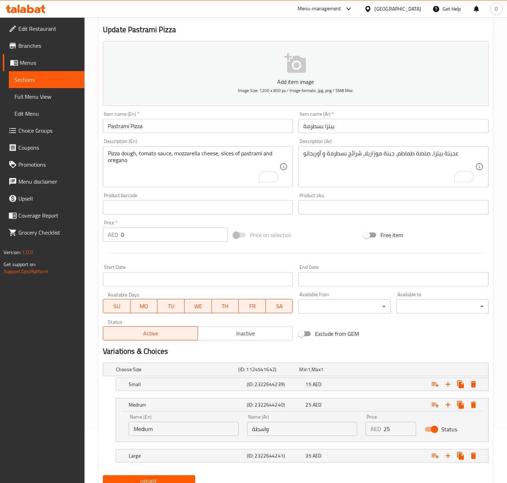
click at [259, 434] on input "واسطة" at bounding box center [302, 428] width 110 height 14
type input "وسط"
click at [103, 475] on button "Update" at bounding box center [149, 481] width 92 height 13
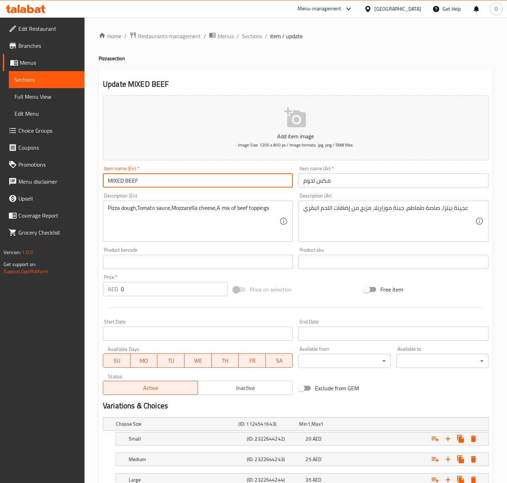
click at [192, 179] on input "MIXED BEEF" at bounding box center [198, 180] width 190 height 14
click at [208, 178] on input "Mixed Beef" at bounding box center [198, 180] width 190 height 14
type input "Mixed Beef Pizza"
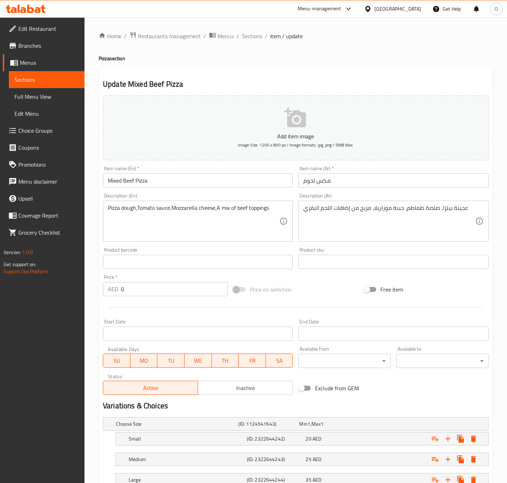
click at [299, 189] on div "Item name (Ar)   * مكس لحوم Item name (Ar) *" at bounding box center [394, 176] width 196 height 27
click at [302, 187] on input "مكس لحوم" at bounding box center [393, 180] width 190 height 14
type input "بيتزا مكس لحوم"
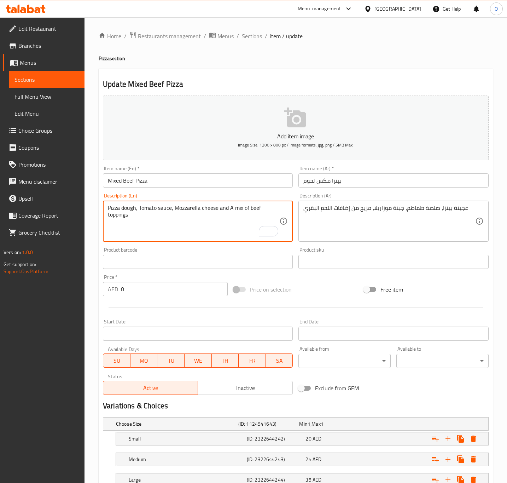
click at [188, 230] on textarea "Pizza dough, Tomato sauce, Mozzarella cheese and A mix of beef toppings" at bounding box center [193, 221] width 171 height 34
type textarea "Pizza dough, tomato sauce, mozzarella cheese and a mix of beef toppings"
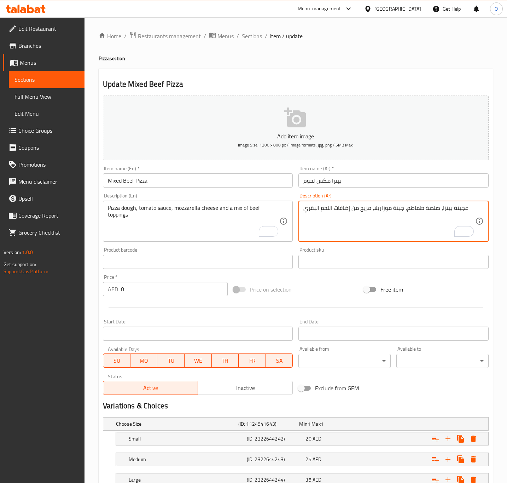
click at [373, 211] on textarea "عجينة بيتزا، صلصة طماطم، جبنة موزاريلا، مزيج من إضافات اللحم البقري" at bounding box center [388, 221] width 171 height 34
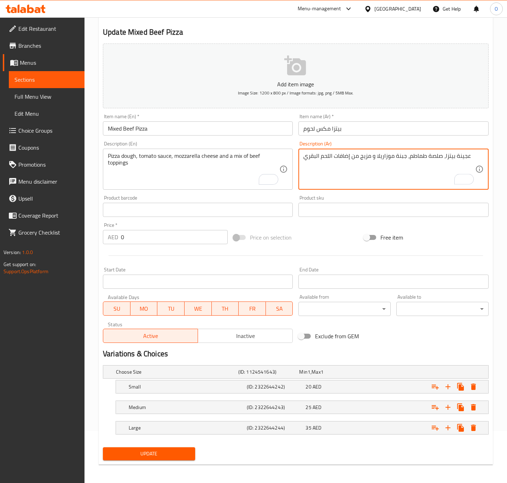
scroll to position [54, 0]
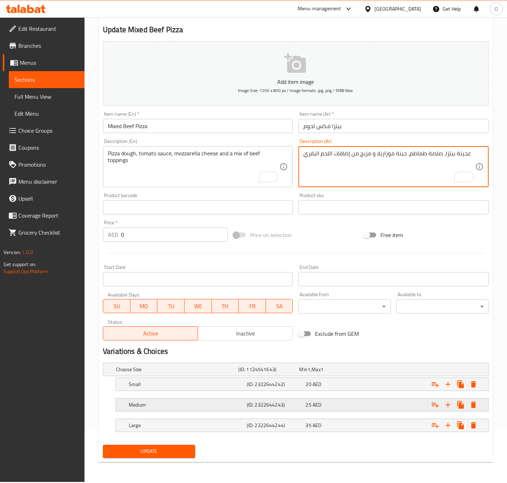
type textarea "عجينة بيتزا، صلصة طماطم، جبنة موزاريلا و مزيج من إضافات اللحم البقري"
click at [211, 411] on div "Medium (ID: 2322644243) 25 AED" at bounding box center [304, 405] width 354 height 16
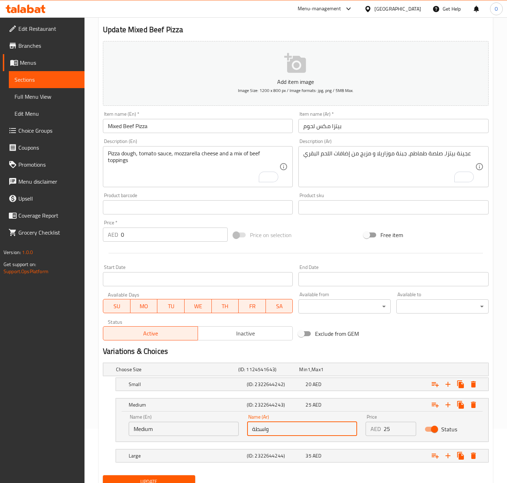
click at [284, 430] on input "واسطة" at bounding box center [302, 428] width 110 height 14
type input "وسط"
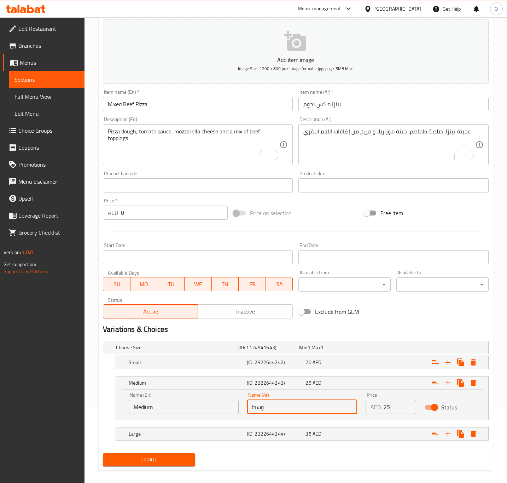
scroll to position [85, 0]
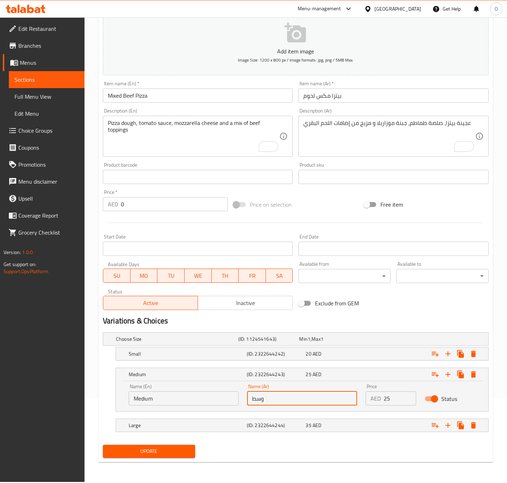
click at [163, 448] on span "Update" at bounding box center [149, 451] width 81 height 9
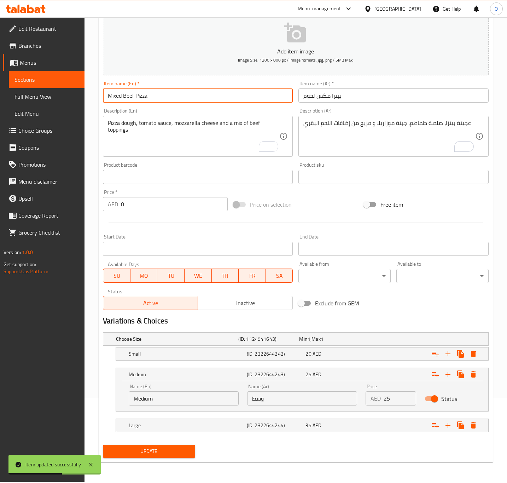
drag, startPoint x: 135, startPoint y: 96, endPoint x: 141, endPoint y: 97, distance: 6.4
click at [141, 97] on input "Mixed Beef Pizza" at bounding box center [198, 95] width 190 height 14
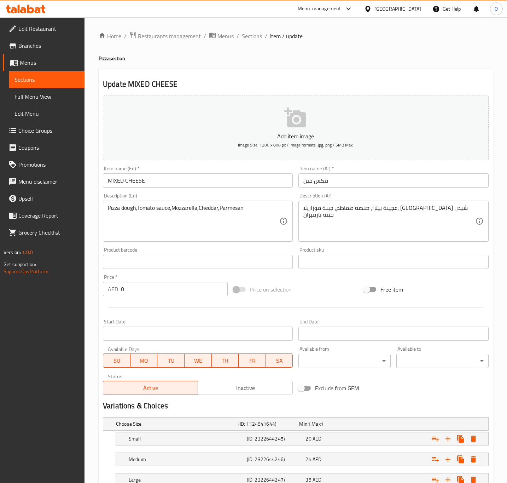
click at [172, 182] on input "MIXED CHEESE" at bounding box center [198, 180] width 190 height 14
paste input "Pizza"
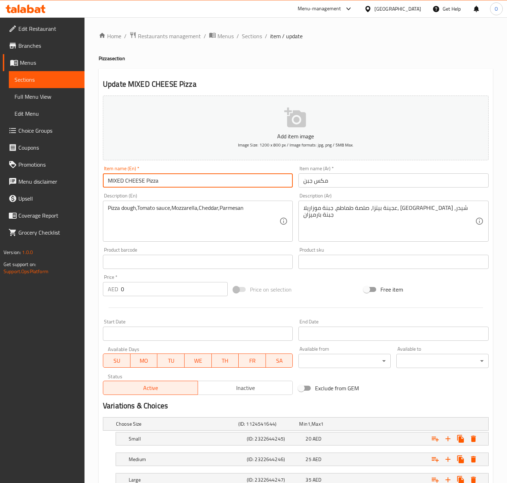
type input "MIXED CHEESE Pizza"
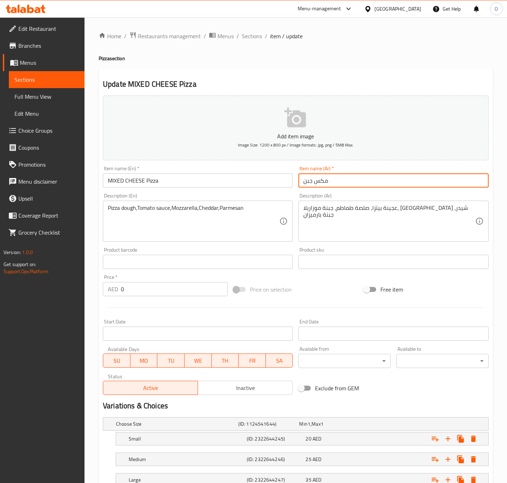
click at [301, 175] on input "مكس جبن" at bounding box center [393, 180] width 190 height 14
type input "بيتزا مكس جبن"
click at [146, 185] on input "MIXED CHEESE Pizza" at bounding box center [198, 180] width 190 height 14
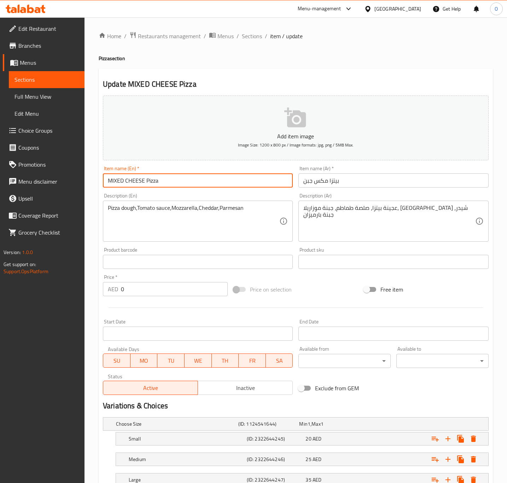
click at [146, 185] on input "MIXED CHEESE Pizza" at bounding box center [198, 180] width 190 height 14
type input "Mixed Cheese Pizza"
click at [164, 239] on div "Pizza dough,Tomato sauce,Mozzarella,Cheddar,Parmesan Description (En)" at bounding box center [198, 220] width 190 height 41
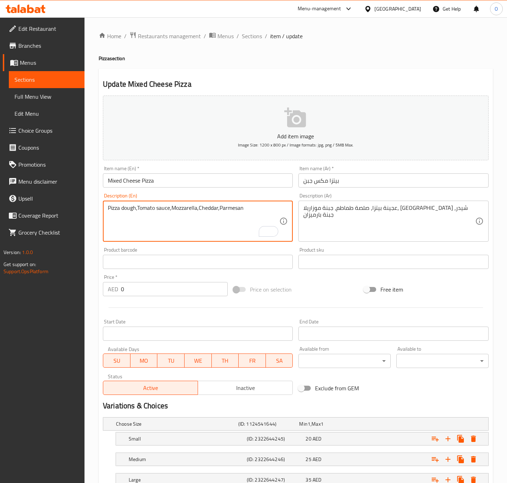
click at [137, 210] on textarea "Pizza dough,Tomato sauce,Mozzarella,Cheddar,Parmesan" at bounding box center [193, 221] width 171 height 34
click at [154, 224] on textarea "Pizza dough, Tomato sauce, Mozzarella, Cheddar and Parmesan" at bounding box center [193, 221] width 171 height 34
type textarea "Pizza dough, tomato sauce, mozzarella, cheddar and parmesan"
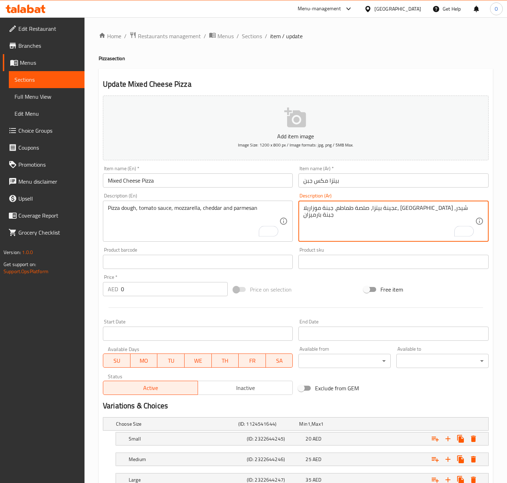
click at [381, 213] on textarea "عجينة بيتزا، صلصة طماطم، جبنة موزاريلا، جبنة شيدر، جبنة بارميزان" at bounding box center [388, 221] width 171 height 34
click at [384, 209] on textarea "عجينة بيتزا، صلصة طماطم، جبنة موزاريلا، جبنة شيدر، جبنة بارميزان" at bounding box center [388, 221] width 171 height 34
click at [383, 209] on textarea "عجينة بيتزا، صلصة طماطم، جبنة موزاريلا، جبنة شيدر، جبنة بارميزان" at bounding box center [388, 221] width 171 height 34
click at [355, 206] on textarea "عجينة بيتزا، صلصة طماطم، موزاريلا، جبنة شيدر، جبنة بارميزان" at bounding box center [388, 221] width 171 height 34
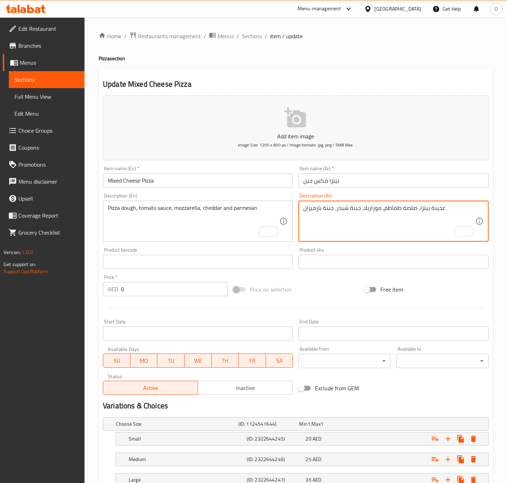
click at [355, 206] on textarea "عجينة بيتزا، صلصة طماطم، موزاريلا، جبنة شيدر، جبنة بارميزان" at bounding box center [388, 221] width 171 height 34
drag, startPoint x: 335, startPoint y: 209, endPoint x: 319, endPoint y: 209, distance: 15.9
click at [319, 209] on textarea "عجينة بيتزا، صلصة طماطم، موزاريلا، شيدر، جبنة بارميزان" at bounding box center [388, 221] width 171 height 34
click at [325, 210] on textarea "عجينة بيتزا، صلصة طماطم، موزاريلا، شيدر، جبنة بارميزان" at bounding box center [388, 221] width 171 height 34
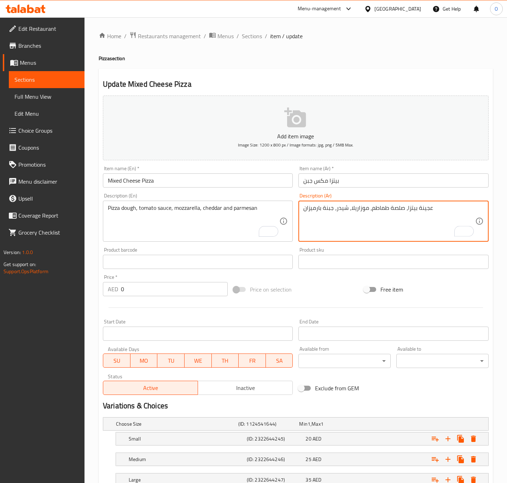
click at [355, 205] on textarea "عجينة بيتزا، صلصة طماطم، موزاريلا، شيدر، جبنة بارميزان" at bounding box center [388, 221] width 171 height 34
click at [328, 211] on textarea "عجينة بيتزا، صلصة طماطم، موزاريلا، شيدر، جبنة بارميزان" at bounding box center [388, 221] width 171 height 34
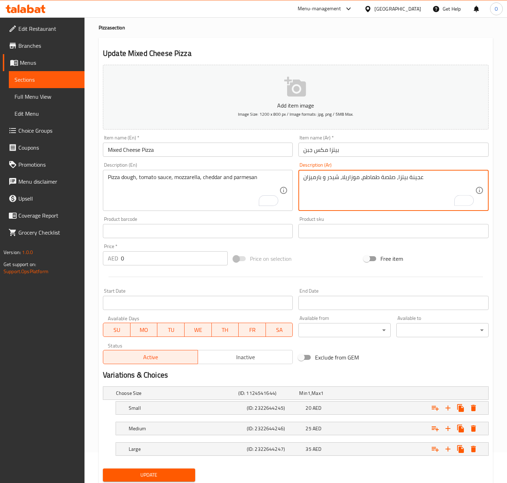
scroll to position [54, 0]
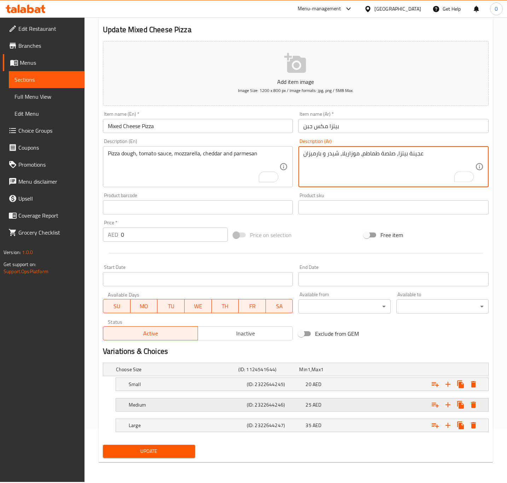
type textarea "عجينة بيتزا، صلصة طماطم، موزاريلا، شيدر و بارميزان"
click at [226, 406] on h5 "Medium" at bounding box center [186, 404] width 115 height 7
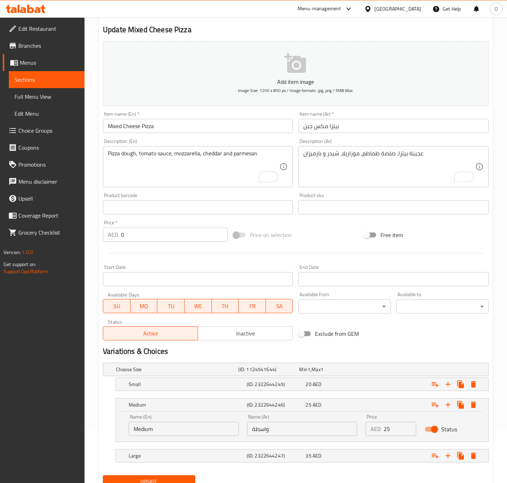
click at [273, 428] on input "واسطة" at bounding box center [302, 428] width 110 height 14
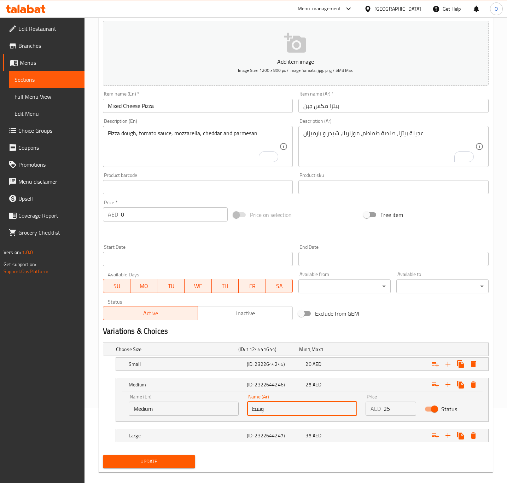
scroll to position [85, 0]
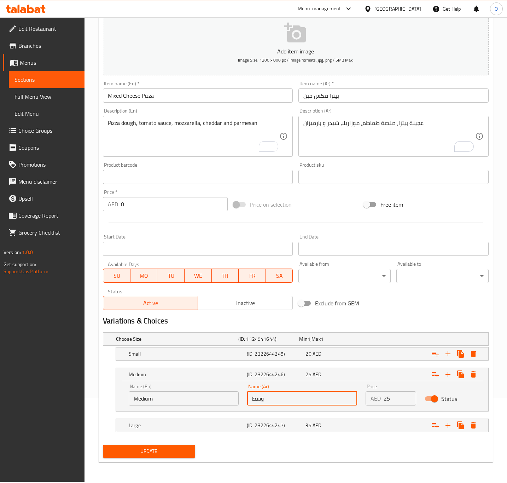
type input "وسط"
drag, startPoint x: 202, startPoint y: 446, endPoint x: 192, endPoint y: 452, distance: 11.7
click at [200, 447] on div "Update" at bounding box center [295, 451] width 391 height 19
click at [192, 452] on button "Update" at bounding box center [149, 450] width 92 height 13
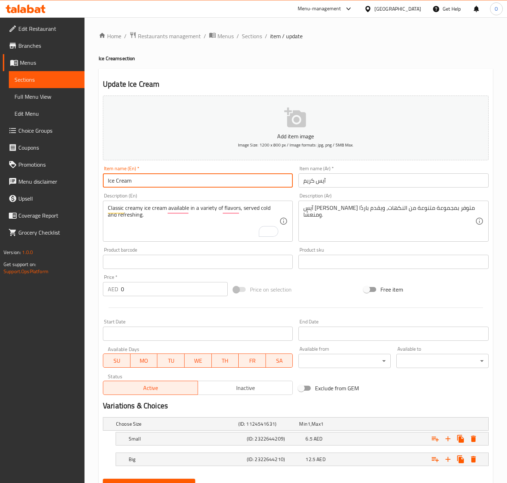
scroll to position [34, 0]
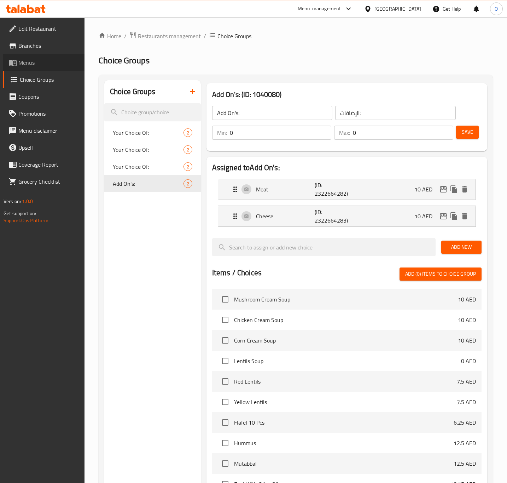
click at [27, 68] on link "Menus" at bounding box center [44, 62] width 82 height 17
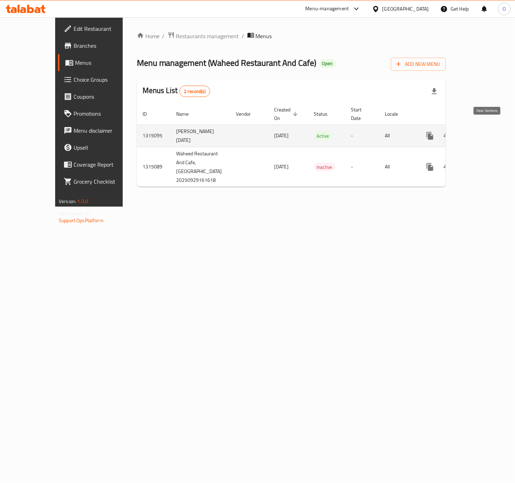
click at [489, 131] on link "enhanced table" at bounding box center [480, 135] width 17 height 17
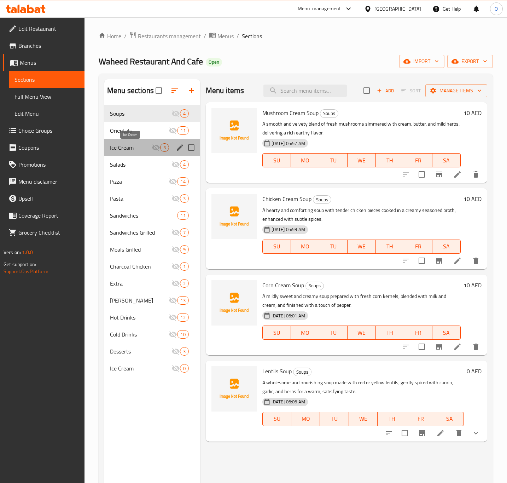
click at [144, 146] on span "Ice Cream" at bounding box center [131, 147] width 42 height 8
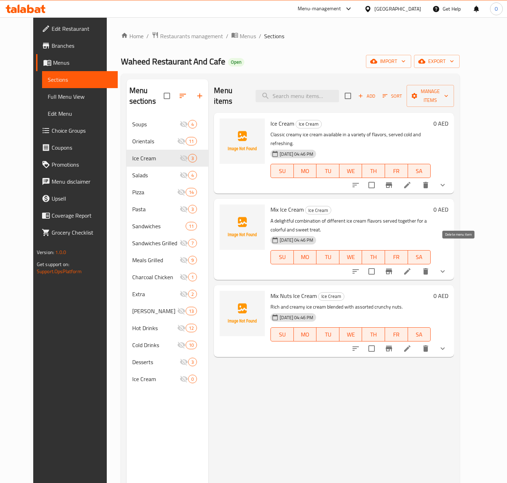
click at [428, 268] on icon "delete" at bounding box center [425, 271] width 5 height 6
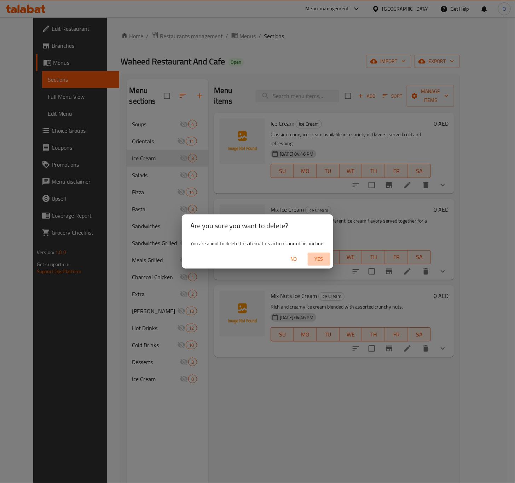
click at [319, 255] on span "Yes" at bounding box center [318, 259] width 17 height 9
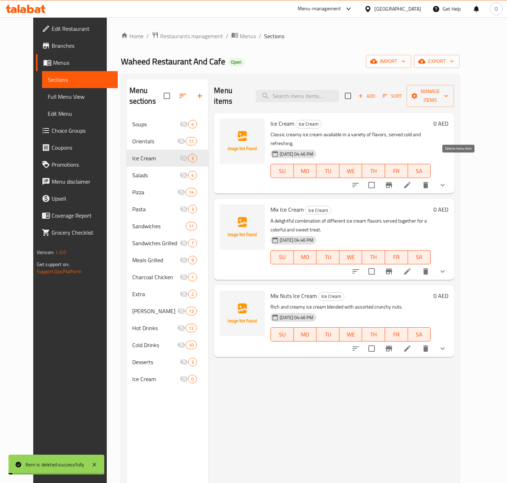
click at [430, 181] on icon "delete" at bounding box center [425, 185] width 8 height 8
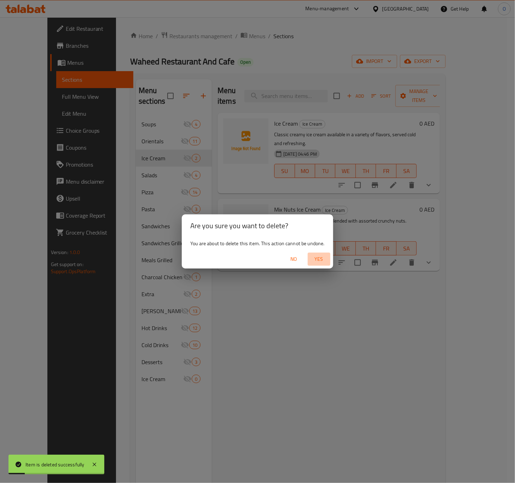
click at [313, 259] on span "Yes" at bounding box center [318, 259] width 17 height 9
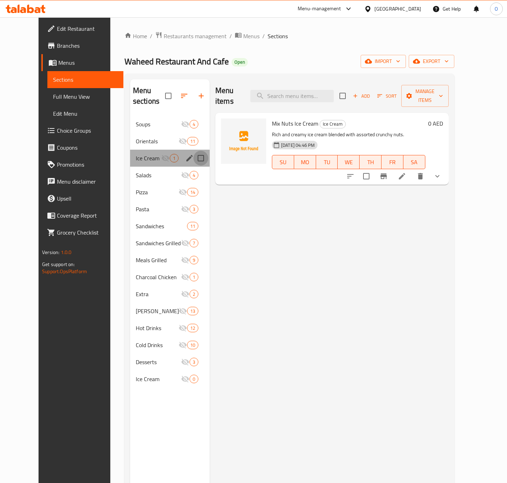
click at [194, 151] on input "Menu sections" at bounding box center [200, 158] width 15 height 15
checkbox input "true"
click at [170, 97] on button "button" at bounding box center [178, 95] width 17 height 17
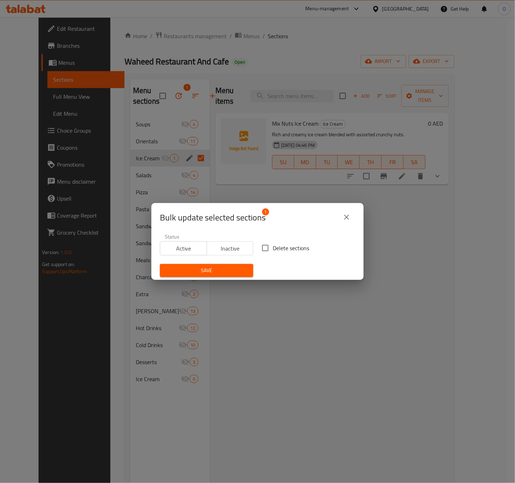
click at [263, 246] on input "Delete sections" at bounding box center [265, 247] width 15 height 15
checkbox input "true"
click at [230, 271] on span "Save" at bounding box center [206, 270] width 82 height 9
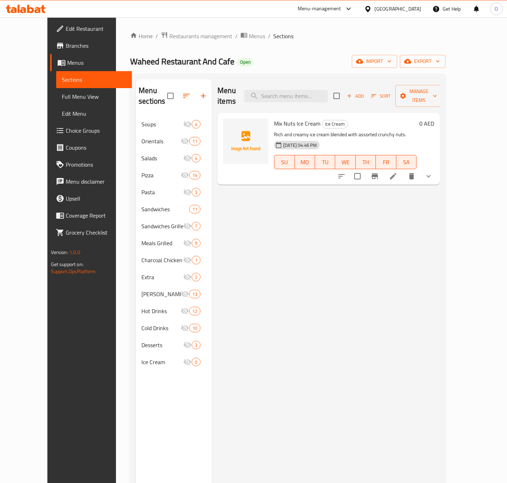
click at [262, 455] on div "Menu items Add Sort Manage items Mix Nuts Ice Cream Ice Cream Rich and creamy i…" at bounding box center [326, 320] width 228 height 483
click at [163, 95] on input "checkbox" at bounding box center [170, 95] width 15 height 15
checkbox input "false"
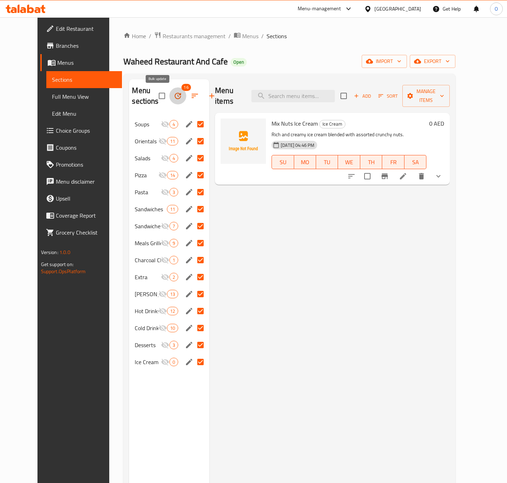
click at [169, 101] on button "button" at bounding box center [177, 95] width 17 height 17
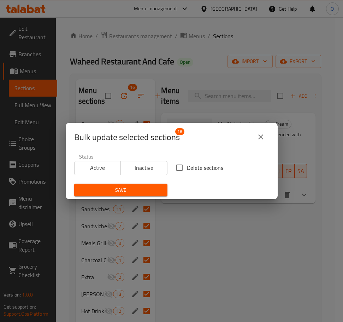
click at [257, 134] on icon "close" at bounding box center [261, 137] width 8 height 8
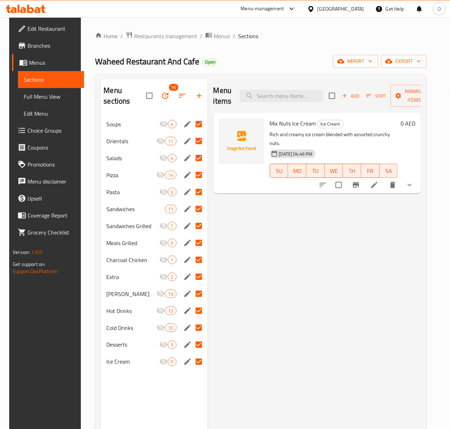
click at [233, 263] on div "Menu items Add Sort Manage items Mix Nuts Ice Cream Ice Cream Rich and creamy i…" at bounding box center [315, 293] width 214 height 429
click at [157, 101] on button "button" at bounding box center [165, 95] width 17 height 17
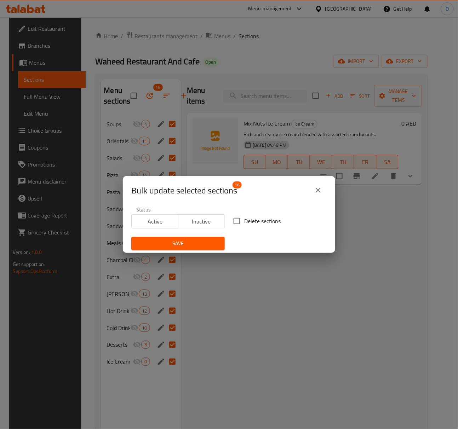
click at [314, 190] on icon "close" at bounding box center [318, 190] width 8 height 8
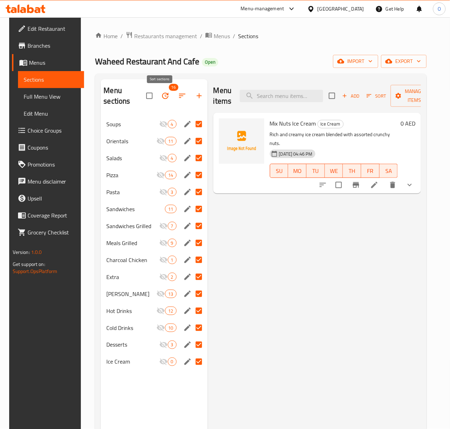
click at [174, 95] on button "button" at bounding box center [182, 95] width 17 height 17
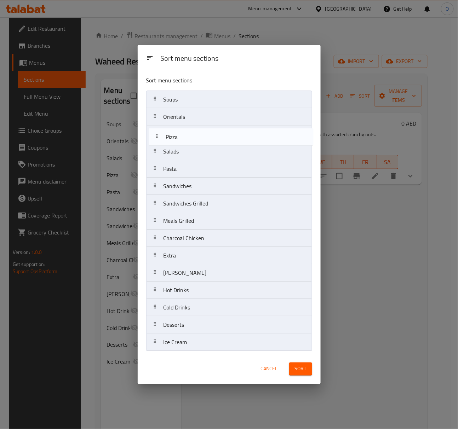
drag, startPoint x: 177, startPoint y: 151, endPoint x: 179, endPoint y: 134, distance: 17.1
click at [179, 134] on nav "Soups Orientals Salads Pizza Pasta Sandwiches Sandwiches Grilled Meals Grilled …" at bounding box center [229, 221] width 166 height 261
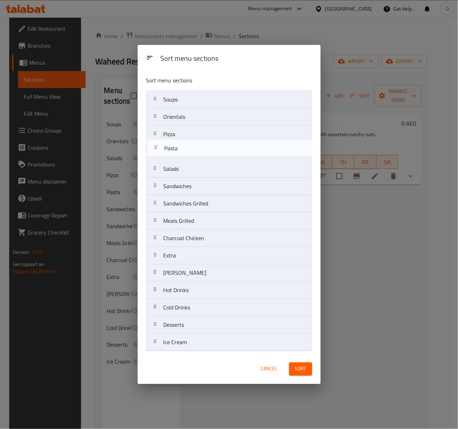
drag, startPoint x: 172, startPoint y: 169, endPoint x: 172, endPoint y: 150, distance: 18.7
click at [172, 150] on nav "Soups Orientals Pizza Salads Pasta Sandwiches Sandwiches Grilled Meals Grilled …" at bounding box center [229, 221] width 166 height 261
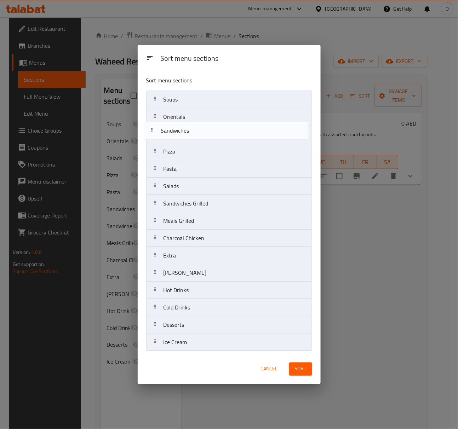
drag, startPoint x: 168, startPoint y: 186, endPoint x: 168, endPoint y: 130, distance: 55.5
click at [168, 130] on nav "Soups Orientals Pizza Pasta Salads Sandwiches Sandwiches Grilled Meals Grilled …" at bounding box center [229, 221] width 166 height 261
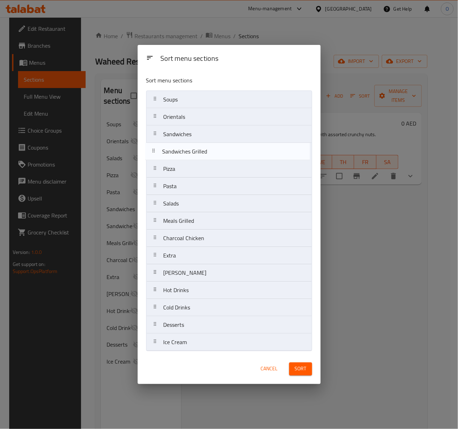
drag, startPoint x: 178, startPoint y: 209, endPoint x: 176, endPoint y: 157, distance: 52.0
click at [176, 157] on nav "Soups Orientals Sandwiches Pizza Pasta Salads Sandwiches Grilled Meals Grilled …" at bounding box center [229, 221] width 166 height 261
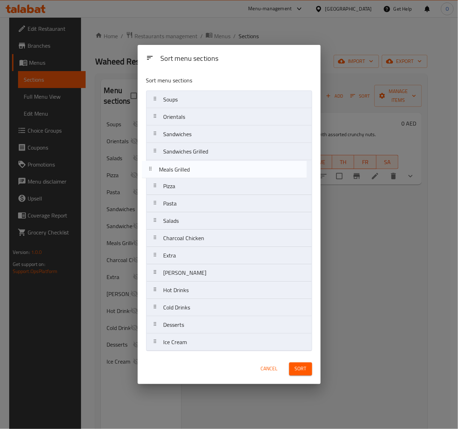
drag, startPoint x: 184, startPoint y: 219, endPoint x: 180, endPoint y: 170, distance: 49.3
click at [180, 170] on nav "Soups Orientals Sandwiches Sandwiches Grilled Pizza Pasta Salads Meals Grilled …" at bounding box center [229, 221] width 166 height 261
drag, startPoint x: 181, startPoint y: 239, endPoint x: 182, endPoint y: 170, distance: 69.0
click at [182, 170] on nav "Soups Orientals Sandwiches Sandwiches Grilled Meals Grilled Pizza Pasta Salads …" at bounding box center [229, 221] width 166 height 261
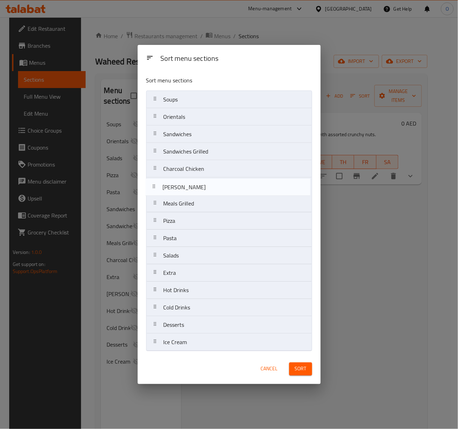
drag, startPoint x: 194, startPoint y: 275, endPoint x: 193, endPoint y: 181, distance: 93.7
click at [193, 181] on nav "Soups Orientals Sandwiches Sandwiches Grilled Charcoal Chicken Meals Grilled Pi…" at bounding box center [229, 221] width 166 height 261
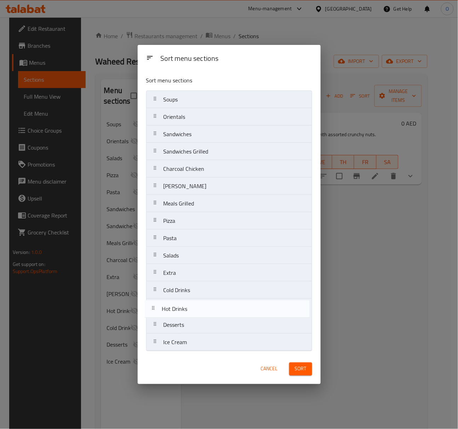
drag, startPoint x: 182, startPoint y: 293, endPoint x: 180, endPoint y: 313, distance: 20.3
click at [180, 313] on nav "Soups Orientals Sandwiches Sandwiches Grilled Charcoal Chicken Mansaf Biryani M…" at bounding box center [229, 221] width 166 height 261
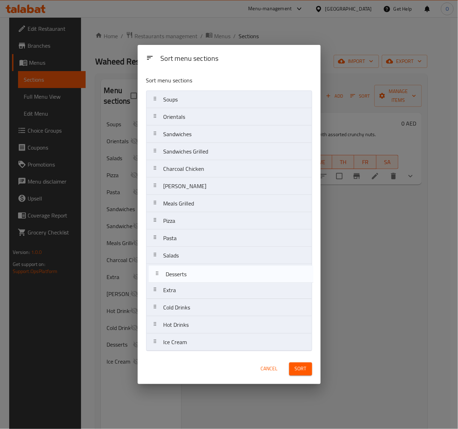
drag, startPoint x: 178, startPoint y: 314, endPoint x: 180, endPoint y: 273, distance: 40.7
click at [180, 273] on nav "Soups Orientals Sandwiches Sandwiches Grilled Charcoal Chicken Mansaf Biryani M…" at bounding box center [229, 221] width 166 height 261
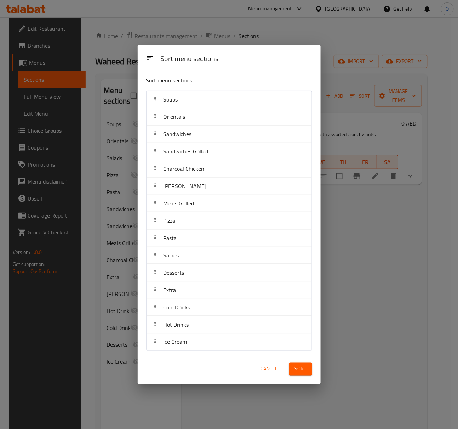
drag, startPoint x: 185, startPoint y: 353, endPoint x: 185, endPoint y: 347, distance: 6.1
click at [185, 347] on div "Sort menu sections Soups Orientals Sandwiches Sandwiches Grilled Charcoal Chick…" at bounding box center [229, 212] width 183 height 284
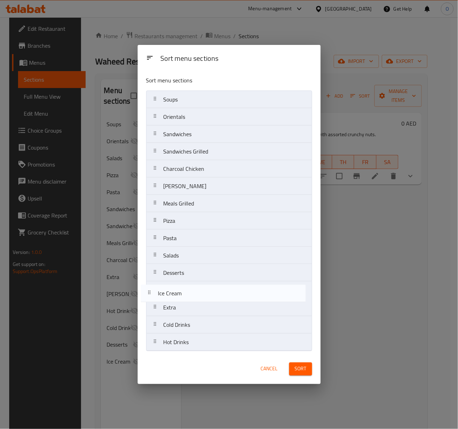
drag, startPoint x: 185, startPoint y: 347, endPoint x: 178, endPoint y: 295, distance: 52.4
click at [178, 295] on nav "Soups Orientals Sandwiches Sandwiches Grilled Charcoal Chicken Mansaf Biryani M…" at bounding box center [229, 221] width 166 height 261
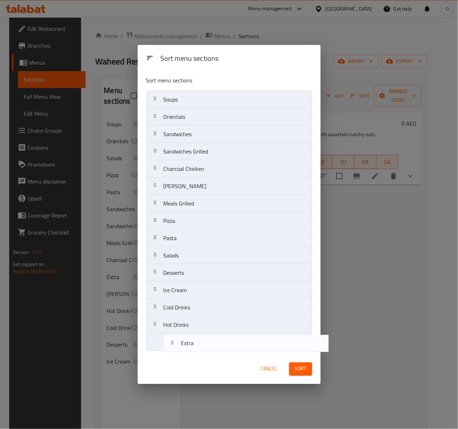
drag, startPoint x: 176, startPoint y: 309, endPoint x: 193, endPoint y: 349, distance: 43.6
click at [193, 349] on nav "Soups Orientals Sandwiches Sandwiches Grilled Charcoal Chicken Mansaf Biryani M…" at bounding box center [229, 221] width 166 height 261
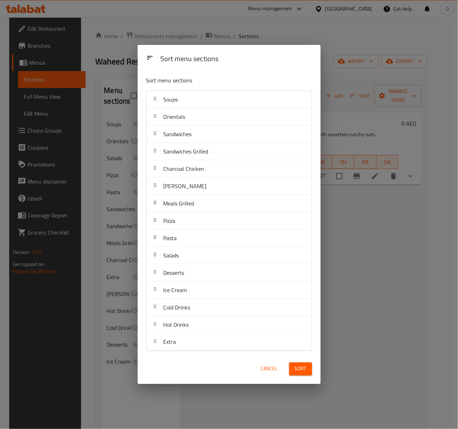
click at [290, 370] on button "Sort" at bounding box center [300, 368] width 23 height 13
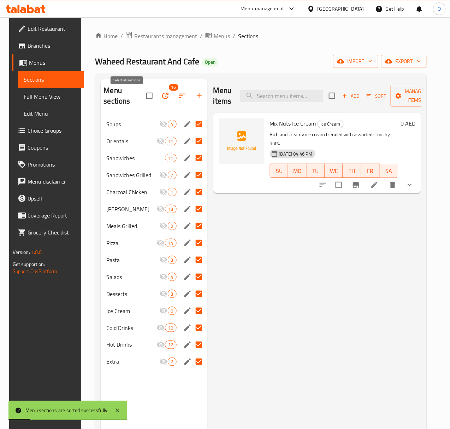
click at [142, 97] on input "checkbox" at bounding box center [149, 95] width 15 height 15
click at [142, 95] on input "checkbox" at bounding box center [149, 95] width 15 height 15
click at [142, 102] on input "checkbox" at bounding box center [149, 95] width 15 height 15
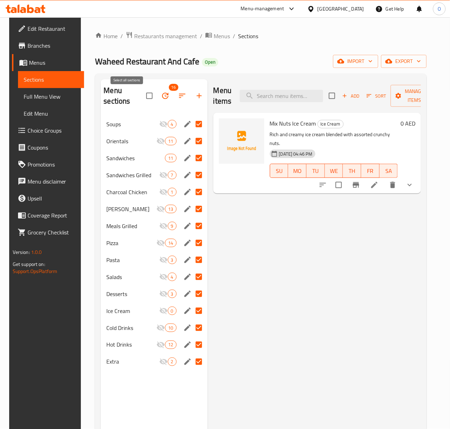
click at [142, 98] on input "checkbox" at bounding box center [149, 95] width 15 height 15
checkbox input "false"
click at [157, 98] on button "button" at bounding box center [165, 95] width 17 height 17
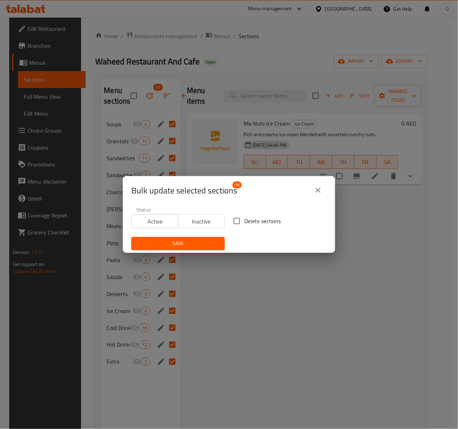
click at [168, 223] on span "Active" at bounding box center [154, 221] width 41 height 10
click at [183, 241] on span "Save" at bounding box center [178, 243] width 82 height 9
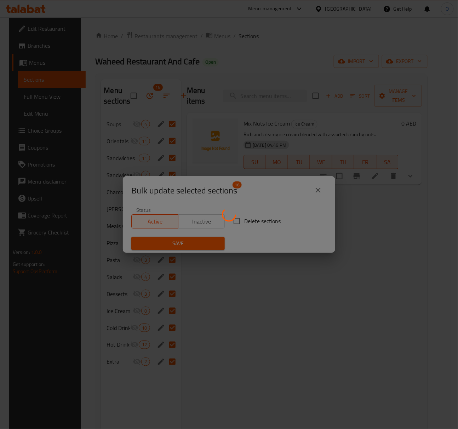
click at [208, 274] on div at bounding box center [229, 214] width 458 height 429
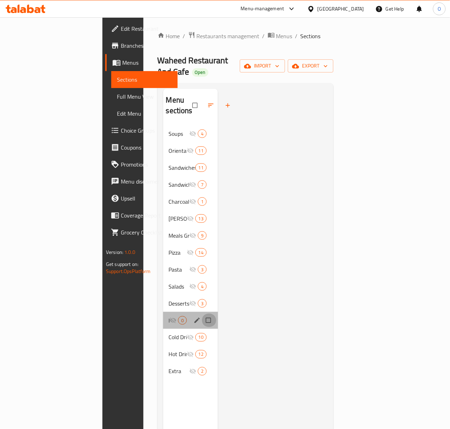
click at [202, 314] on input "Menu sections" at bounding box center [209, 320] width 15 height 13
checkbox input "true"
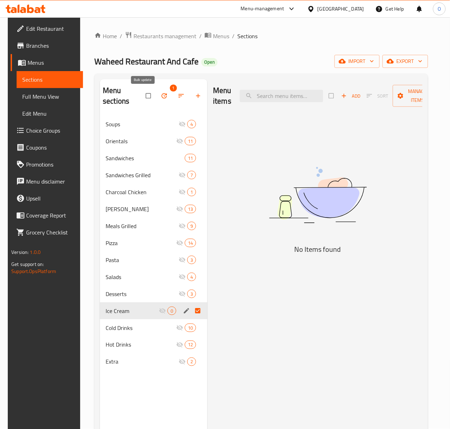
click at [162, 98] on icon "button" at bounding box center [164, 95] width 5 height 5
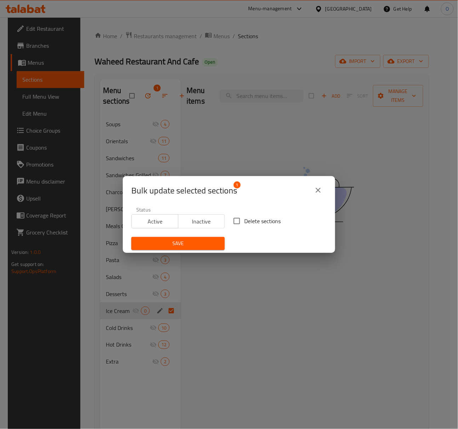
click at [252, 228] on label "Delete sections" at bounding box center [254, 221] width 51 height 15
click at [244, 228] on input "Delete sections" at bounding box center [236, 221] width 15 height 15
checkbox input "true"
click at [190, 250] on button "Save" at bounding box center [177, 243] width 93 height 13
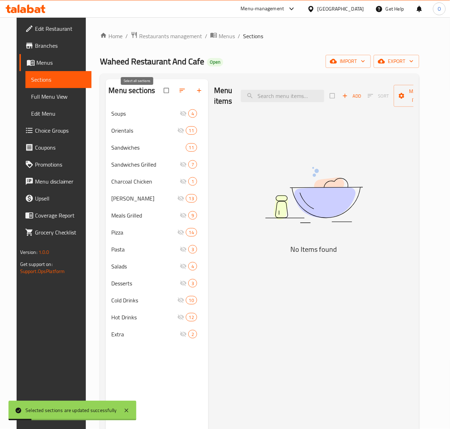
click at [160, 97] on input "checkbox" at bounding box center [167, 90] width 15 height 13
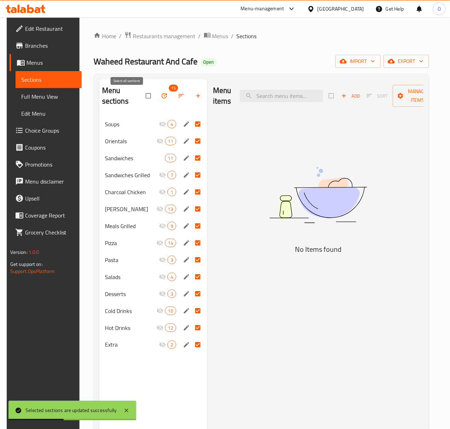
click at [142, 97] on input "checkbox" at bounding box center [149, 95] width 15 height 13
checkbox input "false"
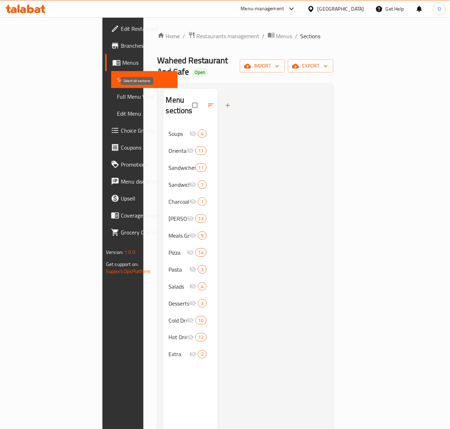
click at [188, 99] on input "checkbox" at bounding box center [195, 105] width 15 height 13
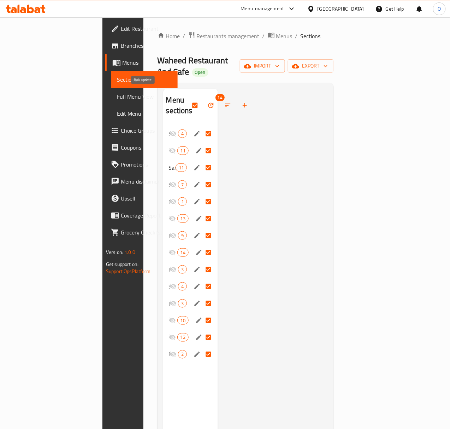
click at [208, 103] on icon "button" at bounding box center [210, 105] width 5 height 5
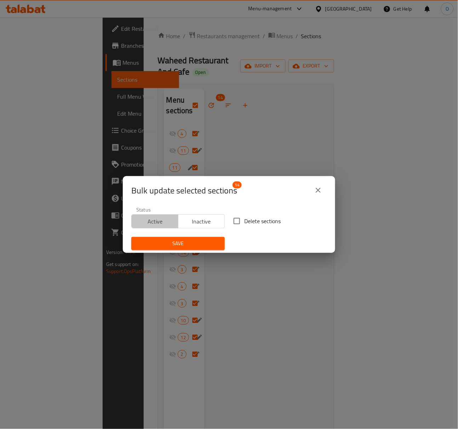
click at [156, 218] on span "Active" at bounding box center [154, 221] width 41 height 10
click at [156, 241] on span "Save" at bounding box center [178, 243] width 82 height 9
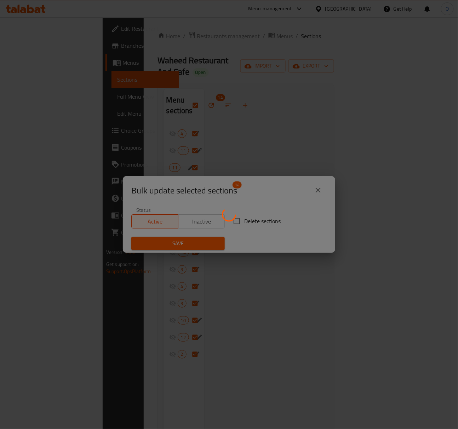
checkbox input "false"
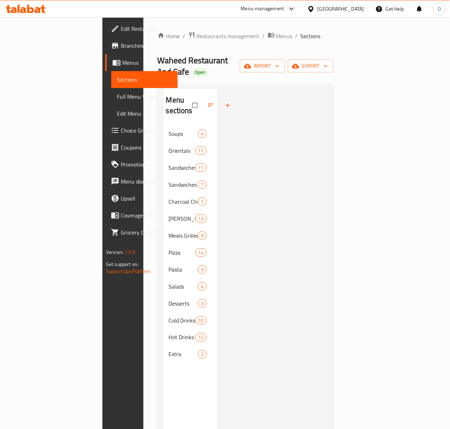
click at [117, 95] on span "Full Menu View" at bounding box center [144, 96] width 55 height 8
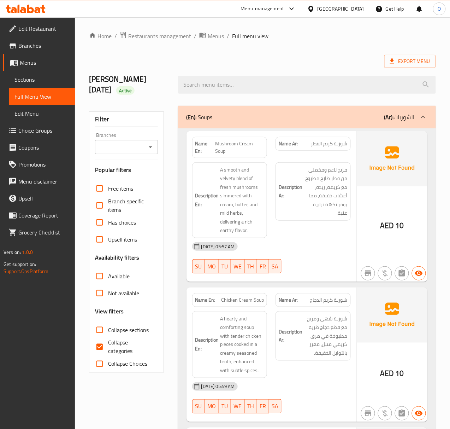
click at [137, 144] on input "Branches" at bounding box center [120, 147] width 47 height 10
click at [136, 178] on span "Waheed Restaurant And Cafe, [GEOGRAPHIC_DATA]" at bounding box center [127, 186] width 53 height 25
type input "Waheed Restaurant And Cafe, [GEOGRAPHIC_DATA]"
click at [105, 351] on input "Collapse categories" at bounding box center [99, 346] width 17 height 17
checkbox input "false"
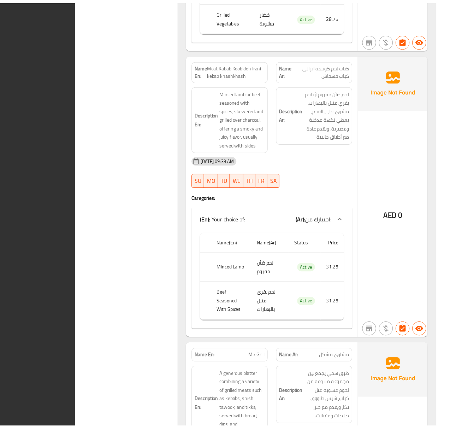
scroll to position [9295, 0]
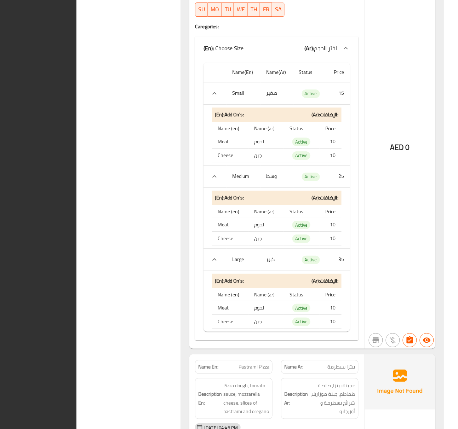
scroll to position [0, 0]
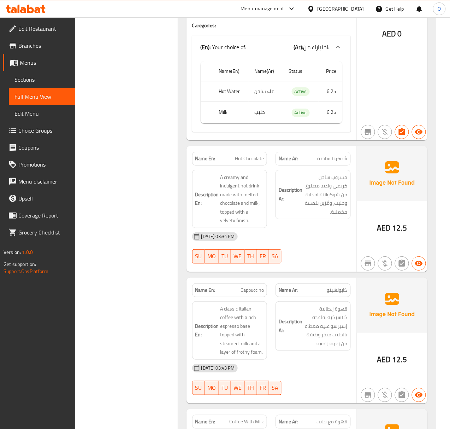
click at [30, 85] on link "Sections" at bounding box center [42, 79] width 66 height 17
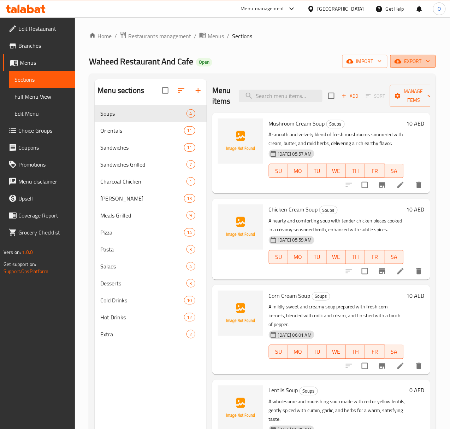
click at [405, 64] on span "export" at bounding box center [413, 61] width 34 height 9
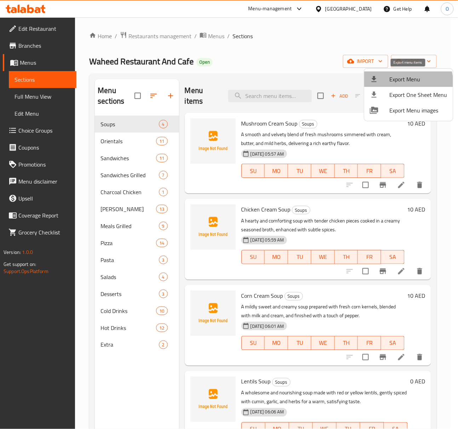
click at [407, 82] on span "Export Menu" at bounding box center [418, 79] width 58 height 8
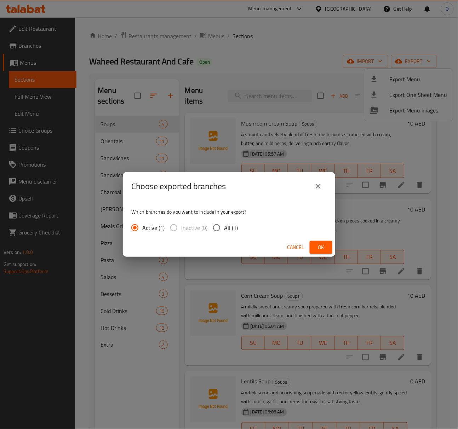
click at [315, 246] on span "Ok" at bounding box center [320, 247] width 11 height 9
